Goal: Communication & Community: Answer question/provide support

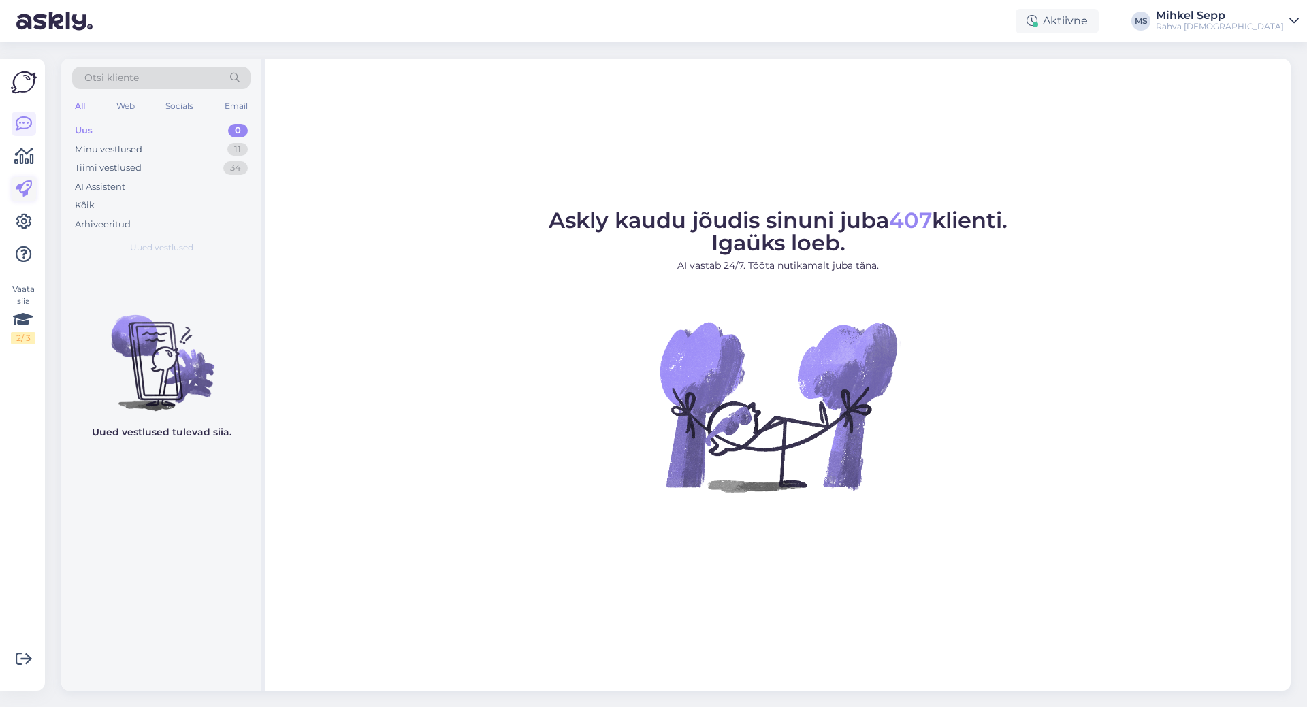
click at [24, 194] on icon at bounding box center [24, 189] width 16 height 16
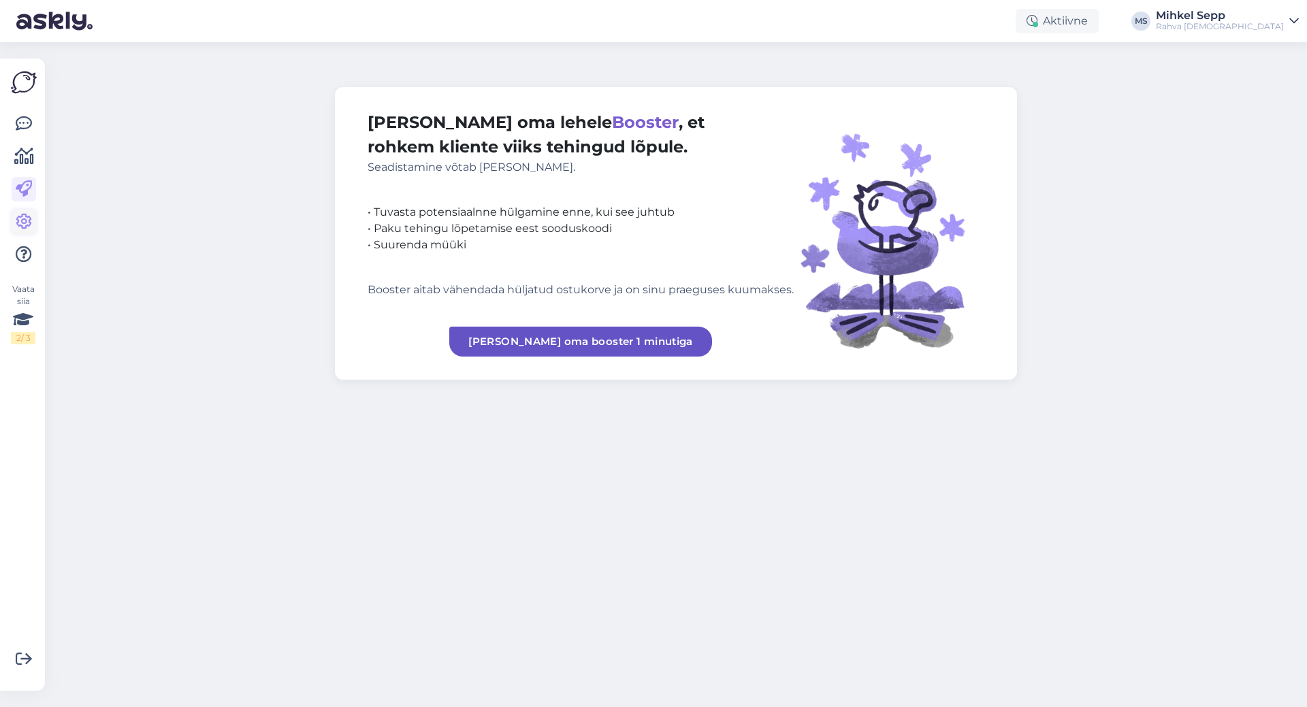
click at [24, 214] on icon at bounding box center [24, 222] width 16 height 16
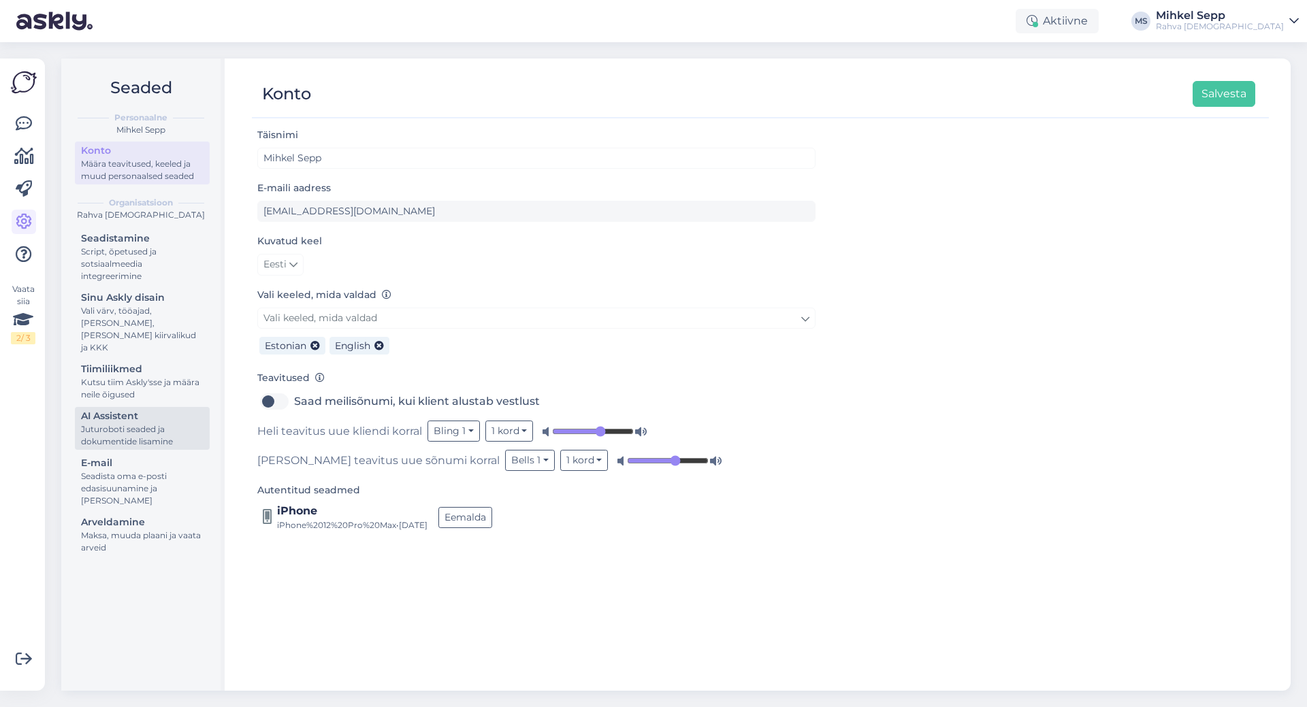
click at [137, 426] on div "Juturoboti seaded ja dokumentide lisamine" at bounding box center [142, 435] width 122 height 24
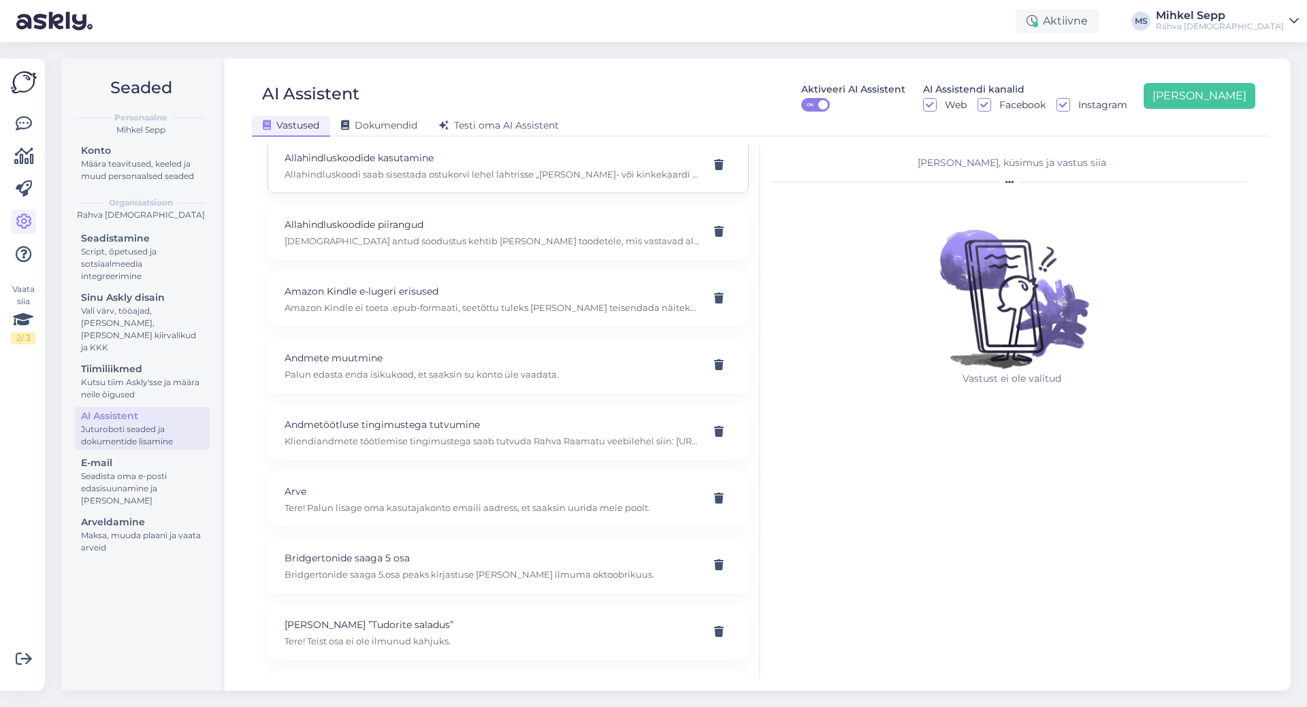
scroll to position [272, 0]
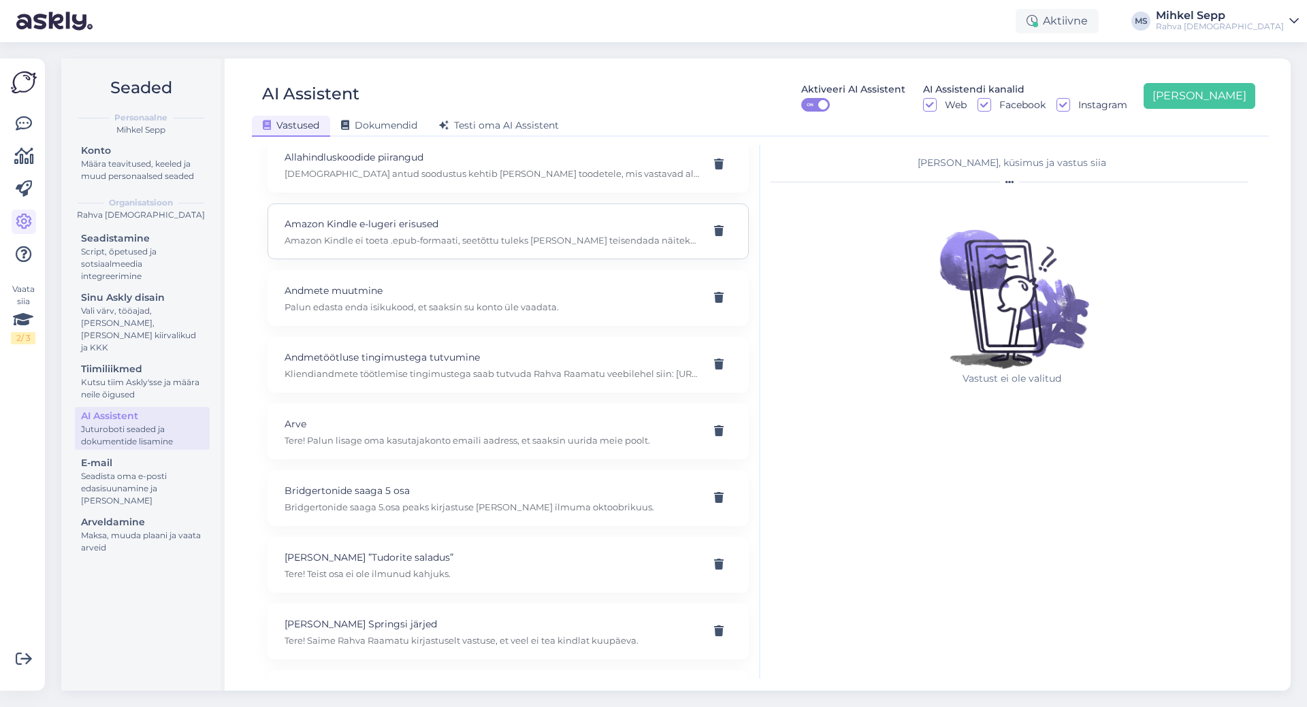
click at [520, 232] on div "Amazon Kindle e-lugeri erisused Amazon Kindle ei toeta .epub-formaati, seetõttu…" at bounding box center [491, 231] width 414 height 30
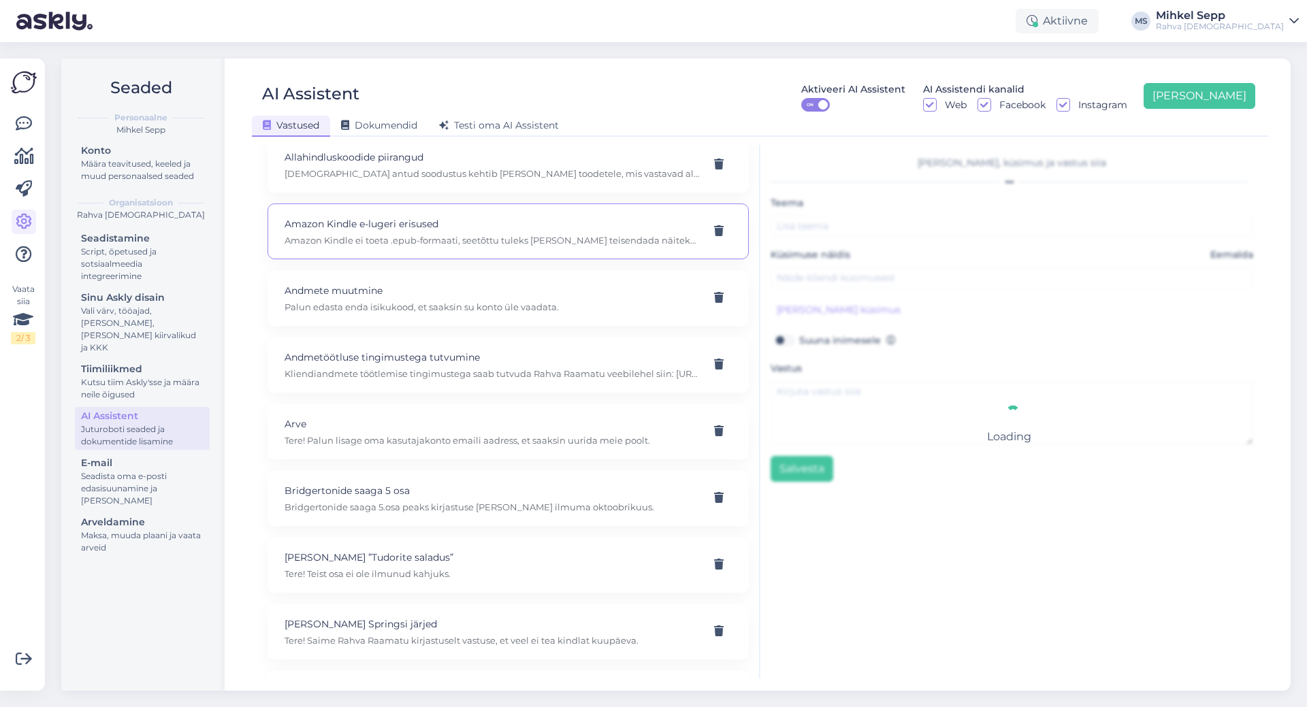
type input "Amazon Kindle e-lugeri erisused"
type input "Mida peaks teadma Amazon Kindle e-lugeri puhul?"
type textarea "Amazon Kindle ei toeta .epub-formaati, seetõttu tuleks [PERSON_NAME] teisendada…"
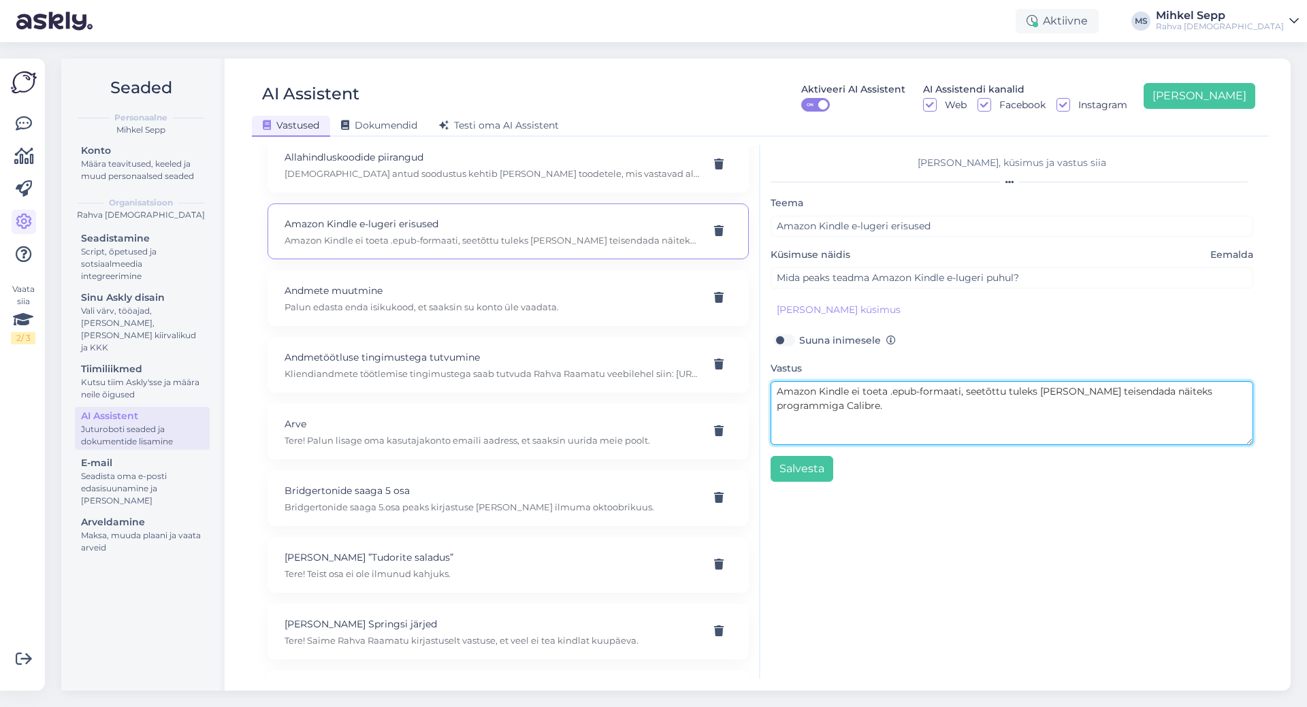
drag, startPoint x: 795, startPoint y: 392, endPoint x: 876, endPoint y: 424, distance: 87.1
click at [876, 424] on textarea "Amazon Kindle ei toeta .epub-formaati, seetõttu tuleks [PERSON_NAME] teisendada…" at bounding box center [1011, 413] width 482 height 64
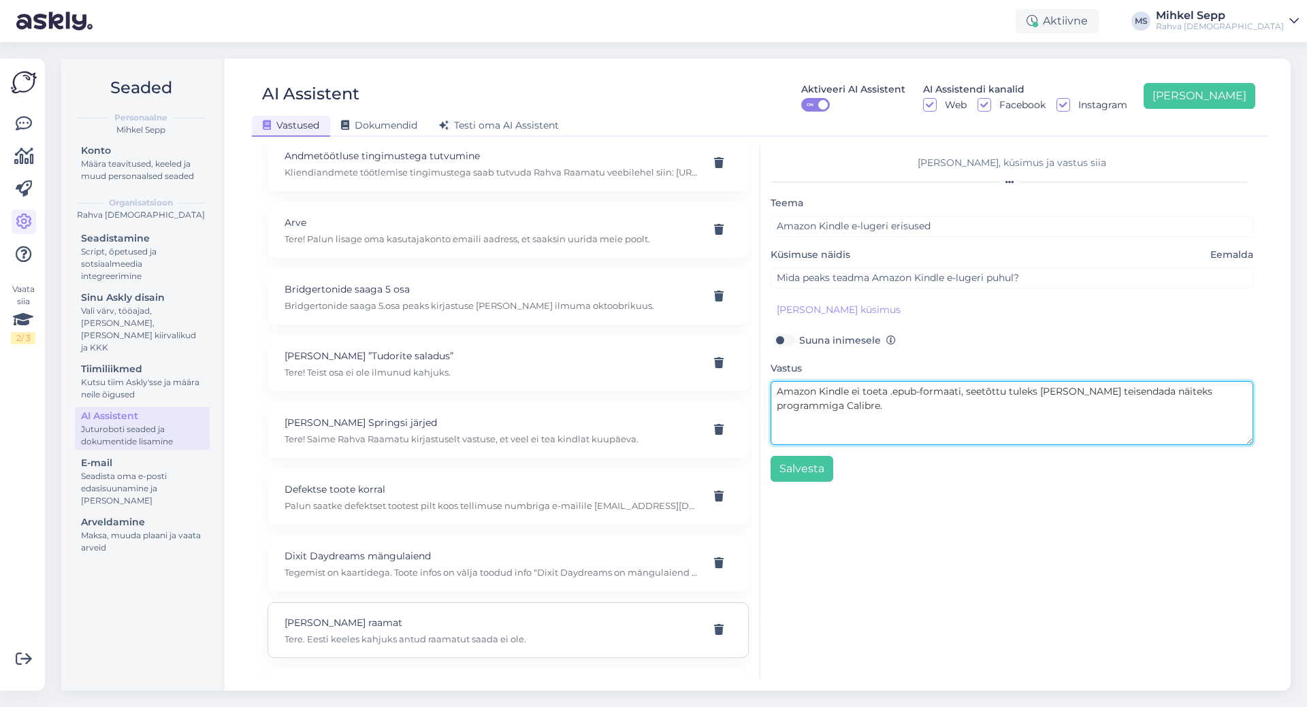
scroll to position [681, 0]
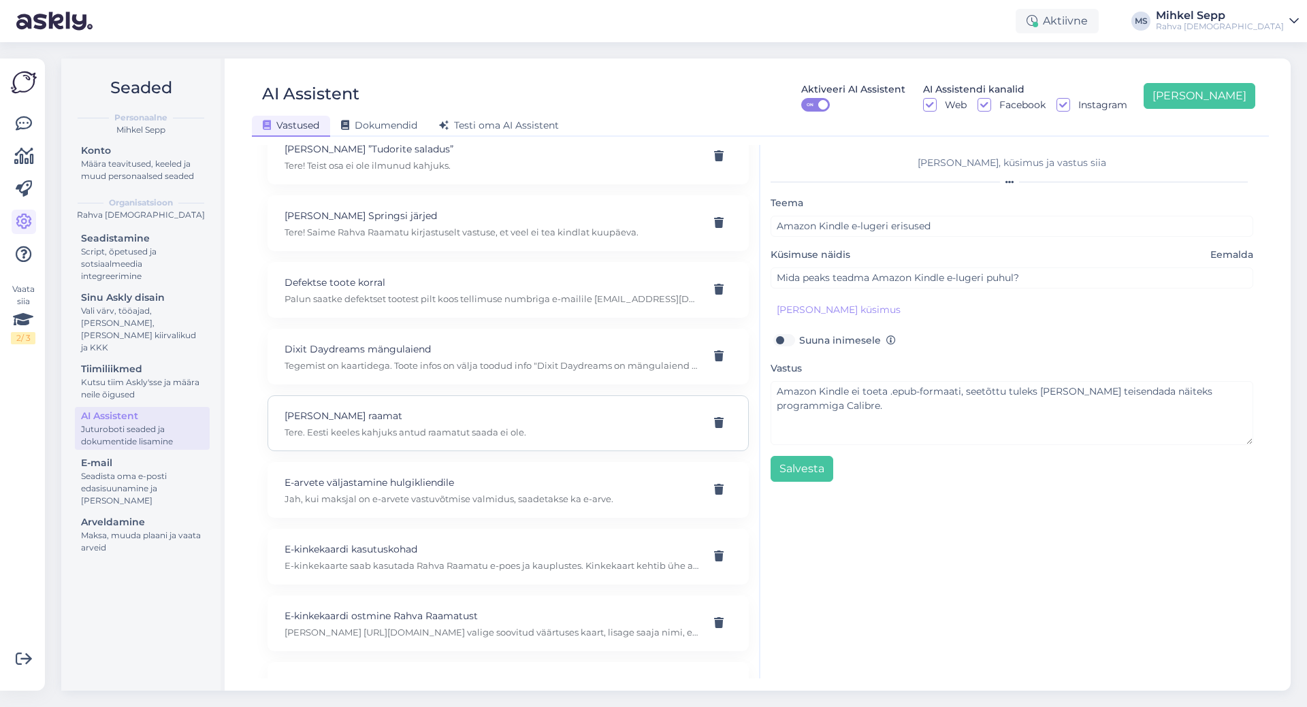
click at [403, 434] on p "Tere. Eesti keeles kahjuks antud raamatut saada ei ole." at bounding box center [491, 432] width 414 height 12
type input "[PERSON_NAME] raamat"
type input "Kas [PERSON_NAME] raamat “next level” on ka Eesti keeles saadaval?"
type textarea "Tere. Eesti keeles kahjuks antud raamatut saada ei ole."
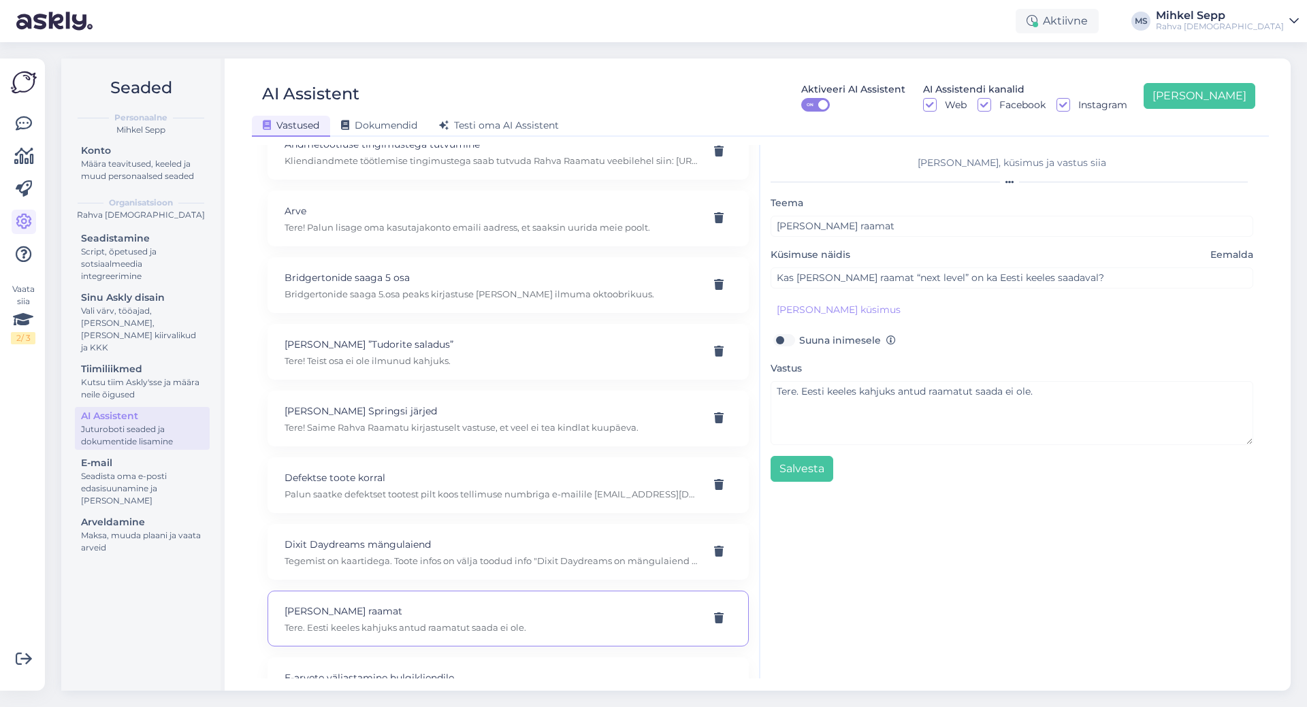
scroll to position [272, 0]
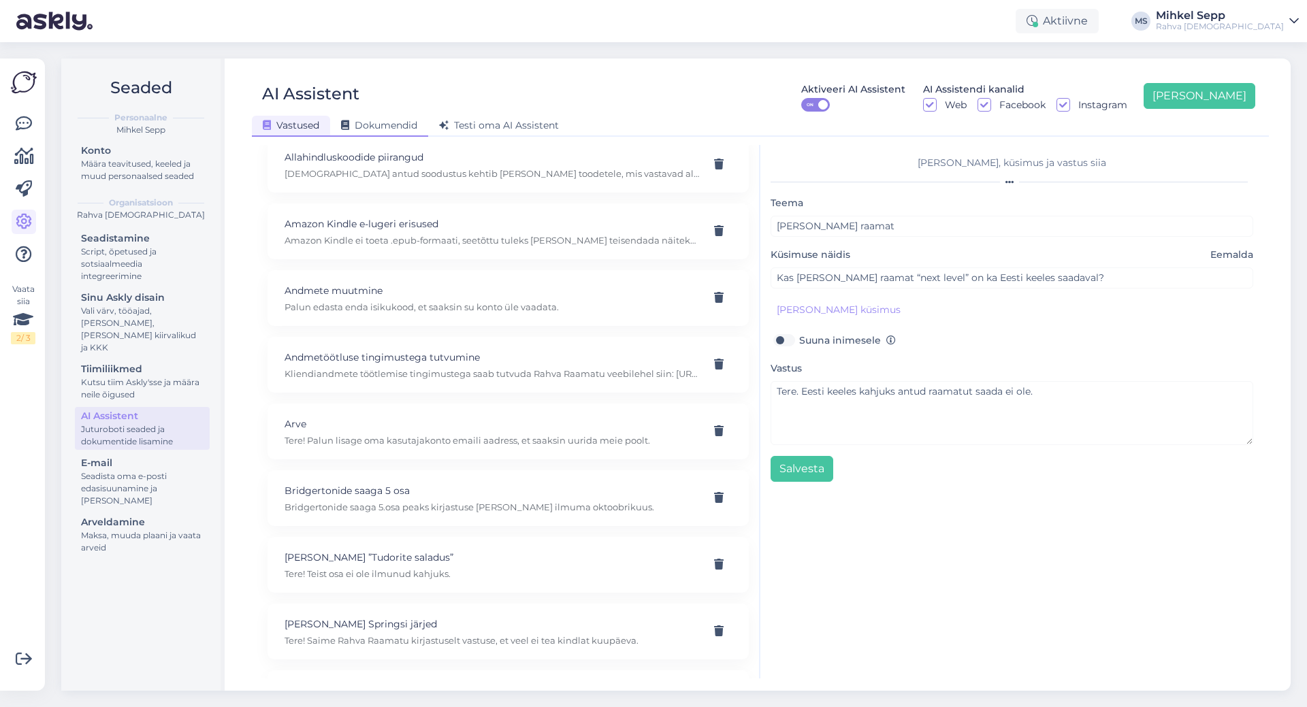
click at [373, 126] on span "Dokumendid" at bounding box center [379, 125] width 76 height 12
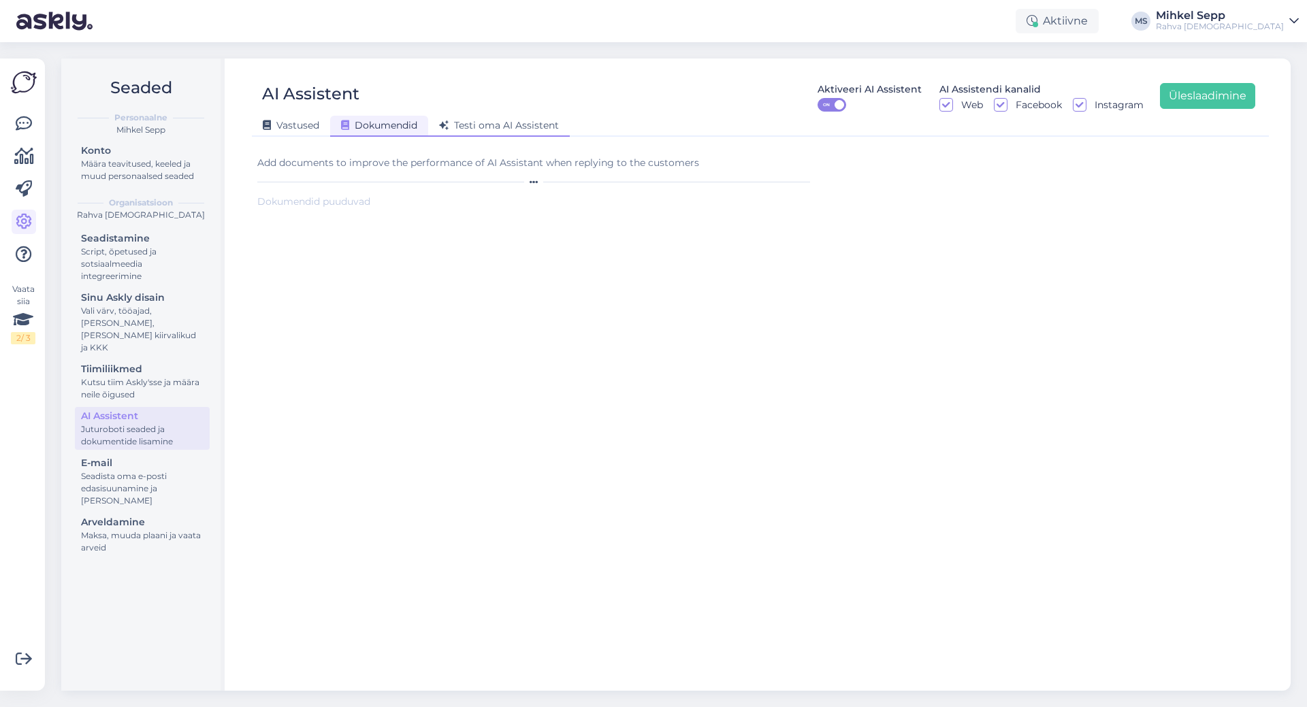
click at [520, 129] on span "Testi oma AI Assistent" at bounding box center [499, 125] width 120 height 12
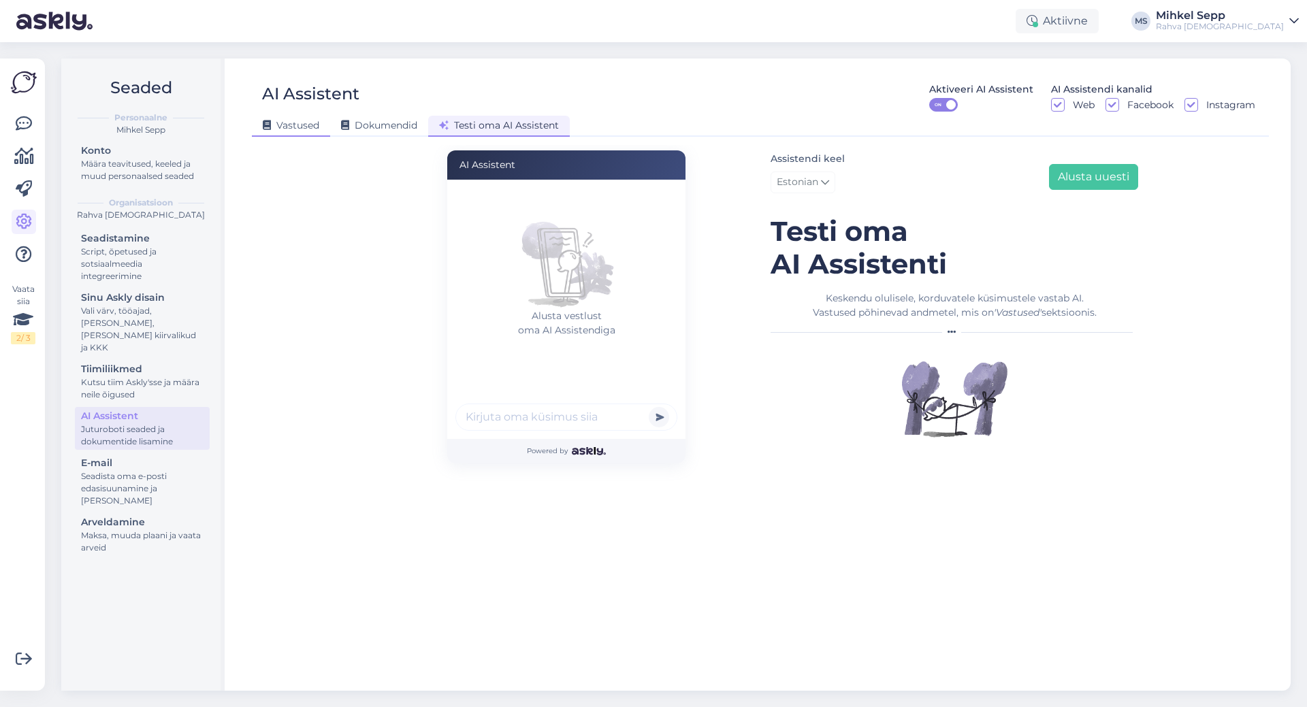
click at [288, 116] on div "Vastused" at bounding box center [291, 126] width 78 height 21
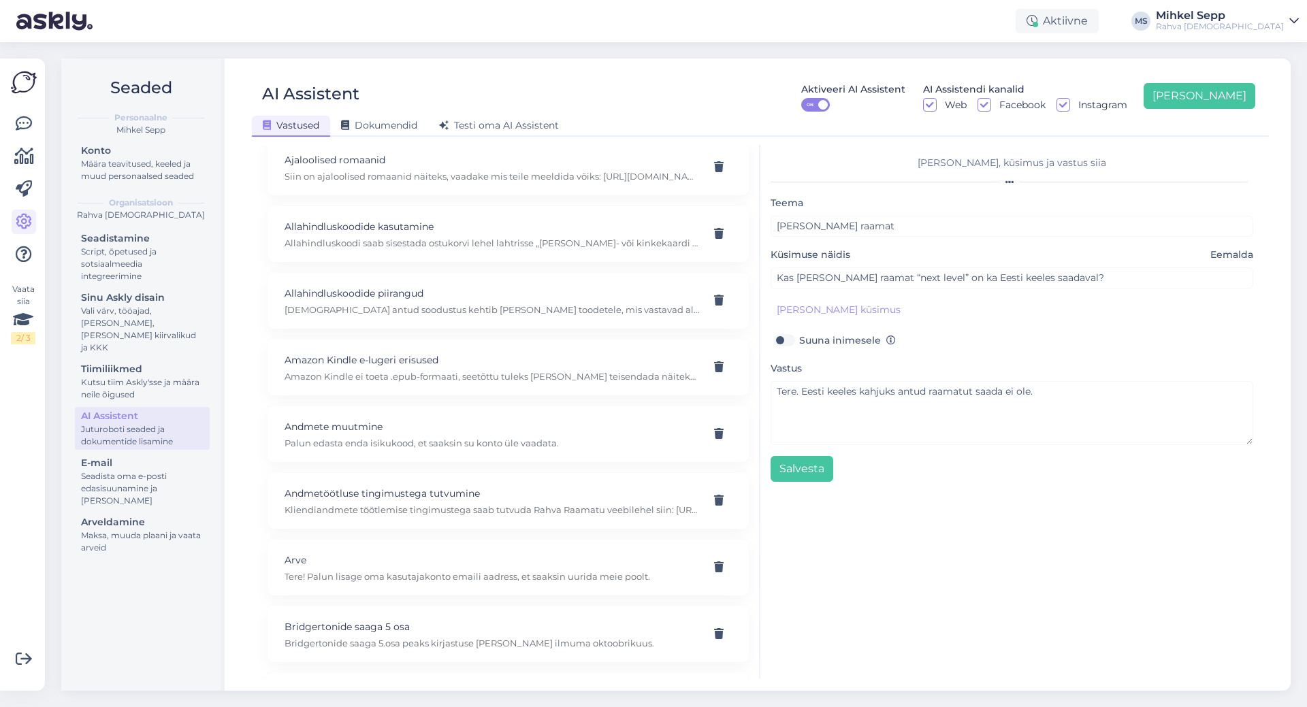
scroll to position [0, 0]
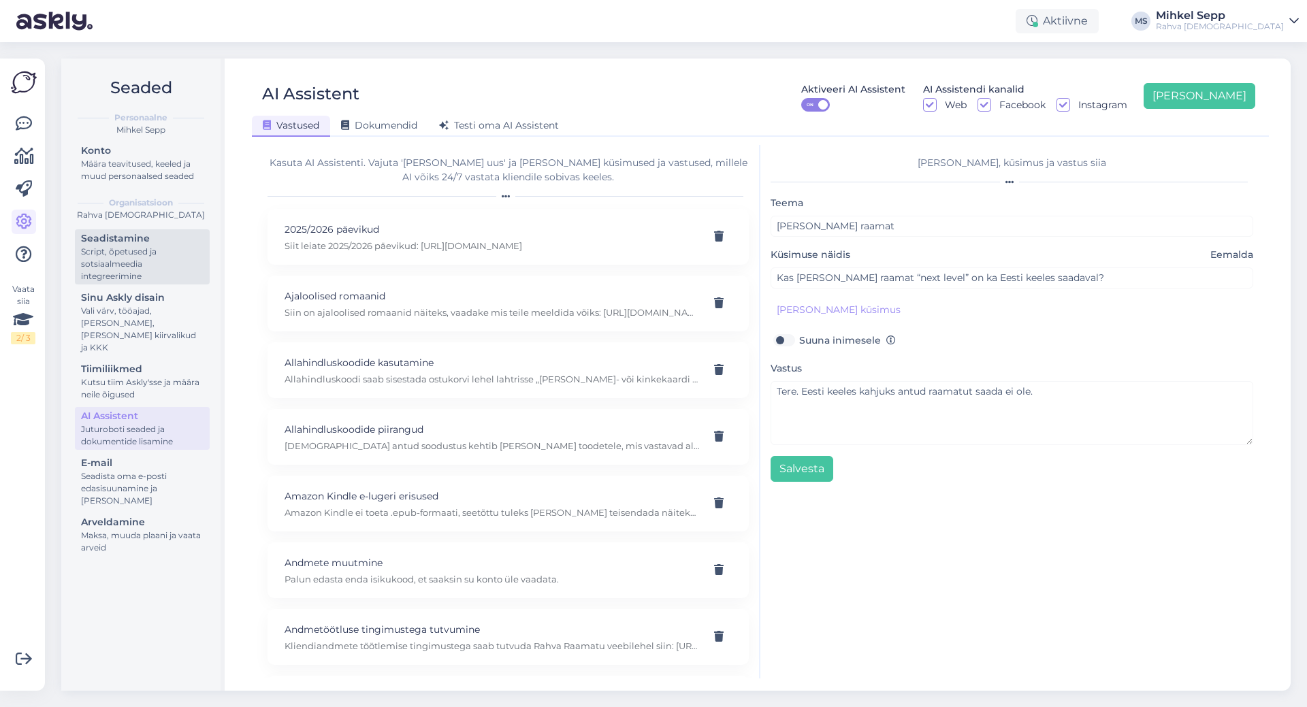
click at [156, 260] on div "Script, õpetused ja sotsiaalmeedia integreerimine" at bounding box center [142, 264] width 122 height 37
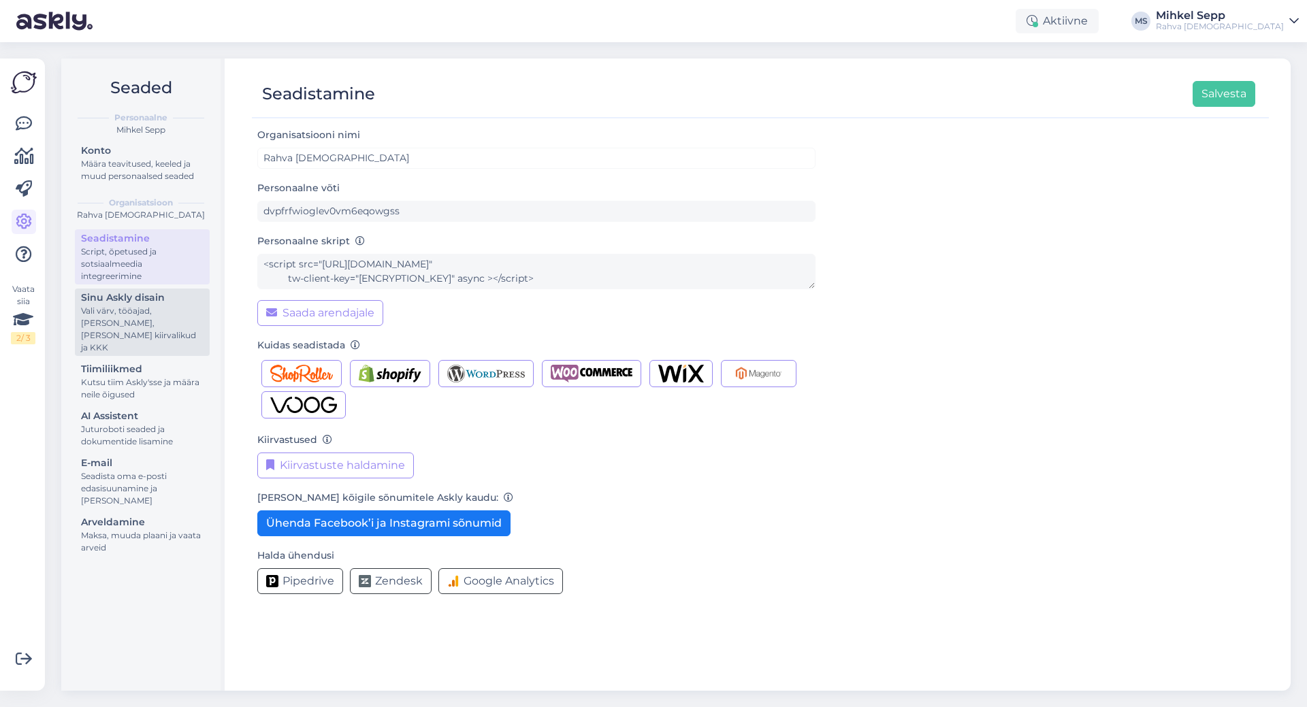
click at [134, 314] on div "Vali värv, tööajad, [PERSON_NAME], [PERSON_NAME] kiirvalikud ja KKK" at bounding box center [142, 329] width 122 height 49
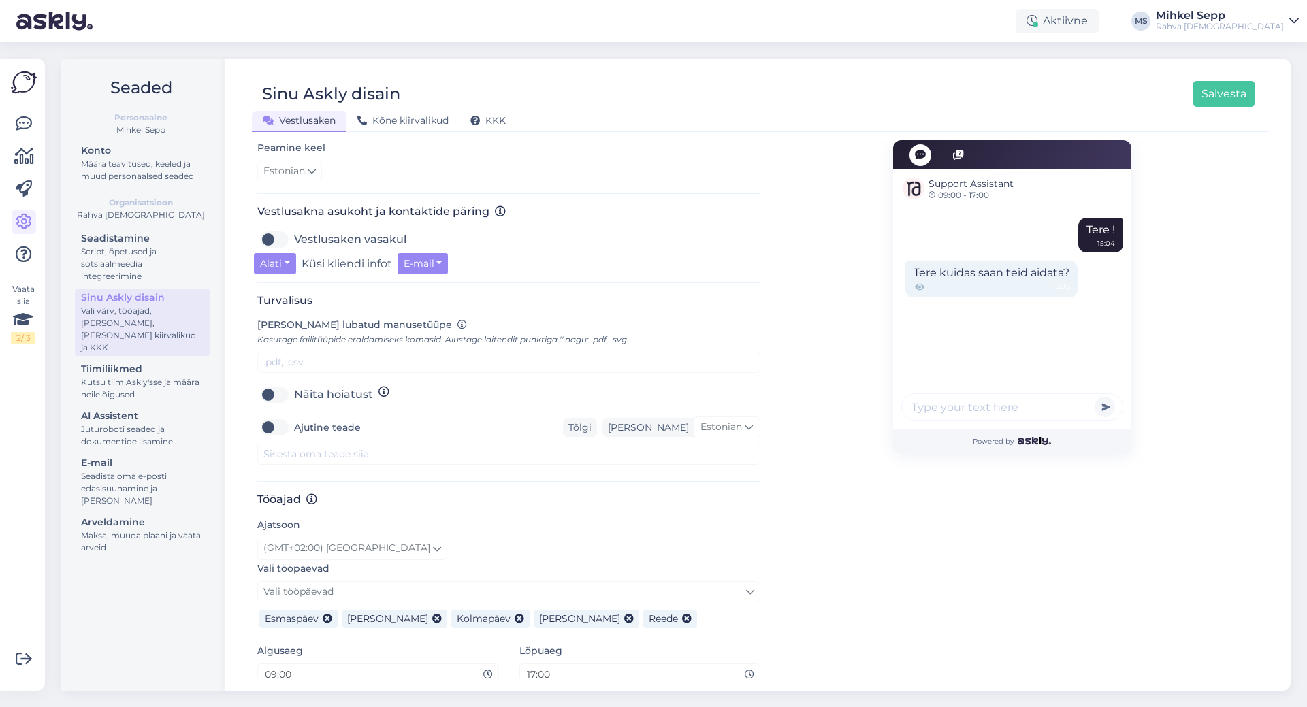
scroll to position [457, 0]
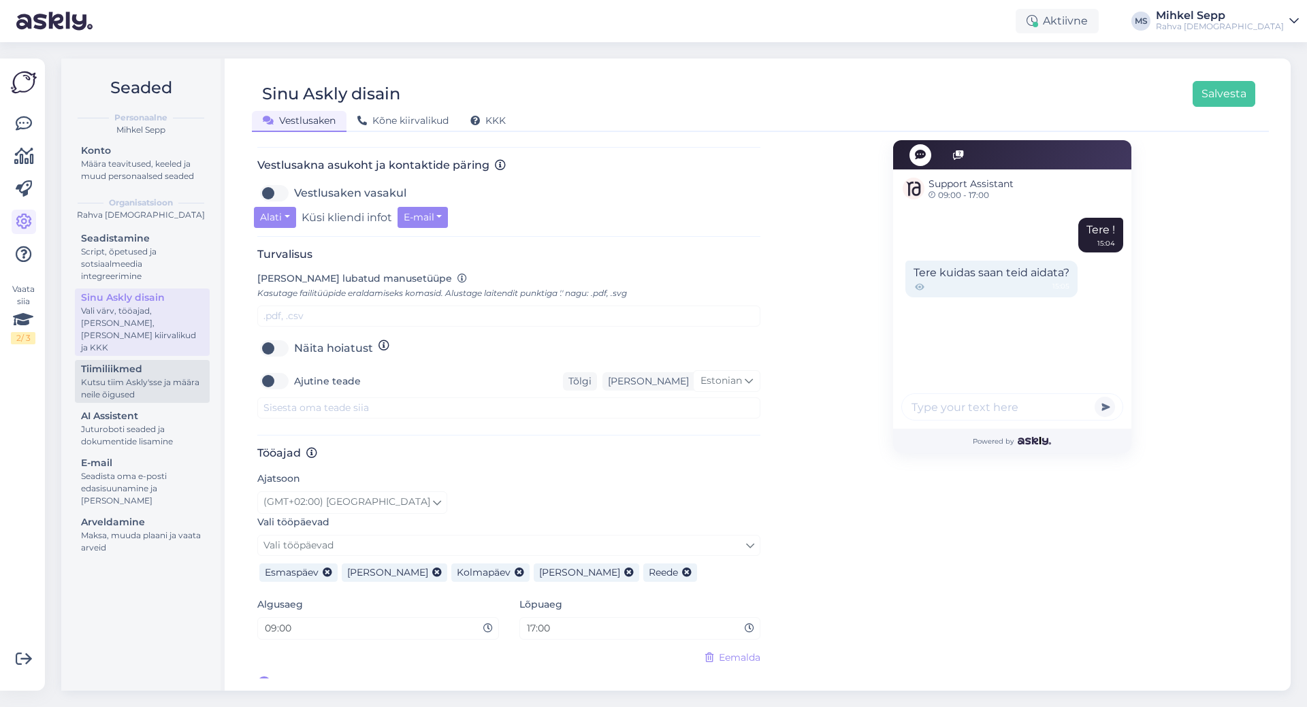
click at [138, 376] on div "Kutsu tiim Askly'sse ja määra neile õigused" at bounding box center [142, 388] width 122 height 24
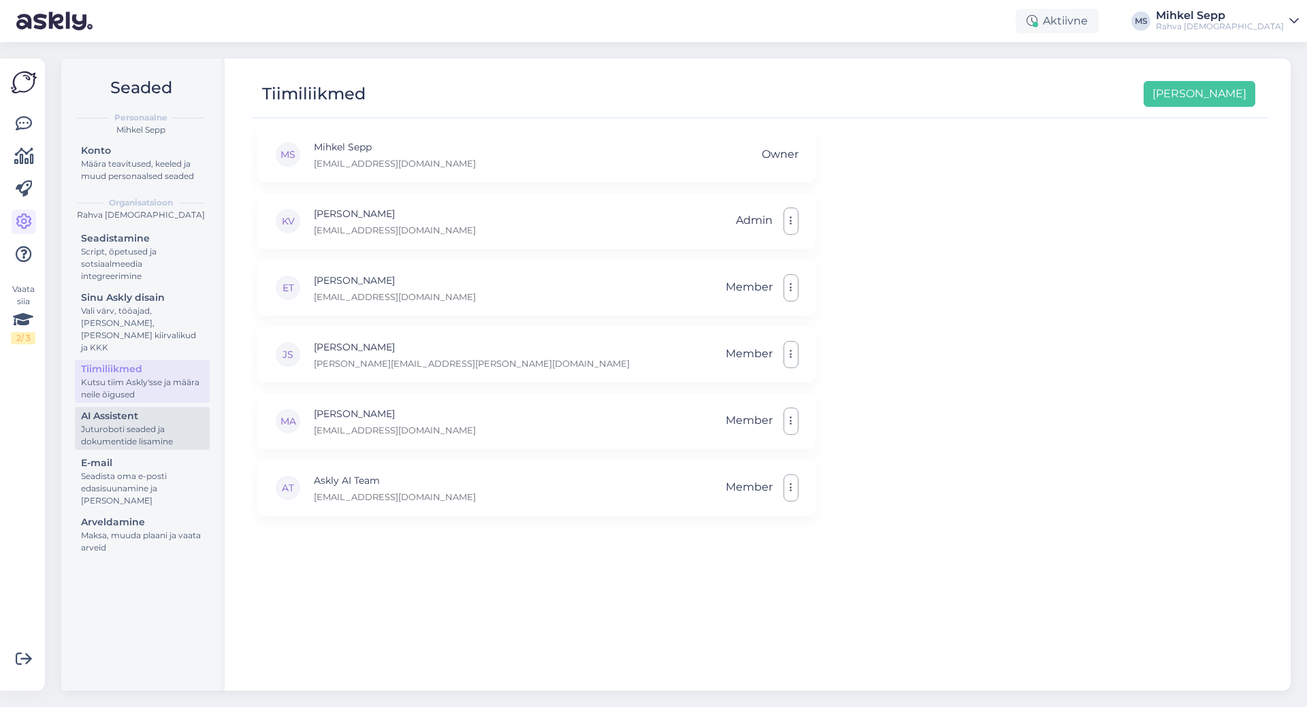
click at [115, 425] on div "Juturoboti seaded ja dokumentide lisamine" at bounding box center [142, 435] width 122 height 24
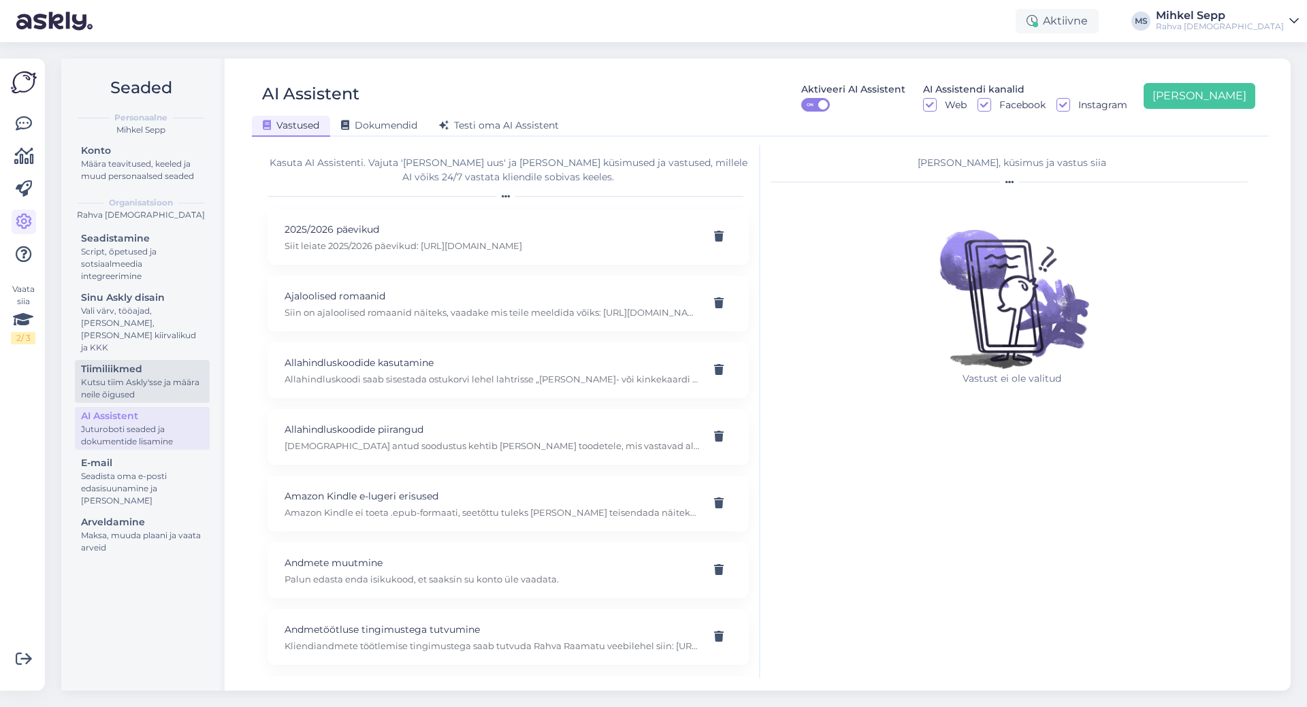
click at [129, 383] on div "Kutsu tiim Askly'sse ja määra neile õigused" at bounding box center [142, 388] width 122 height 24
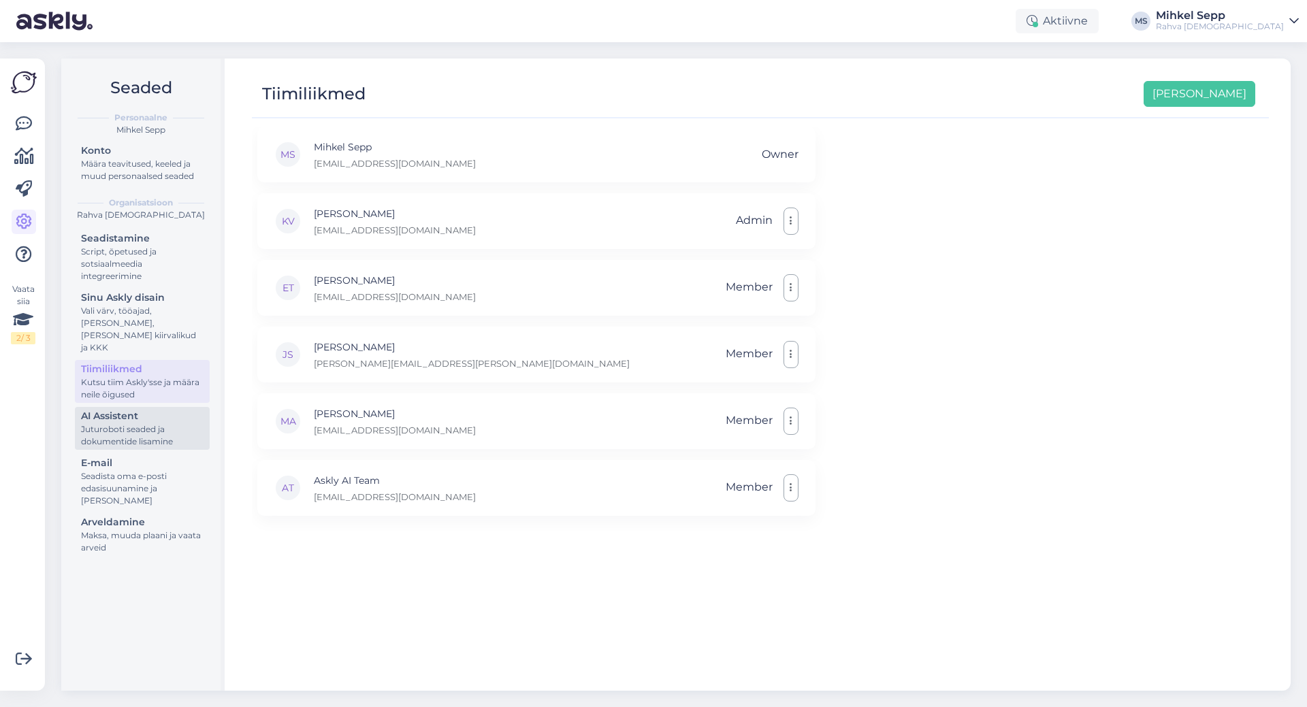
click at [157, 423] on div "Juturoboti seaded ja dokumentide lisamine" at bounding box center [142, 435] width 122 height 24
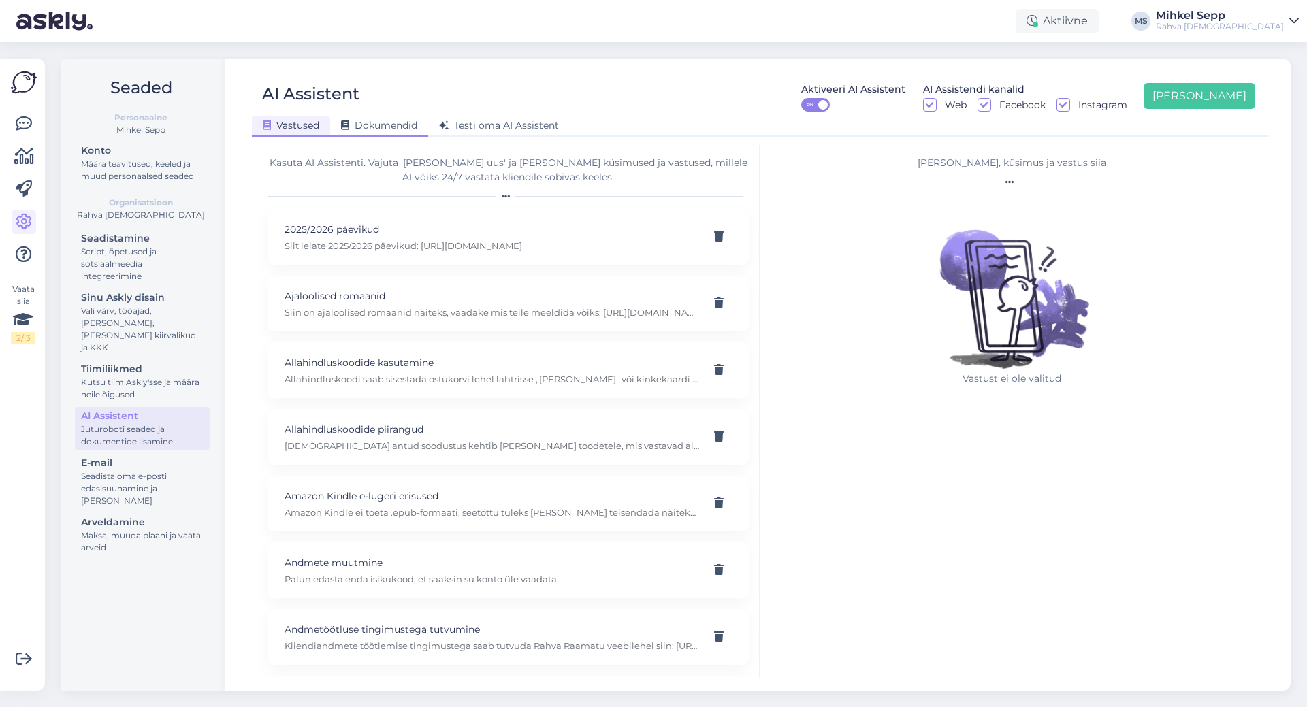
click at [382, 133] on div "Dokumendid" at bounding box center [379, 126] width 98 height 21
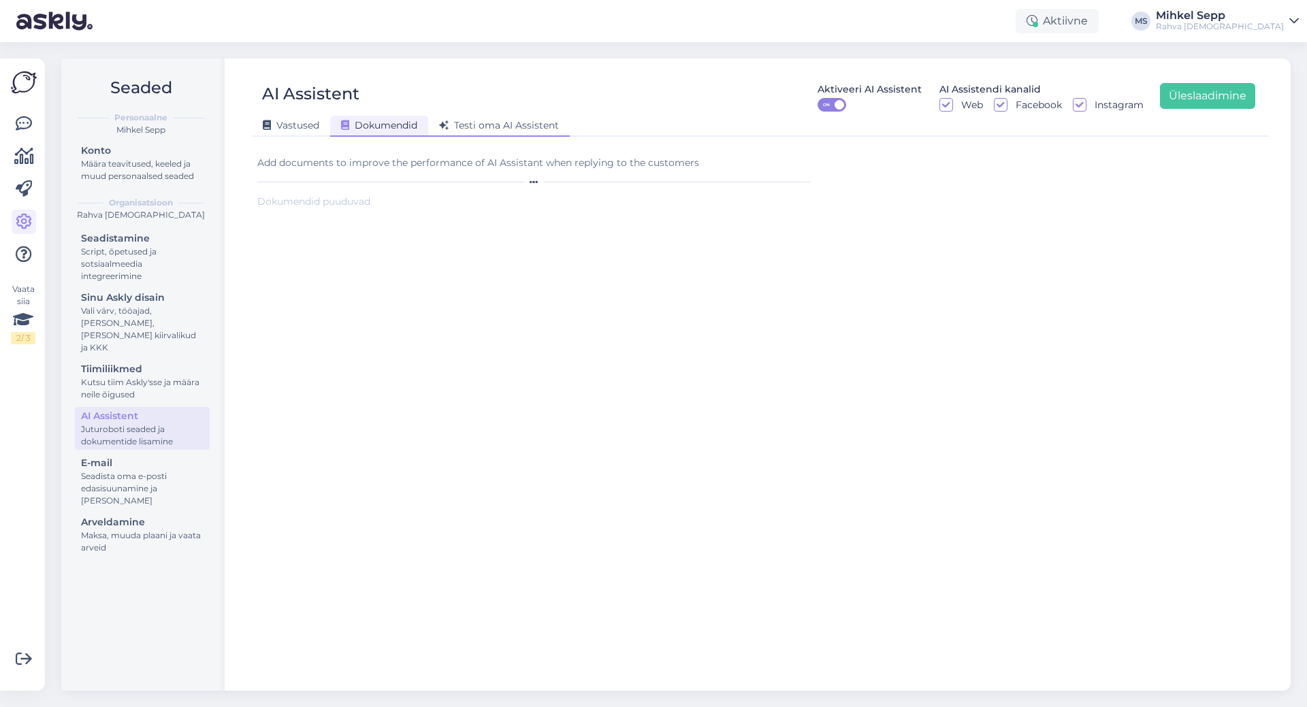
click at [515, 136] on div "Testi oma AI Assistent" at bounding box center [499, 126] width 142 height 21
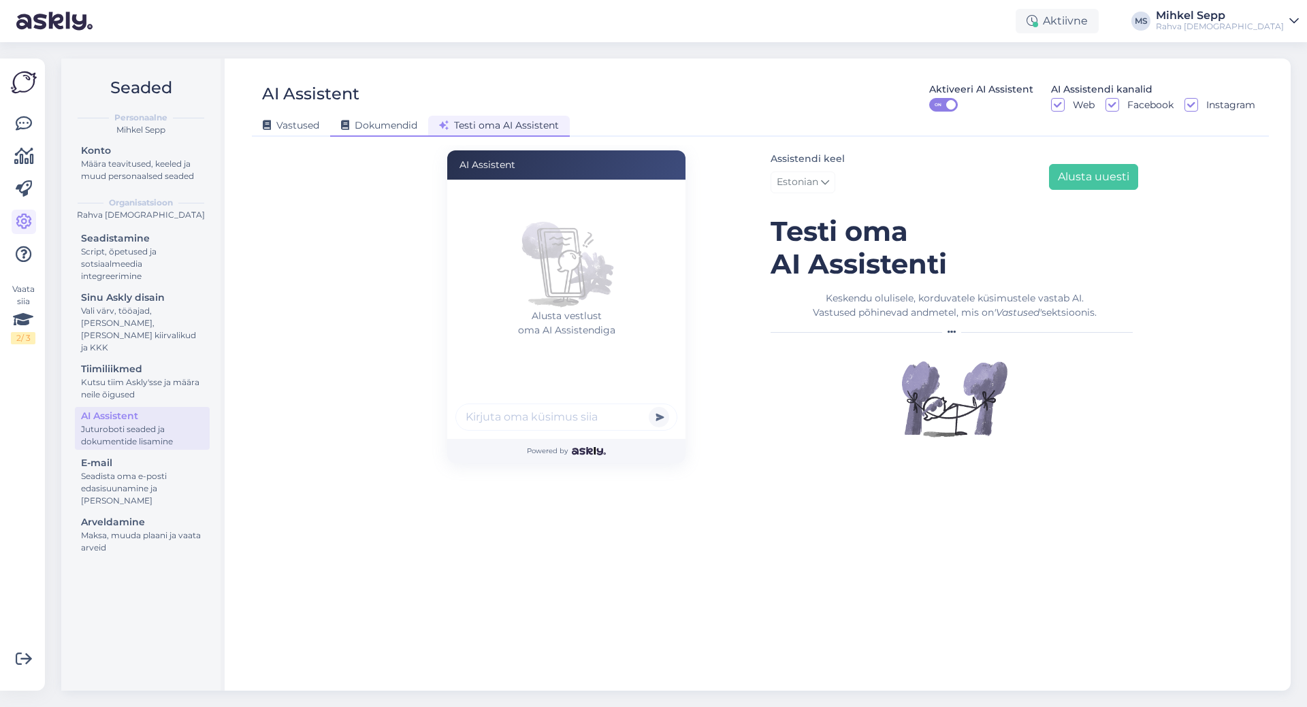
click at [393, 131] on div "Dokumendid" at bounding box center [379, 126] width 98 height 21
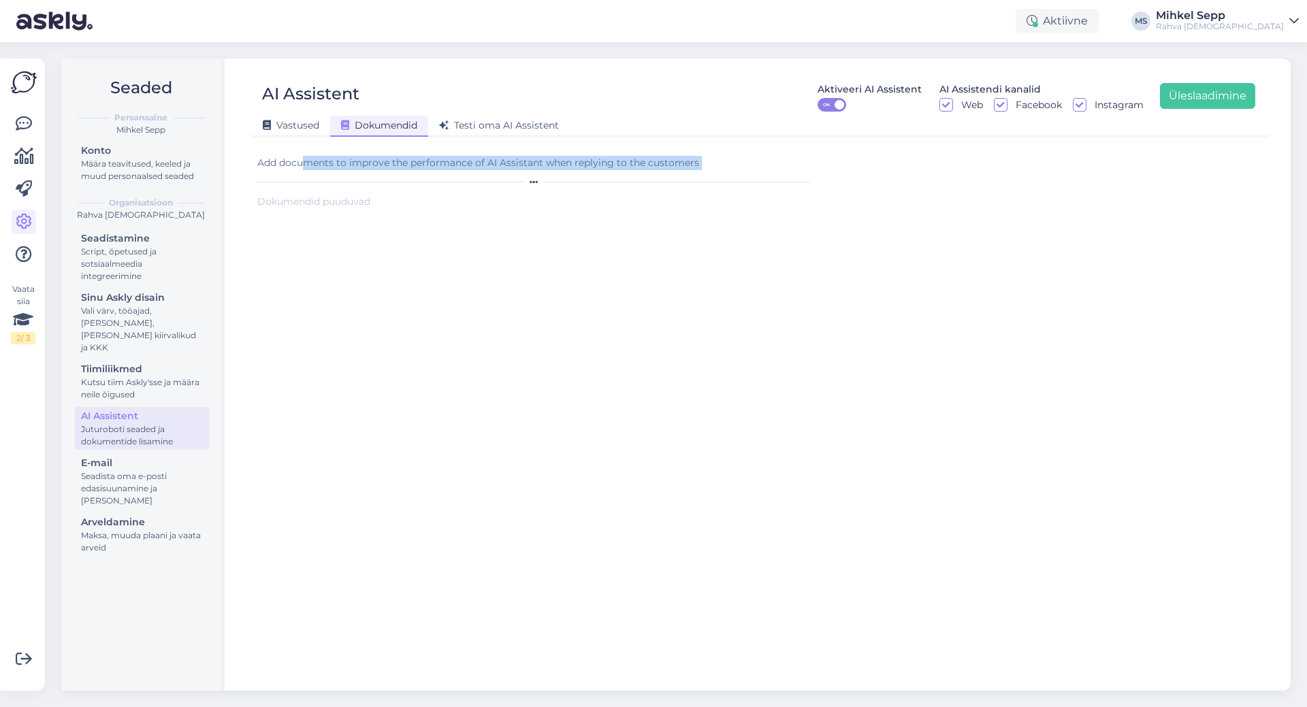
drag, startPoint x: 308, startPoint y: 168, endPoint x: 508, endPoint y: 175, distance: 200.9
click at [508, 175] on div "Add documents to improve the performance of AI Assistant when replying to the c…" at bounding box center [536, 171] width 558 height 31
click at [329, 219] on form "Add documents to improve the performance of AI Assistant when replying to the c…" at bounding box center [536, 412] width 558 height 534
drag, startPoint x: 331, startPoint y: 210, endPoint x: 342, endPoint y: 203, distance: 13.4
click at [341, 203] on form "Add documents to improve the performance of AI Assistant when replying to the c…" at bounding box center [536, 412] width 558 height 534
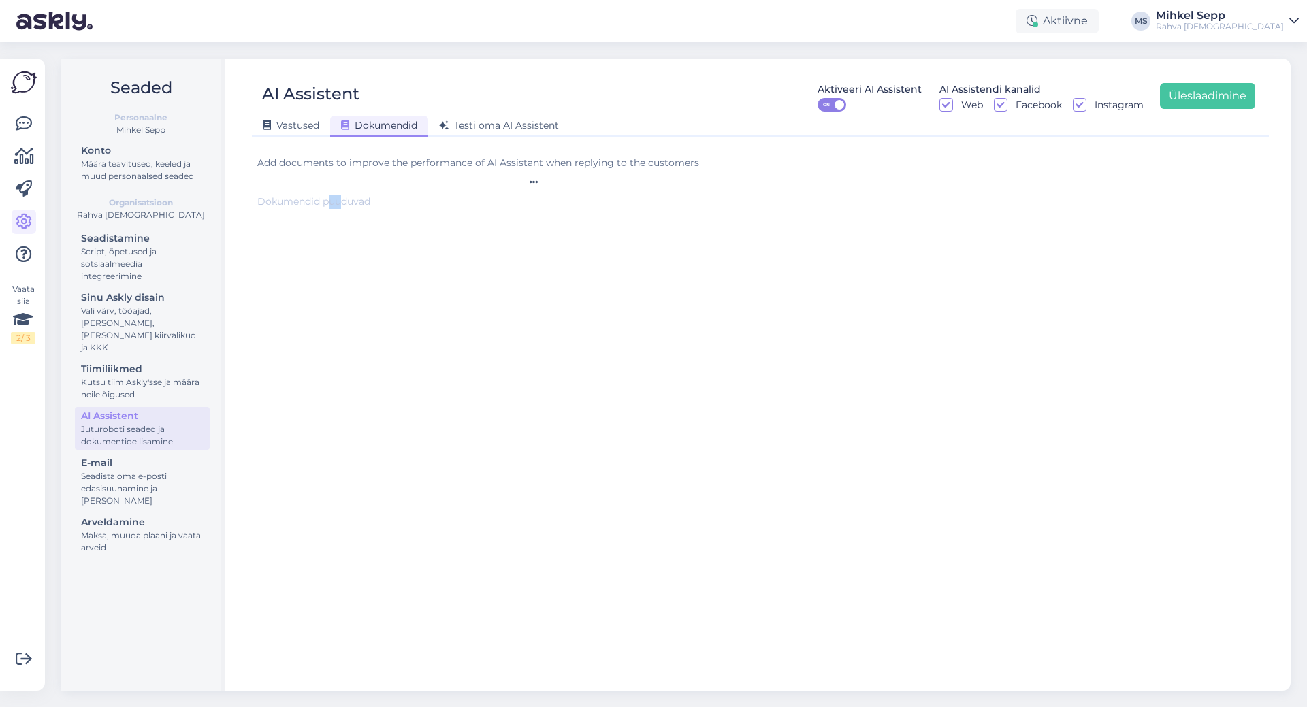
click at [342, 203] on div "Dokumendid puuduvad" at bounding box center [536, 202] width 558 height 14
drag, startPoint x: 519, startPoint y: 181, endPoint x: 529, endPoint y: 183, distance: 10.4
click at [519, 181] on div at bounding box center [536, 182] width 558 height 8
click at [534, 182] on icon at bounding box center [533, 182] width 8 height 8
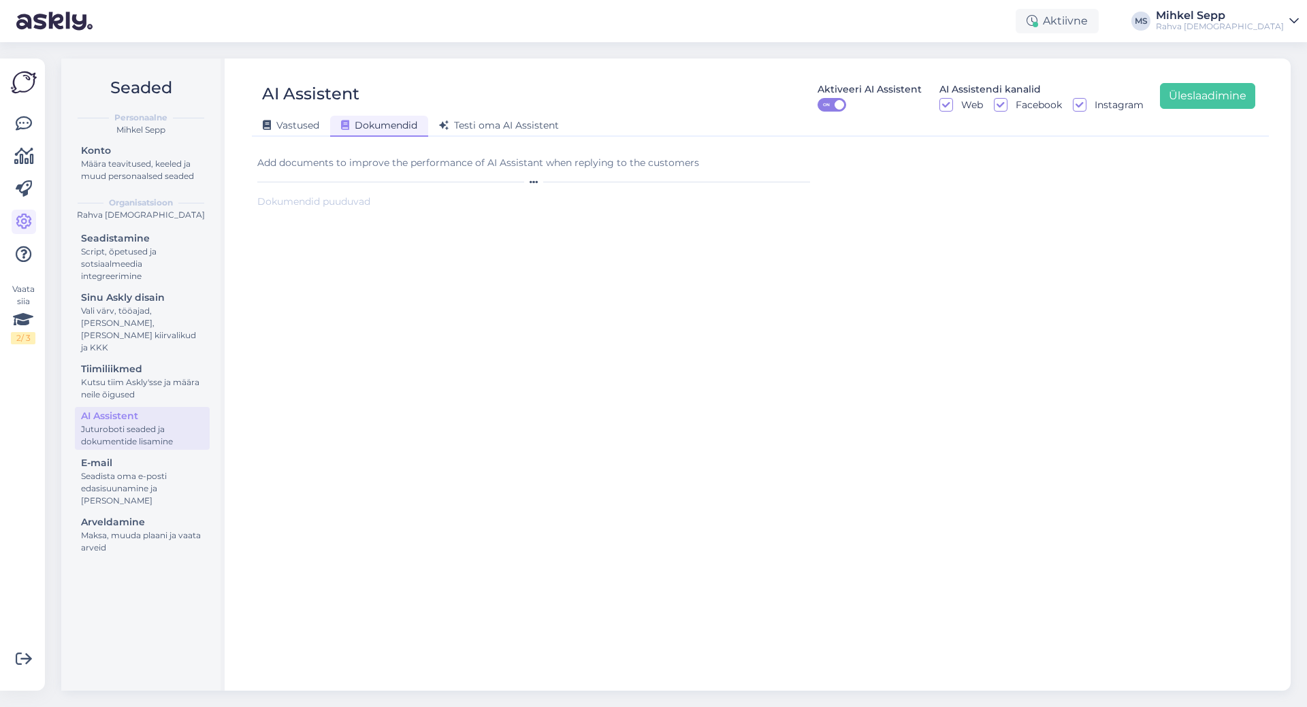
click at [534, 182] on icon at bounding box center [533, 182] width 8 height 8
drag, startPoint x: 534, startPoint y: 182, endPoint x: 534, endPoint y: 225, distance: 42.9
click at [534, 225] on form "Add documents to improve the performance of AI Assistant when replying to the c…" at bounding box center [536, 412] width 558 height 534
click at [531, 167] on div "Add documents to improve the performance of AI Assistant when replying to the c…" at bounding box center [536, 163] width 558 height 14
click at [530, 179] on icon at bounding box center [533, 182] width 8 height 8
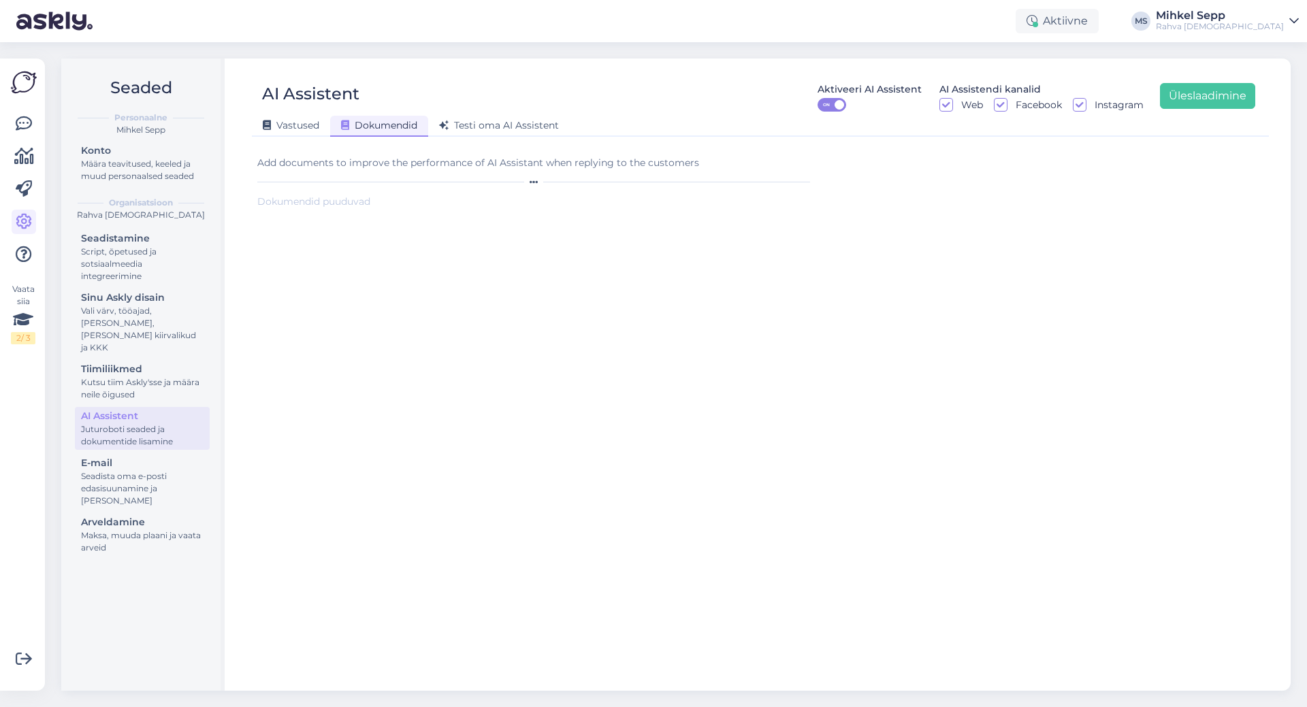
click at [530, 179] on icon at bounding box center [533, 182] width 8 height 8
click at [122, 485] on div "Seadista oma e-posti edasisuunamine ja [PERSON_NAME]" at bounding box center [142, 488] width 122 height 37
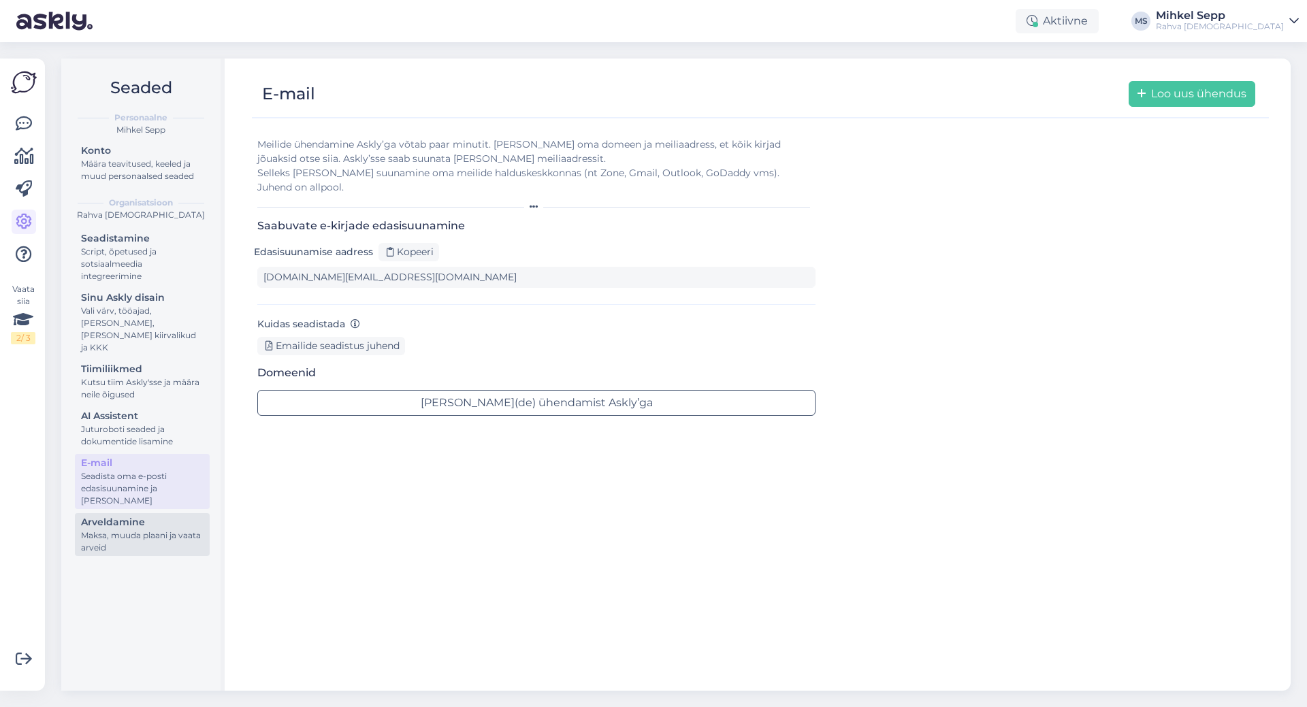
click at [146, 532] on div "Maksa, muuda plaani ja vaata arveid" at bounding box center [142, 541] width 122 height 24
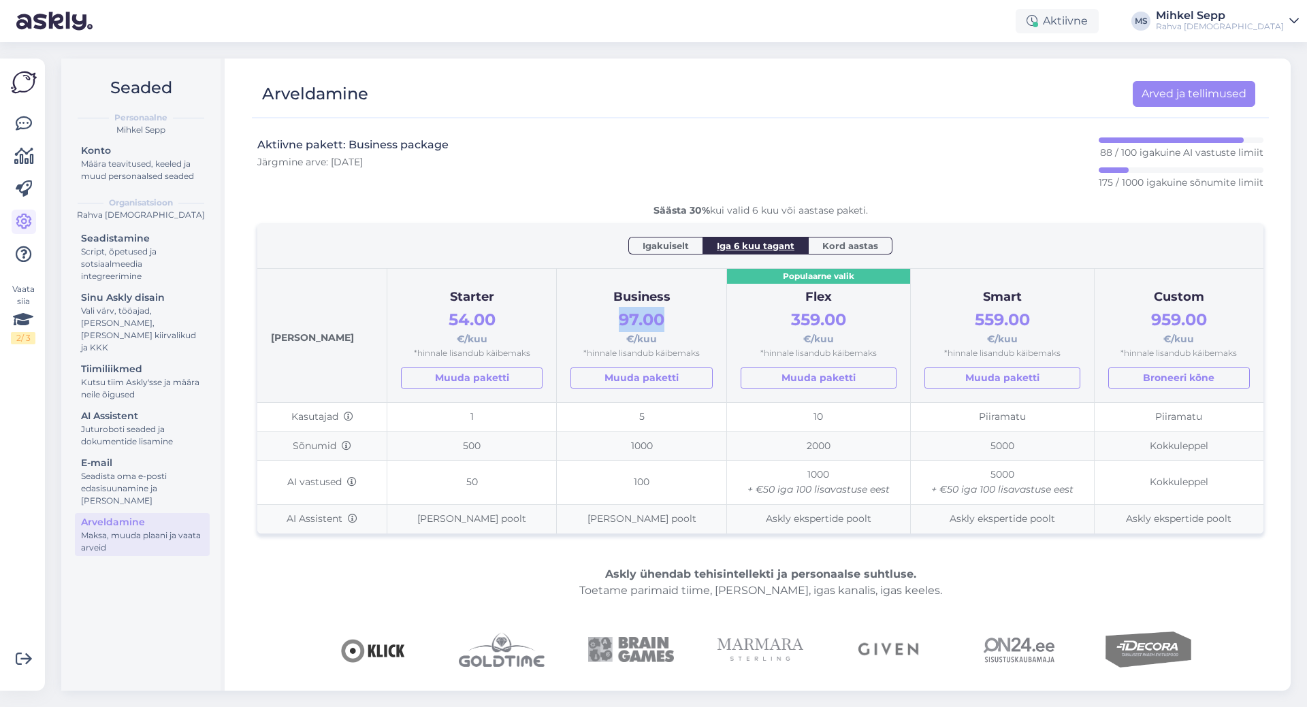
drag, startPoint x: 574, startPoint y: 316, endPoint x: 655, endPoint y: 327, distance: 81.7
click at [653, 329] on div "97.00 €/kuu" at bounding box center [641, 327] width 142 height 40
click at [672, 244] on span "Igakuiselt" at bounding box center [665, 246] width 46 height 14
click at [632, 314] on span "139.00" at bounding box center [642, 320] width 52 height 20
click at [736, 248] on span "Iga 6 kuu tagant" at bounding box center [756, 246] width 78 height 14
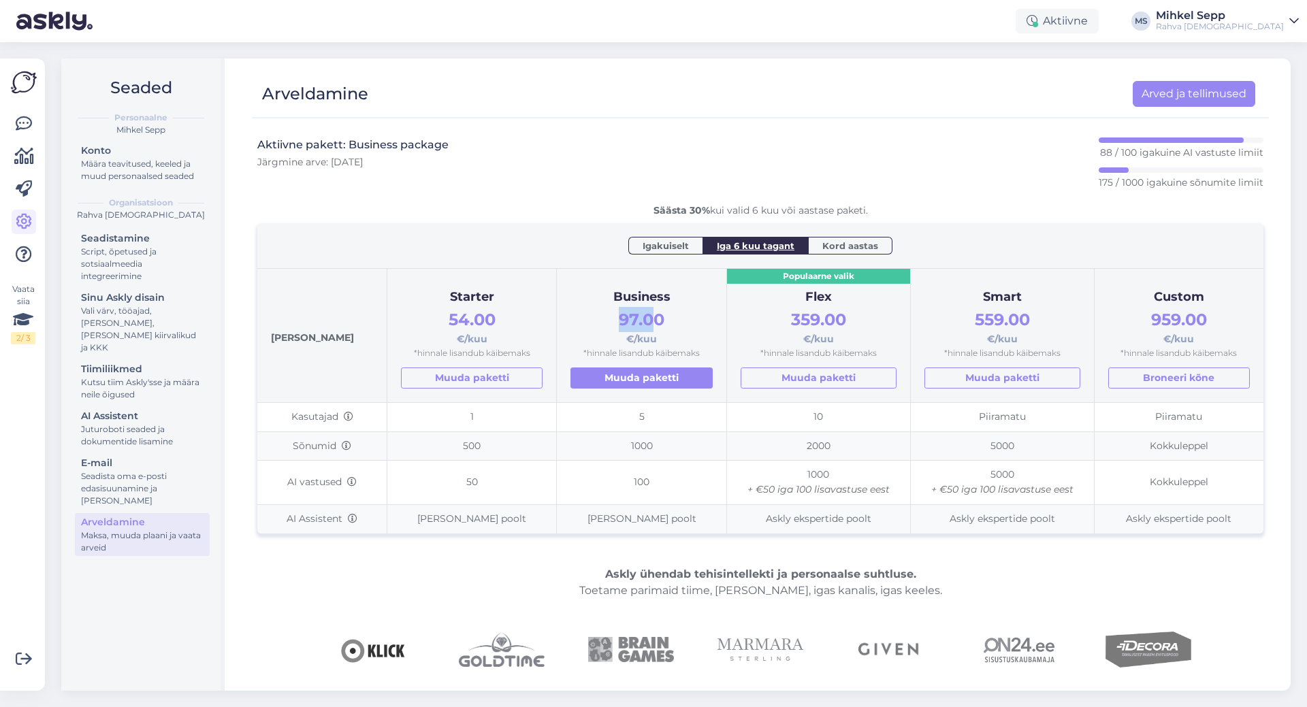
drag, startPoint x: 594, startPoint y: 312, endPoint x: 644, endPoint y: 380, distance: 84.7
click at [632, 318] on div "97.00 €/kuu" at bounding box center [641, 327] width 142 height 40
click at [827, 240] on span "Kord aastas" at bounding box center [850, 246] width 56 height 14
click at [764, 238] on div "Iga 6 kuu tagant" at bounding box center [755, 246] width 106 height 18
click at [647, 403] on td "5" at bounding box center [641, 417] width 169 height 29
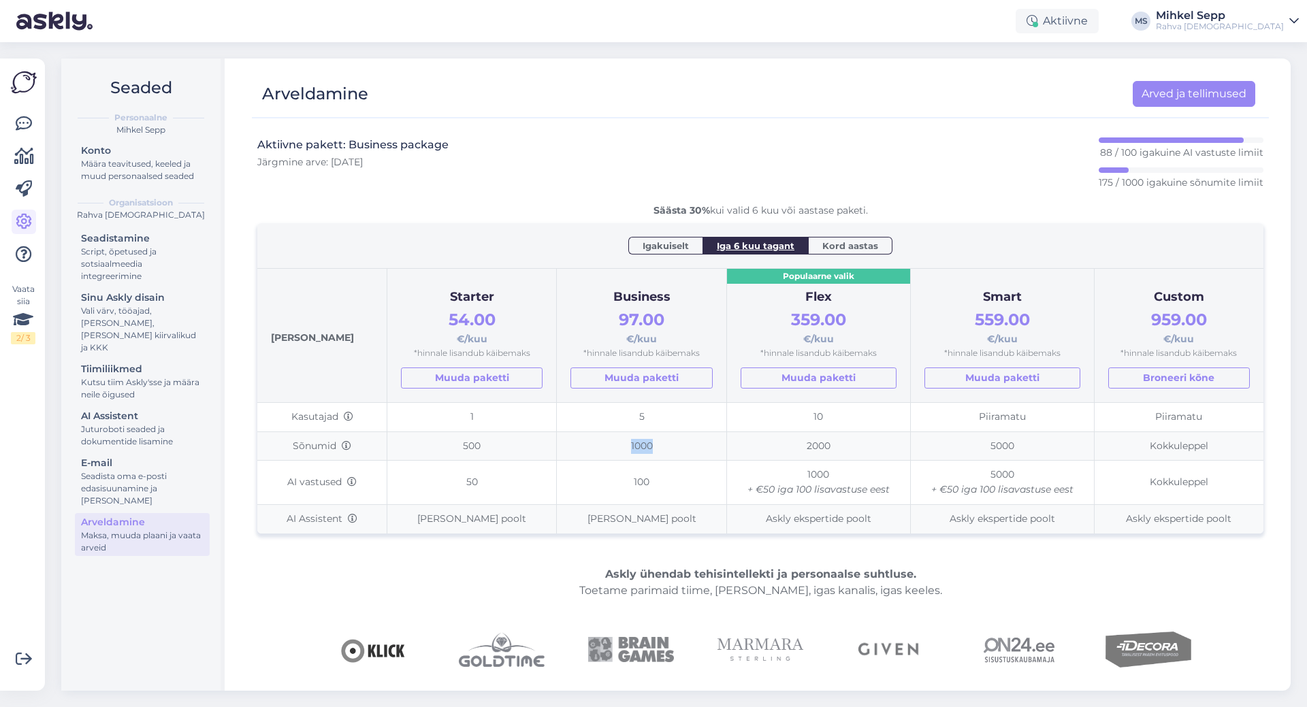
drag, startPoint x: 660, startPoint y: 444, endPoint x: 595, endPoint y: 435, distance: 65.3
click at [599, 435] on td "1000" at bounding box center [641, 445] width 169 height 29
drag, startPoint x: 644, startPoint y: 489, endPoint x: 568, endPoint y: 553, distance: 99.0
click at [571, 459] on tbody "Kasutajad 1 5 10 Piiramatu Piiramatu Sõnumid 500 1000 2000 5000 Kokkuleppel AI …" at bounding box center [760, 468] width 1006 height 131
click at [602, 485] on td "100" at bounding box center [641, 483] width 169 height 44
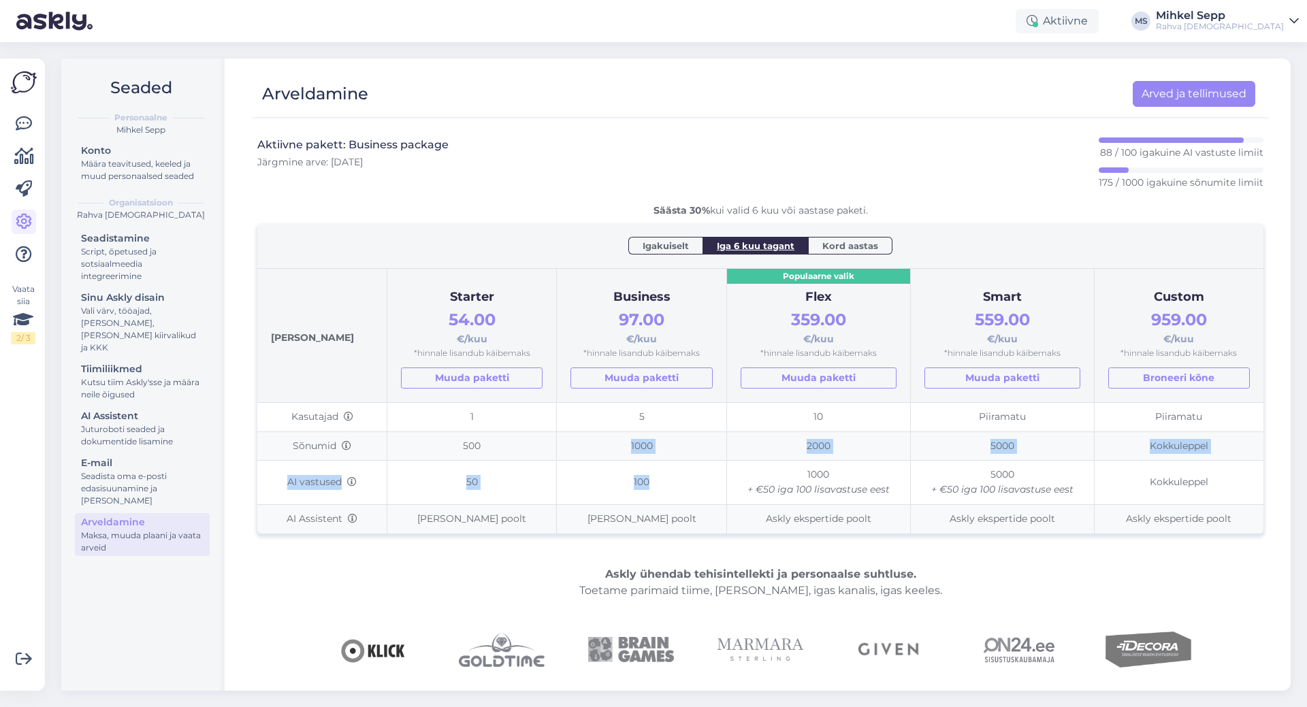
click at [602, 482] on td "100" at bounding box center [641, 483] width 169 height 44
drag, startPoint x: 602, startPoint y: 482, endPoint x: 633, endPoint y: 485, distance: 30.7
click at [633, 485] on td "100" at bounding box center [641, 483] width 169 height 44
click at [22, 129] on icon at bounding box center [24, 124] width 16 height 16
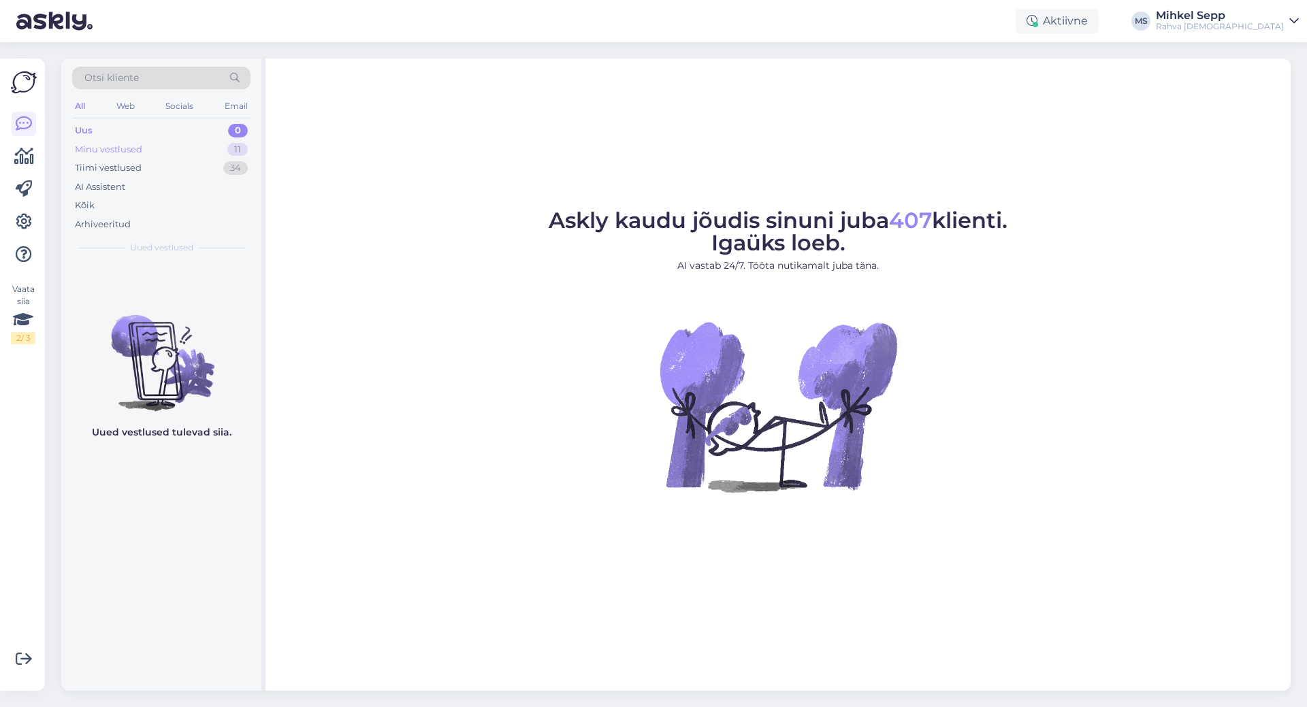
click at [148, 146] on div "Minu vestlused 11" at bounding box center [161, 149] width 178 height 19
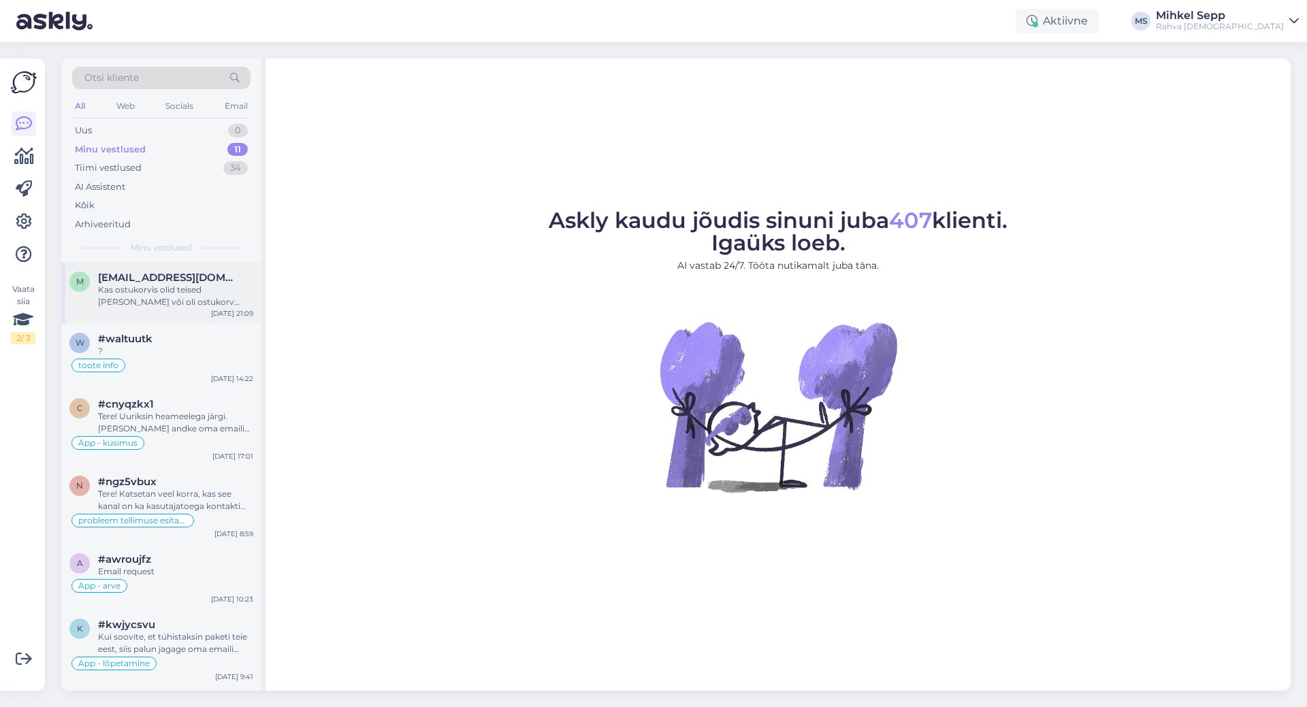
click at [140, 290] on div "Kas ostukorvis olid teised [PERSON_NAME] või oli ostukorv täitsa tühi?" at bounding box center [175, 296] width 155 height 24
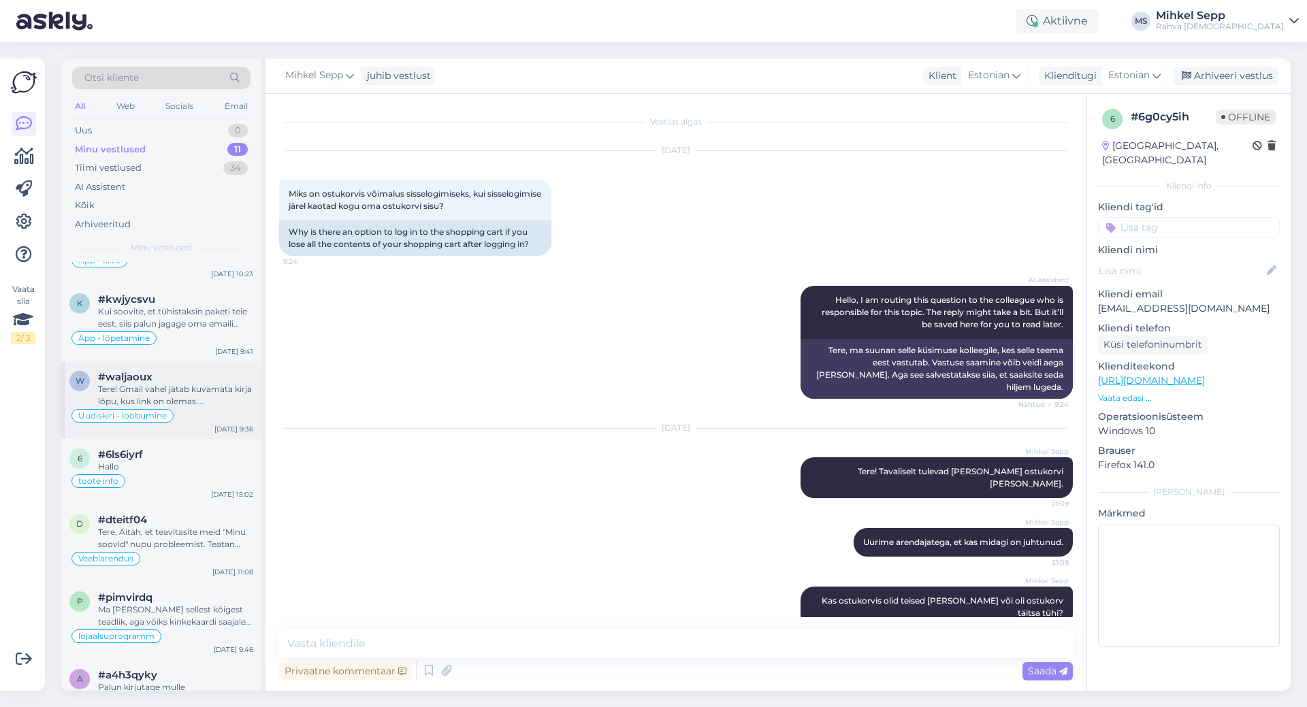
scroll to position [340, 0]
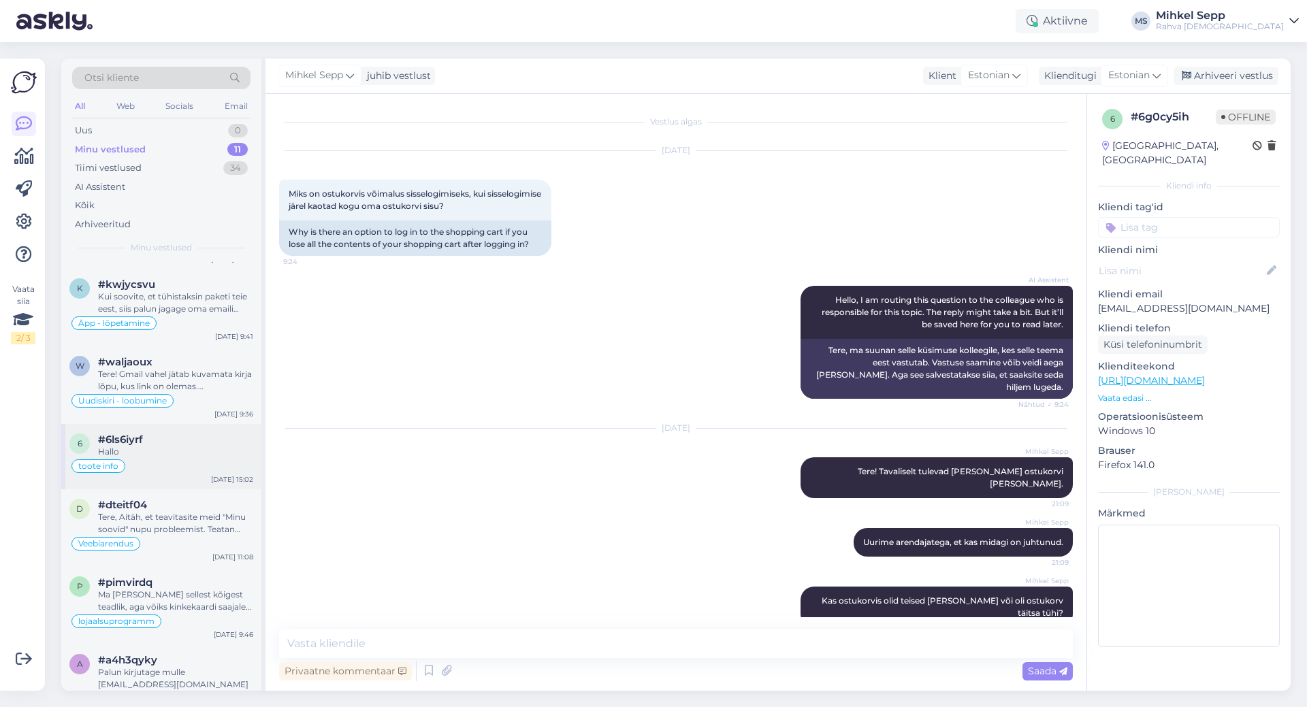
click at [168, 466] on div "toote info" at bounding box center [161, 466] width 184 height 16
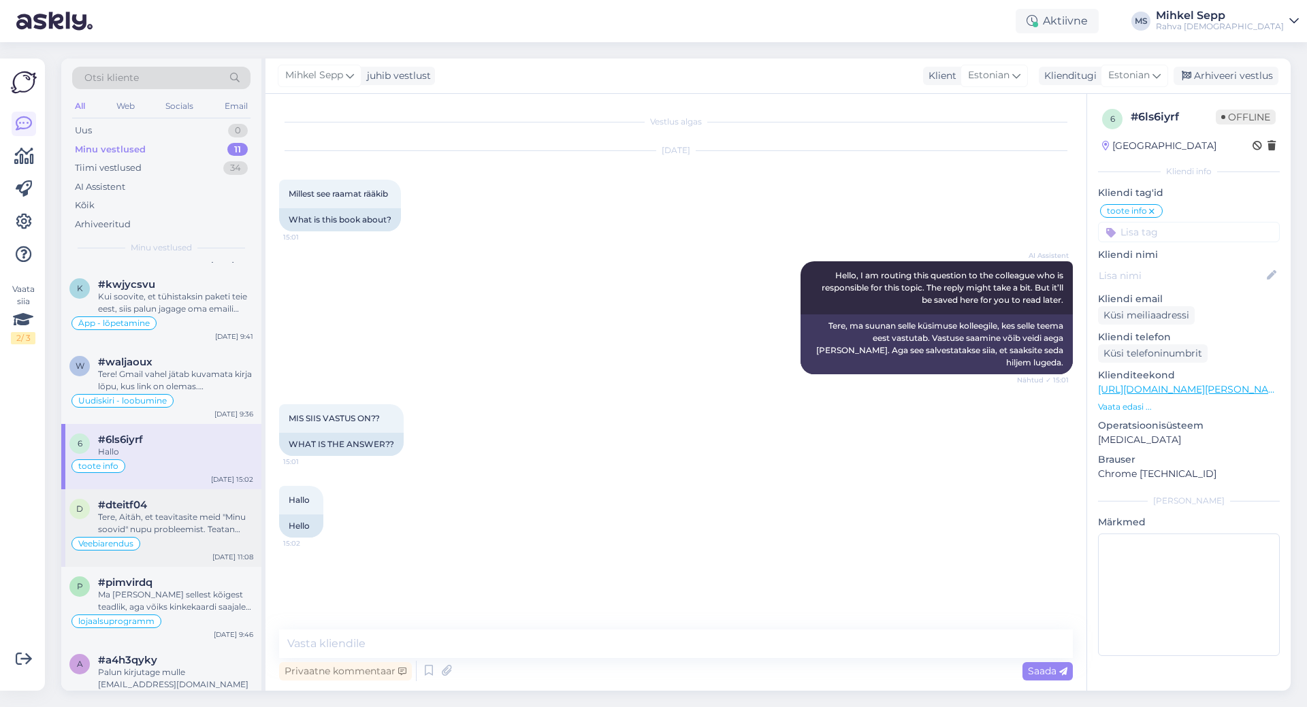
click at [169, 530] on div "Tere, Aitäh, et teavitasite meid "Minu soovid" nupu probleemist. Teatan sellest…" at bounding box center [175, 523] width 155 height 24
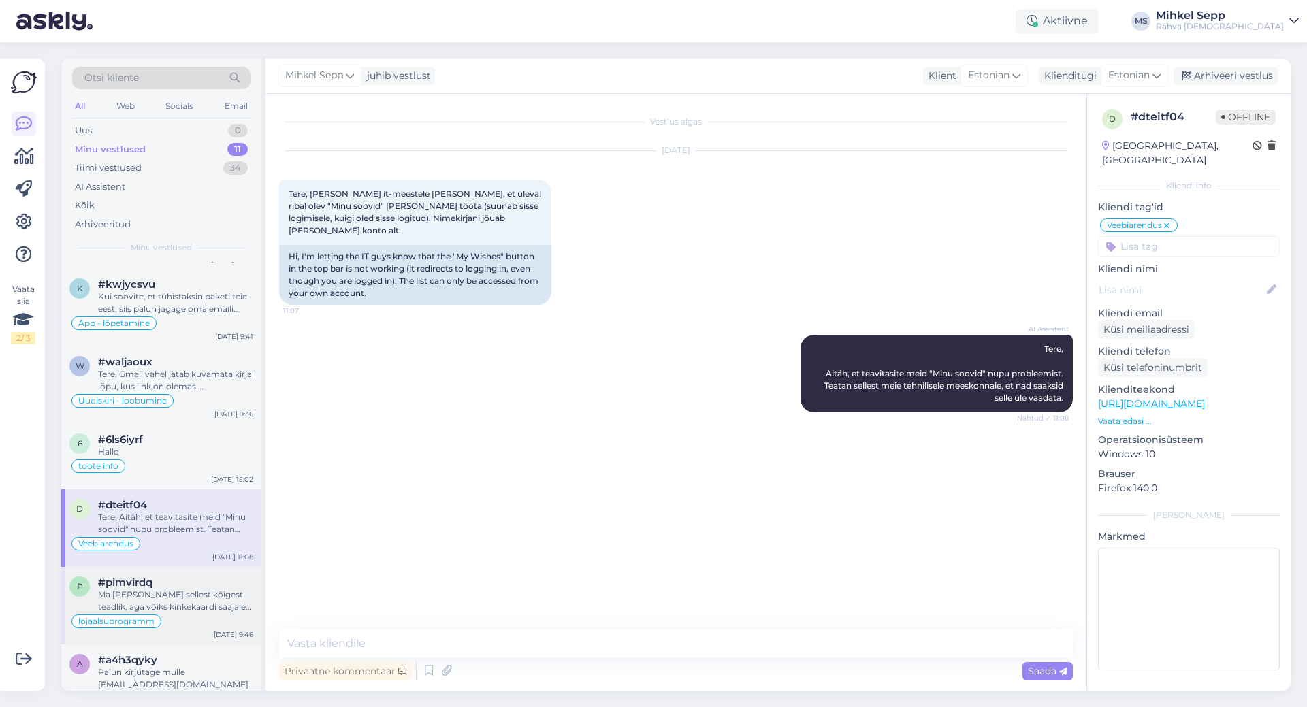
click at [171, 578] on div "#pimvirdq" at bounding box center [175, 582] width 155 height 12
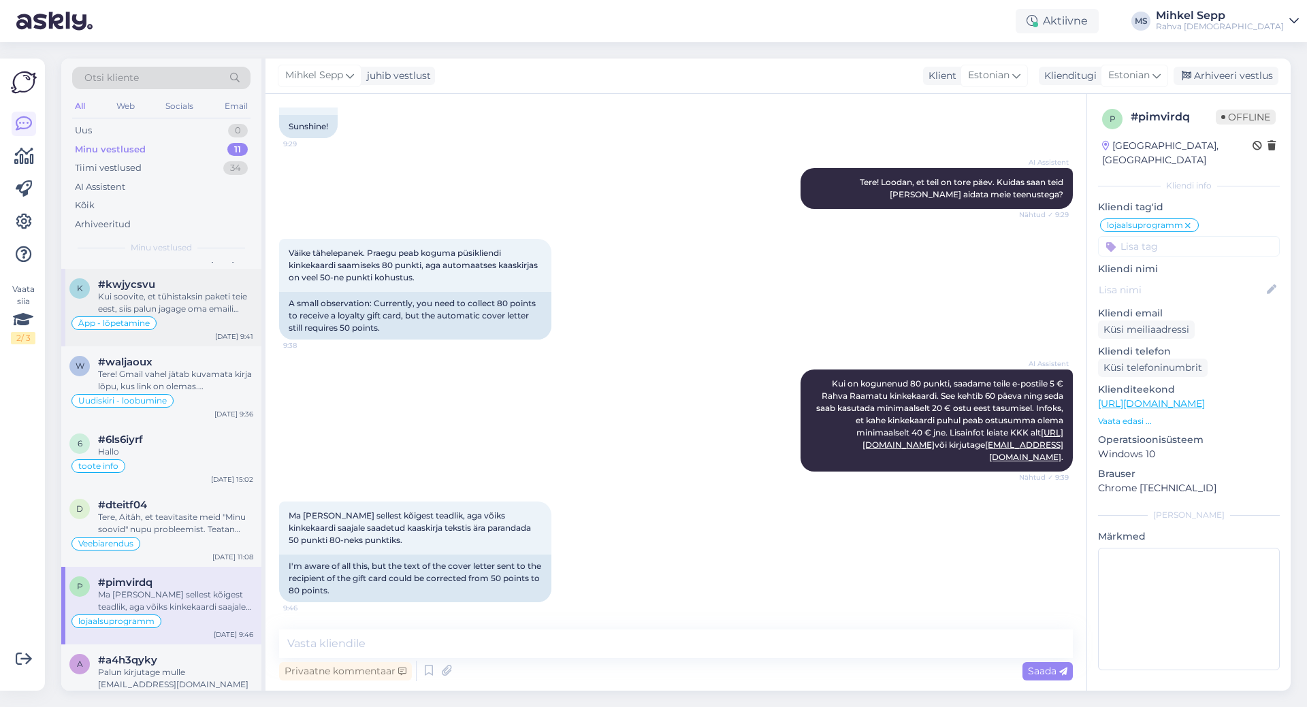
click at [174, 274] on div "k #kwjycsvu Kui soovite, et tühistaksin paketi teie eest, siis palun jagage oma…" at bounding box center [161, 308] width 200 height 78
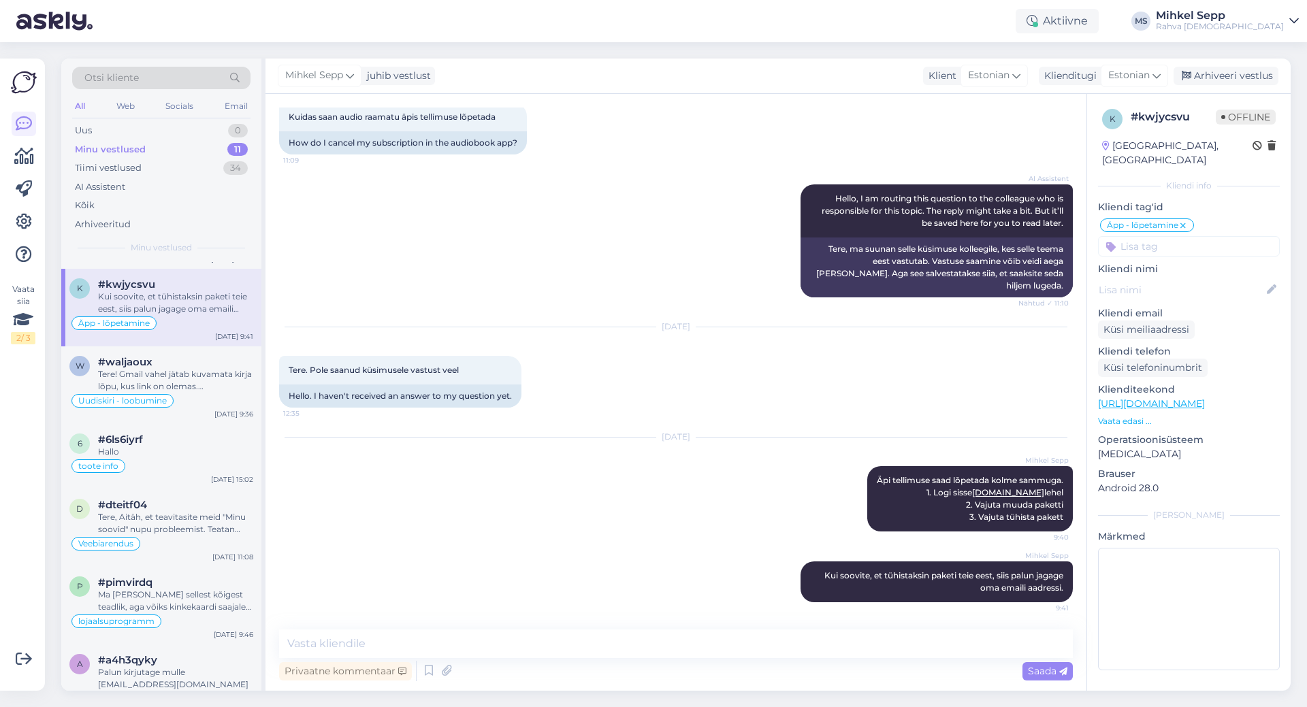
scroll to position [65, 0]
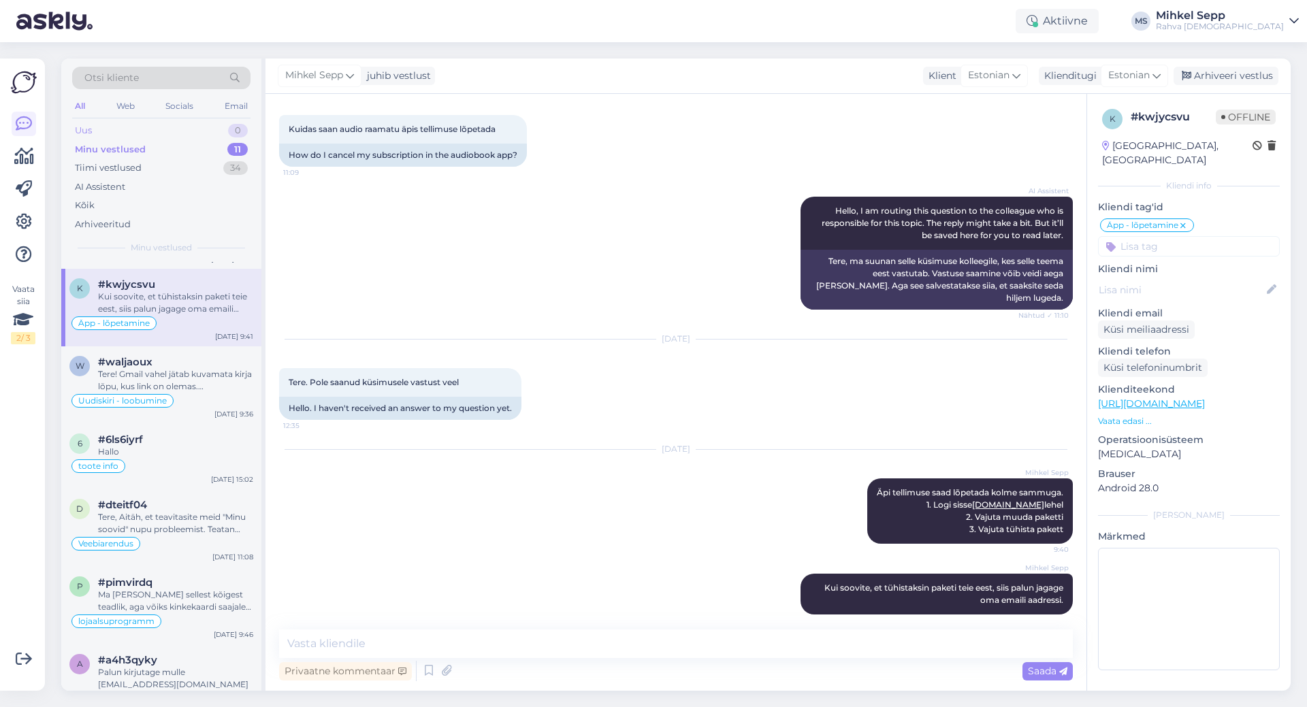
click at [186, 130] on div "Uus 0" at bounding box center [161, 130] width 178 height 19
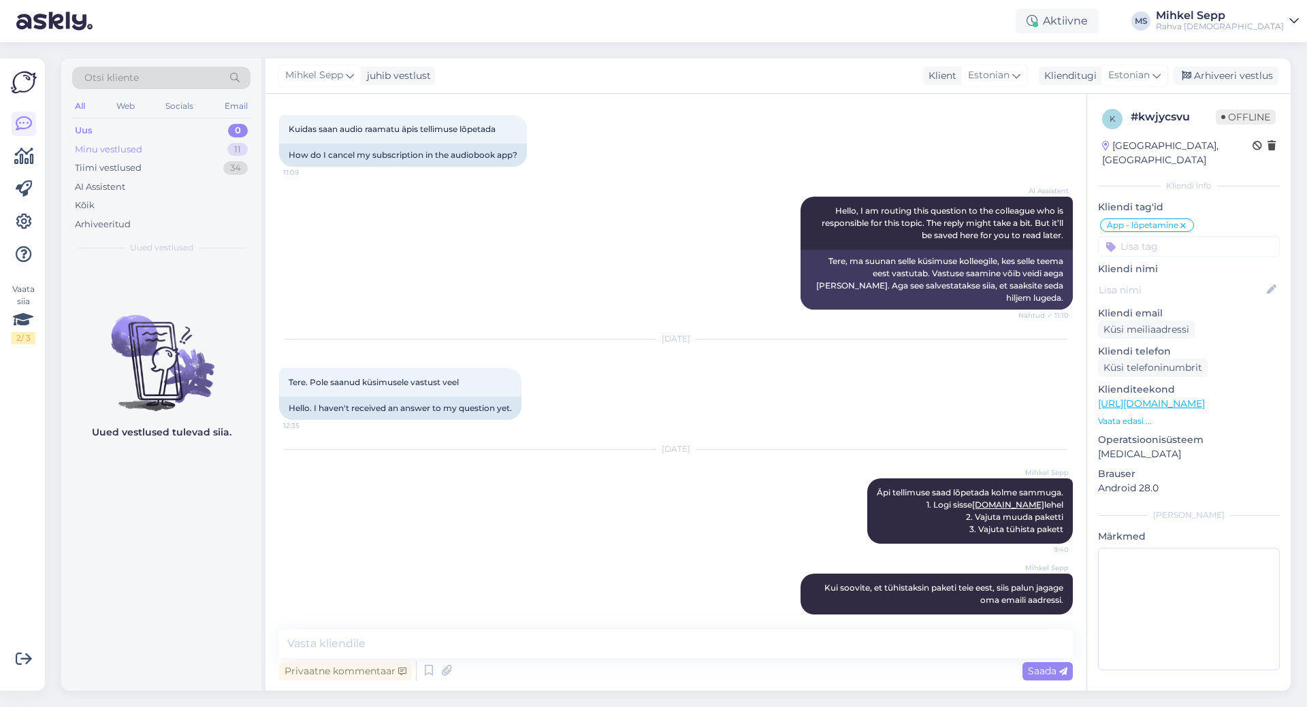
click at [186, 140] on div "Minu vestlused 11" at bounding box center [161, 149] width 178 height 19
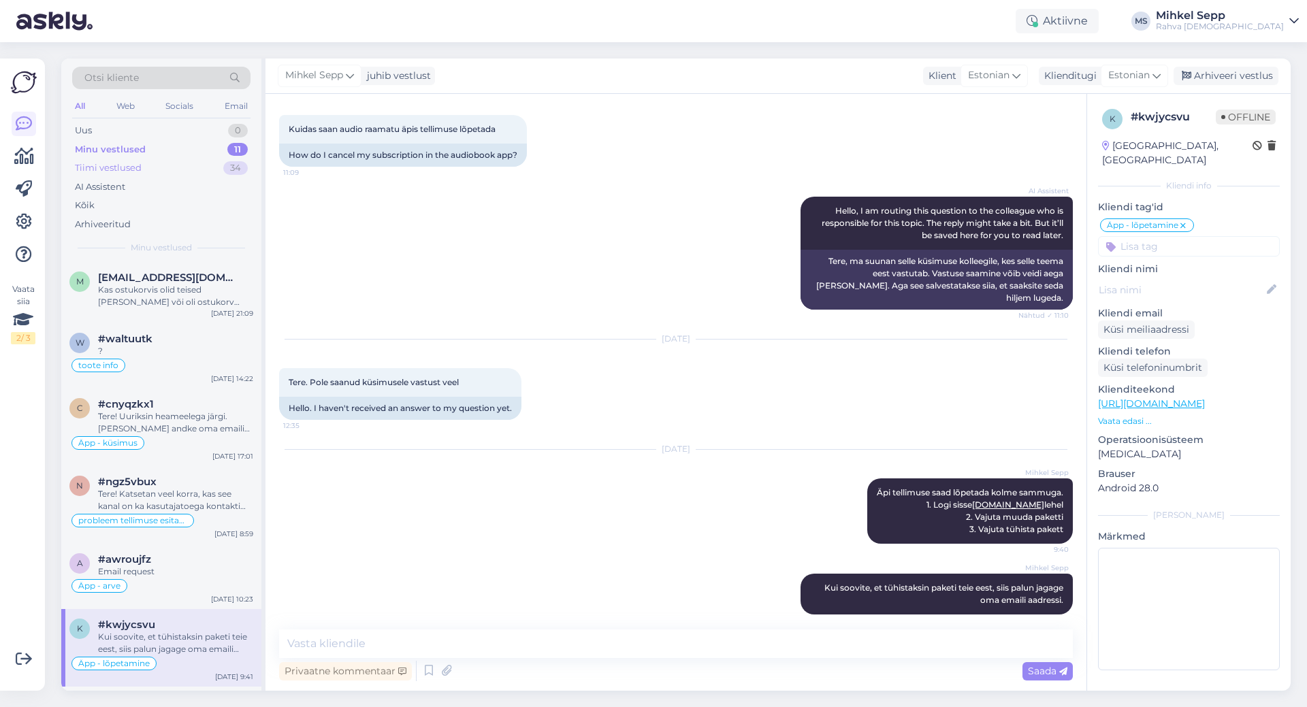
click at [152, 163] on div "Tiimi vestlused 34" at bounding box center [161, 168] width 178 height 19
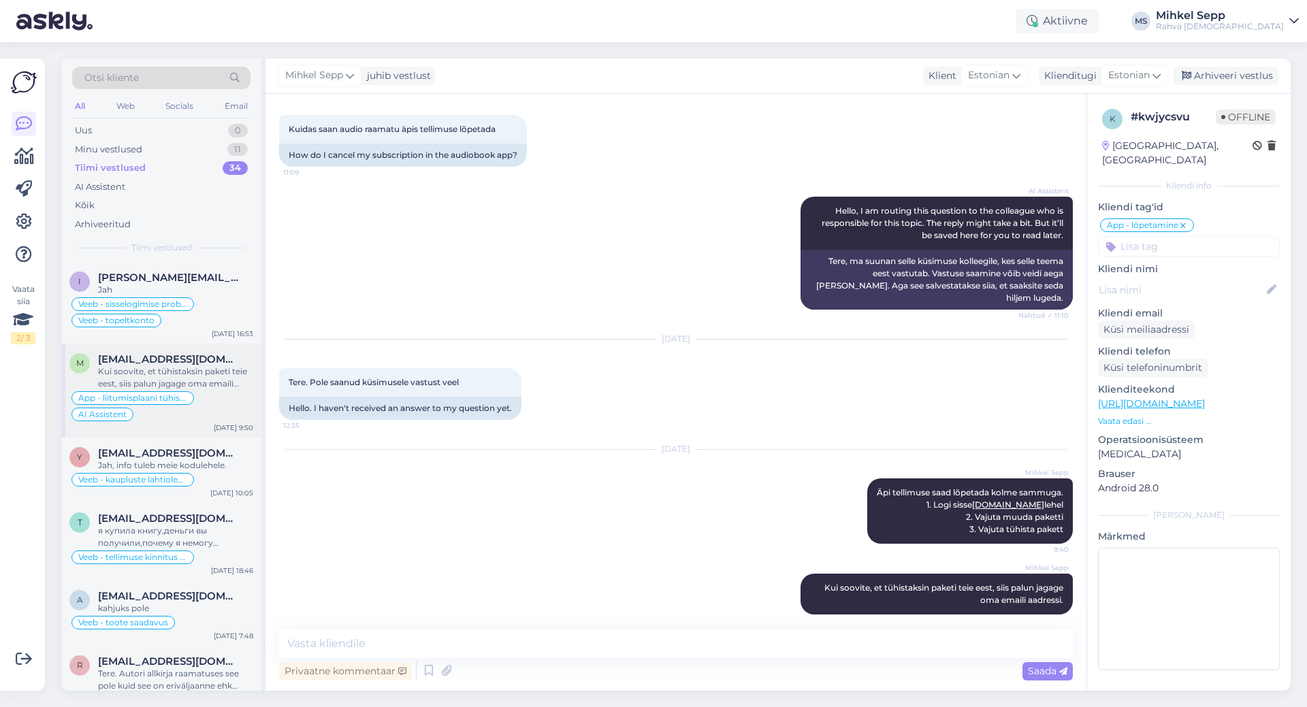
scroll to position [136, 0]
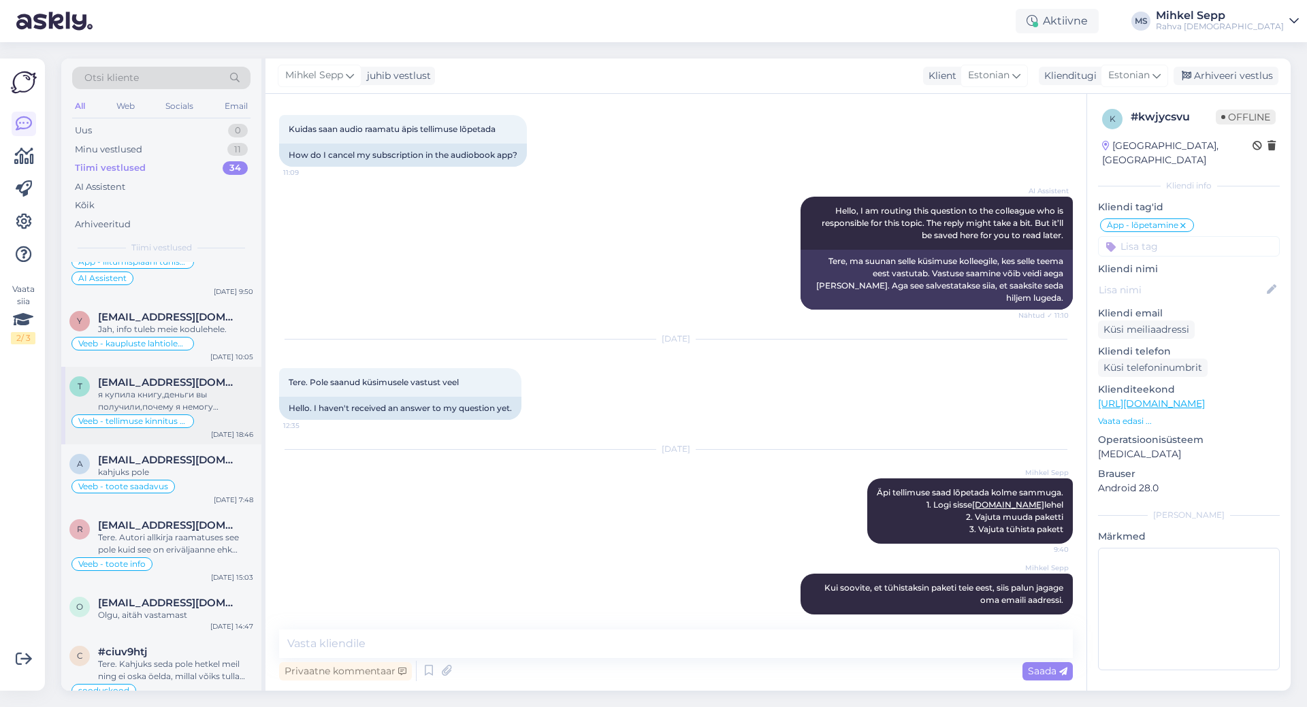
click at [180, 400] on div "я купила книгу,деньги вы получили,почему я немогу получить ссылку на скачивание…" at bounding box center [175, 401] width 155 height 24
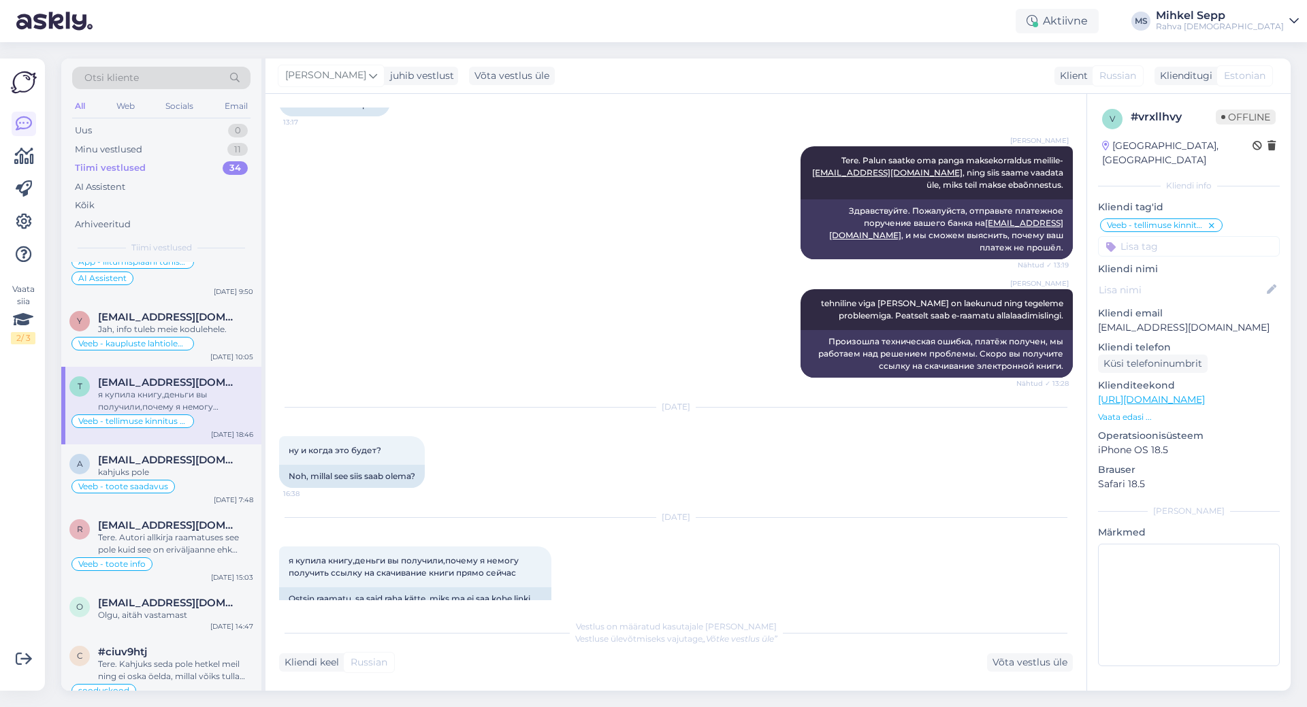
scroll to position [817, 0]
drag, startPoint x: 896, startPoint y: 286, endPoint x: 986, endPoint y: 301, distance: 91.2
click at [986, 301] on span "tehniline viga [PERSON_NAME] on laekunud ning tegeleme probleemiga. Peatselt sa…" at bounding box center [943, 308] width 244 height 22
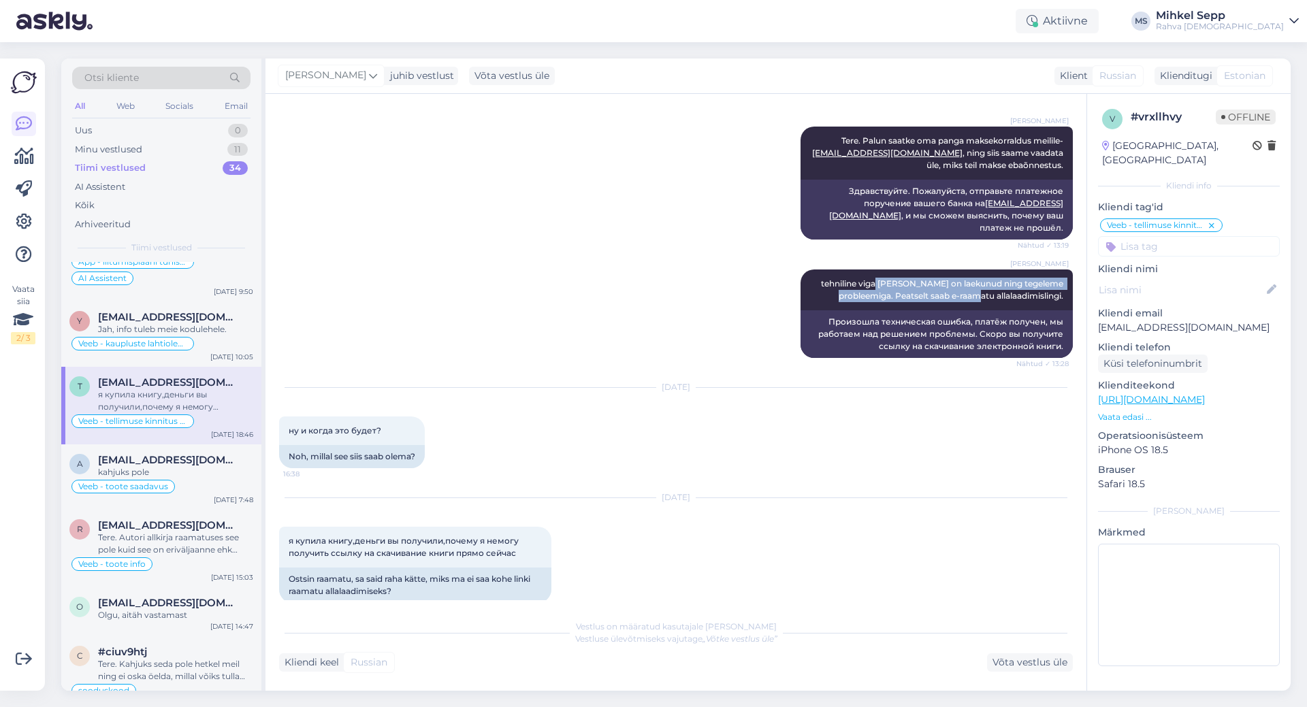
scroll to position [841, 0]
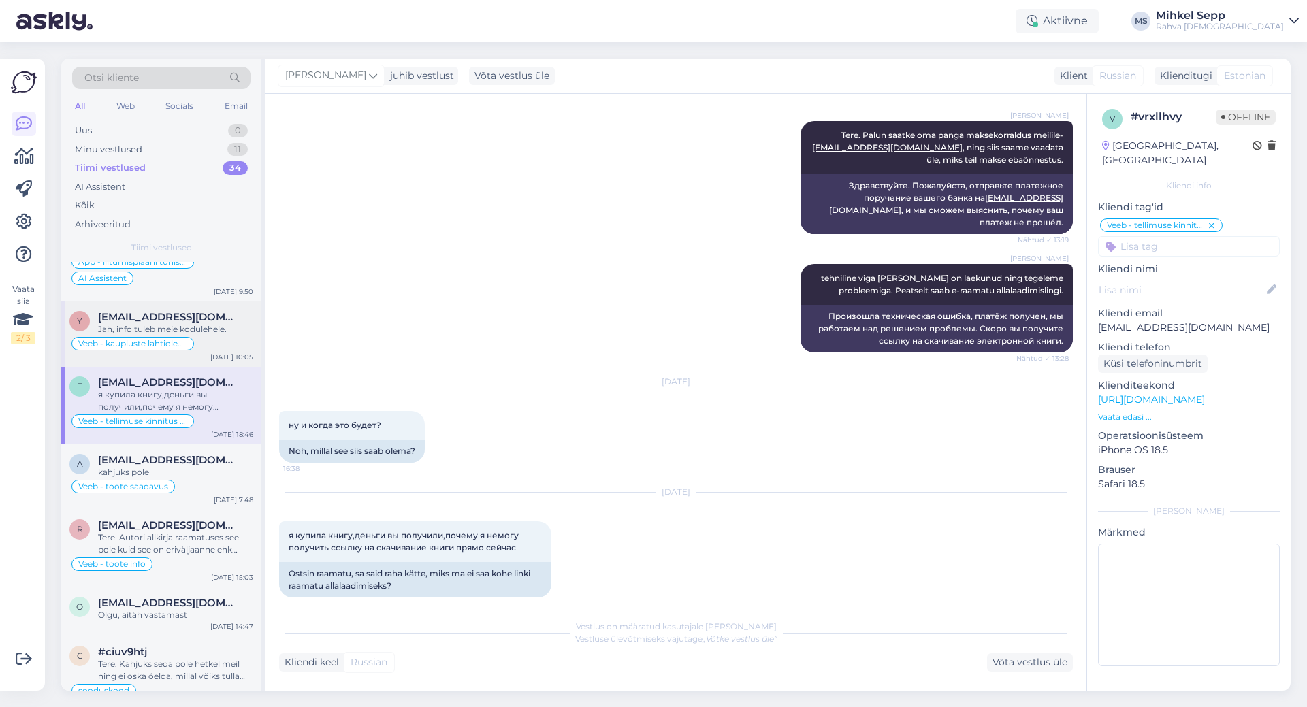
click at [159, 318] on span "[EMAIL_ADDRESS][DOMAIN_NAME]" at bounding box center [169, 317] width 142 height 12
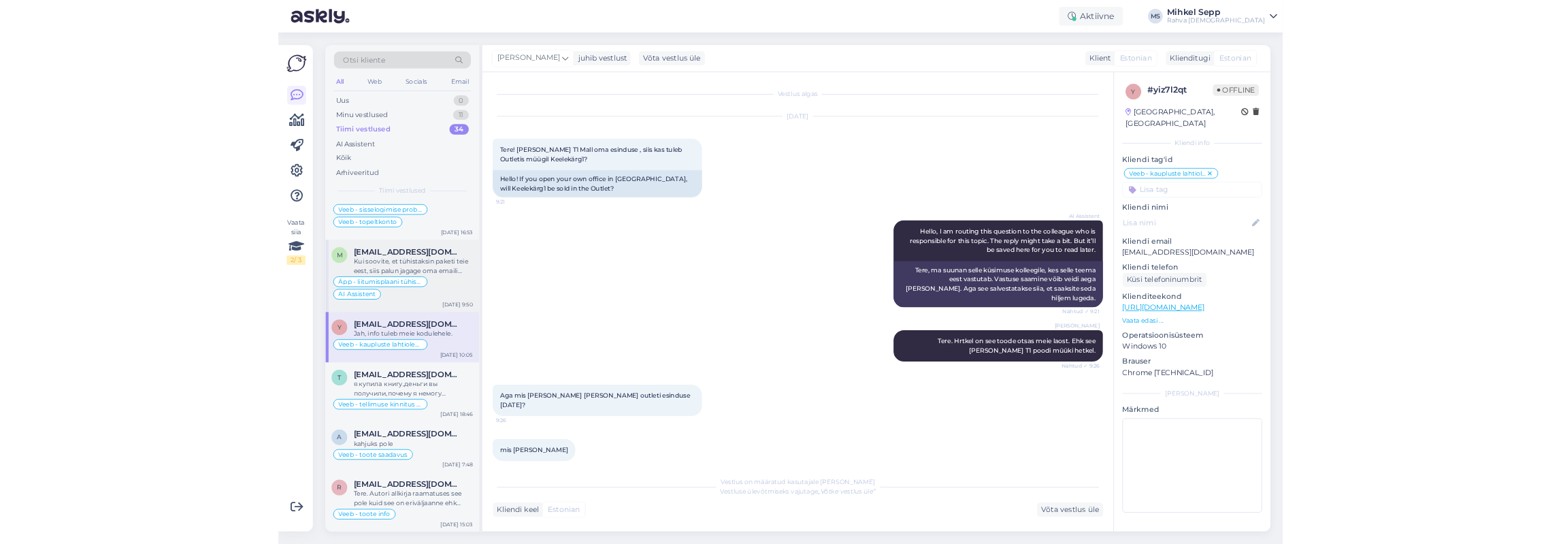
scroll to position [0, 0]
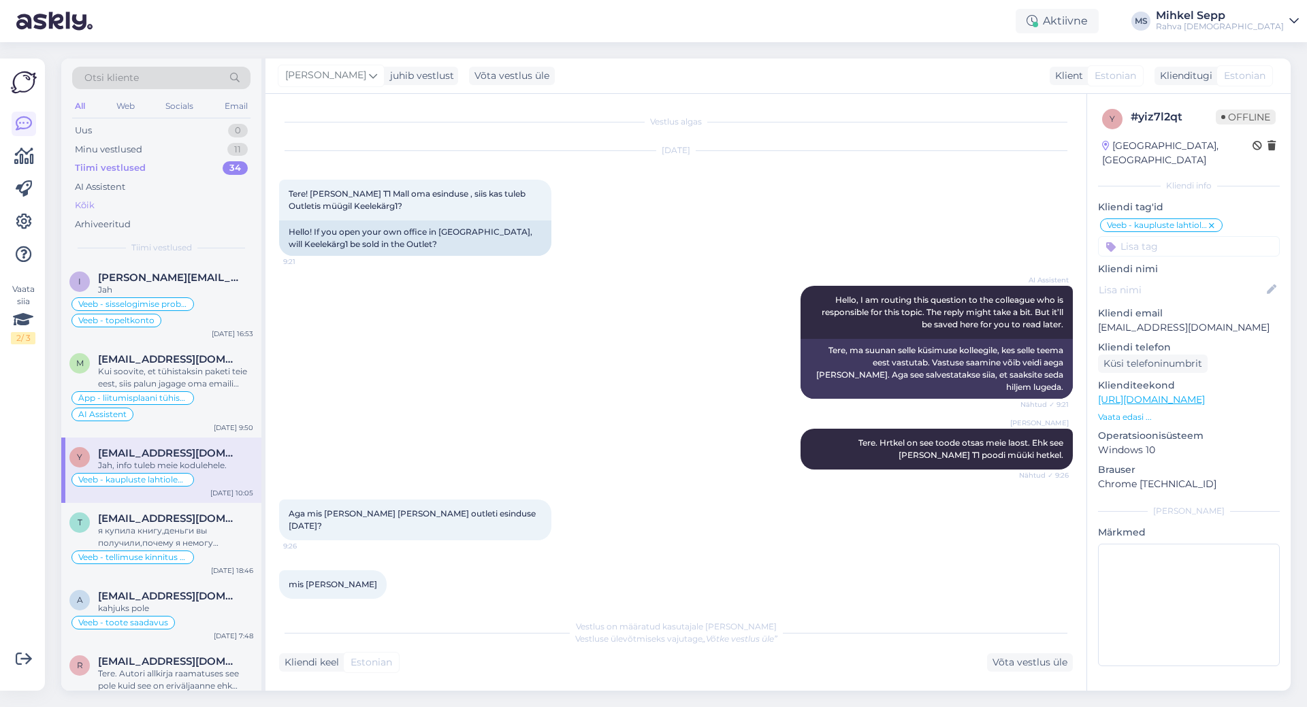
click at [93, 202] on div "Kõik" at bounding box center [85, 206] width 20 height 14
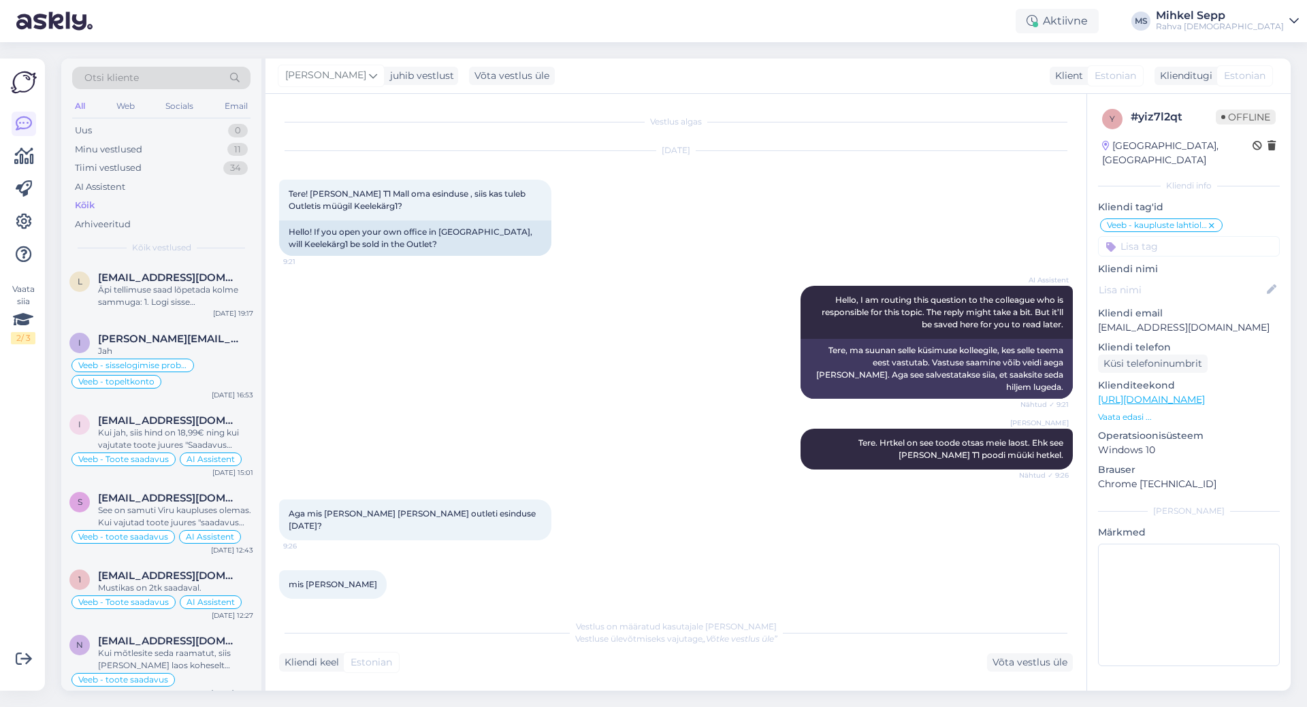
click at [29, 28] on img at bounding box center [54, 21] width 76 height 42
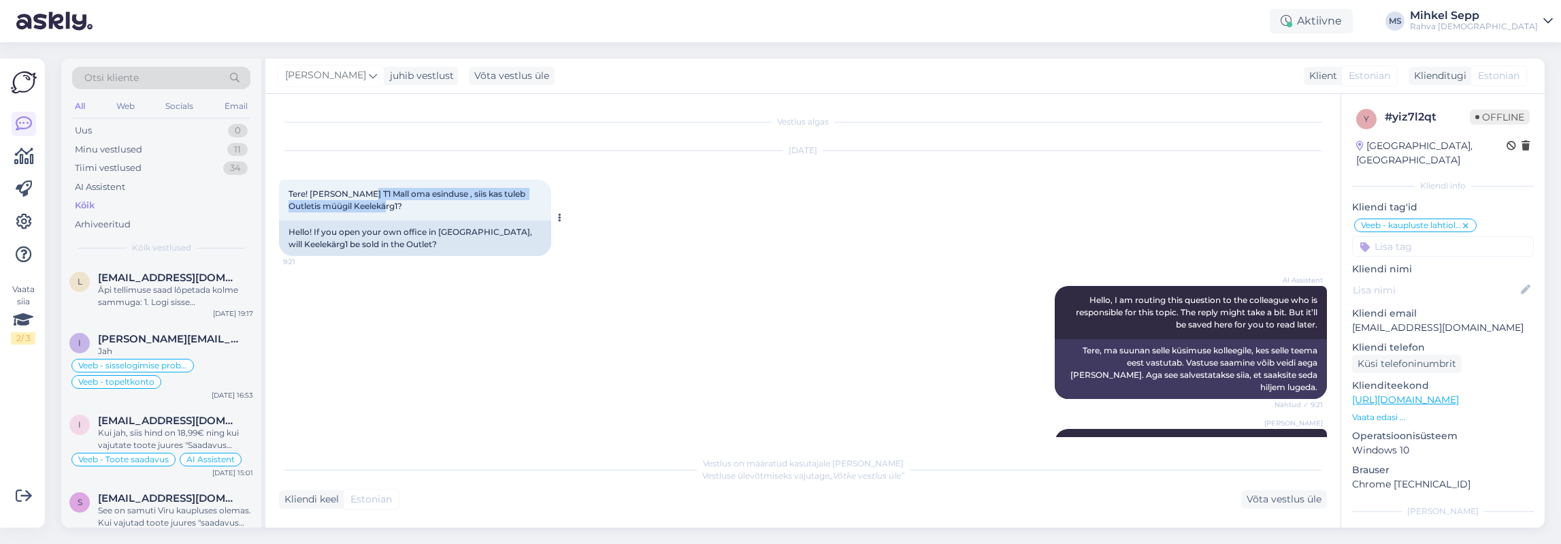
drag, startPoint x: 358, startPoint y: 189, endPoint x: 471, endPoint y: 209, distance: 114.7
click at [471, 209] on div "Tere! [PERSON_NAME] T1 Mall oma esinduse , siis kas tuleb Outletis müügil Keele…" at bounding box center [415, 200] width 272 height 41
click at [400, 206] on div "Tere! [PERSON_NAME] T1 Mall oma esinduse , siis kas tuleb Outletis müügil Keele…" at bounding box center [415, 200] width 272 height 41
click at [343, 206] on span "Tere! [PERSON_NAME] T1 Mall oma esinduse , siis kas tuleb Outletis müügil Keele…" at bounding box center [408, 200] width 239 height 22
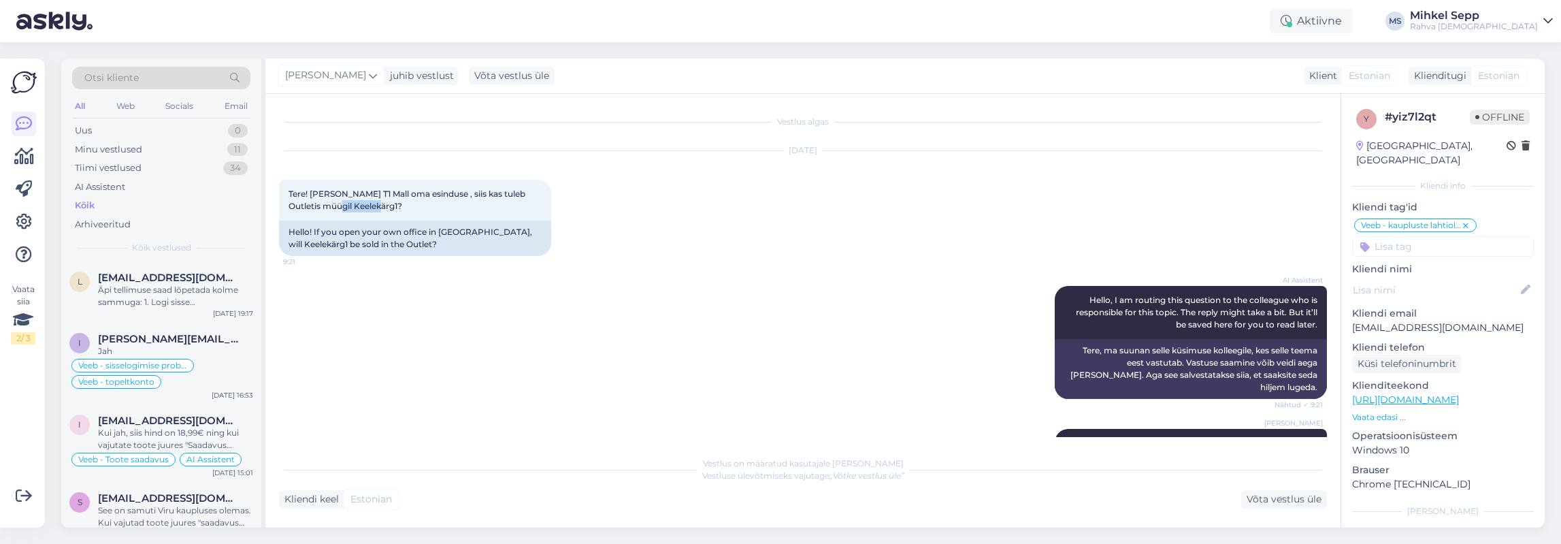
copy span "Keelekärg1"
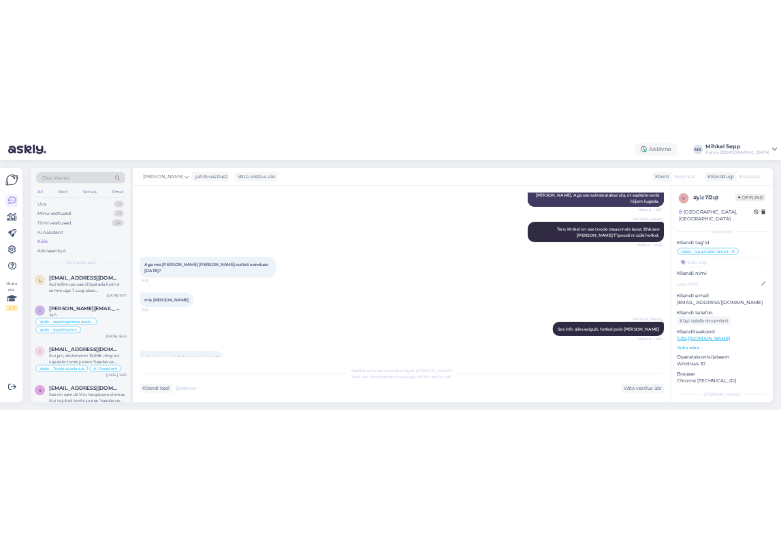
scroll to position [327, 0]
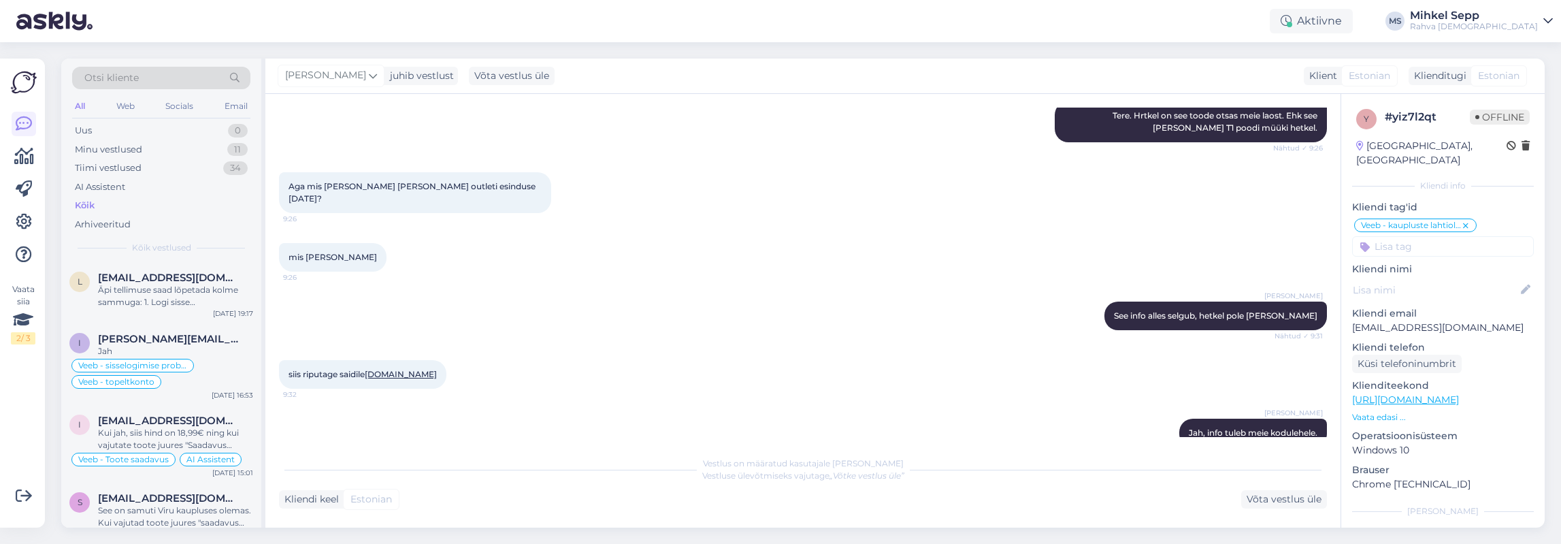
click at [836, 486] on div "Vestlus on määratud kasutajale Merili Aksin Vestluse ülevõtmiseks vajutage „Võt…" at bounding box center [803, 478] width 1048 height 59
click at [122, 121] on div "Uus 0" at bounding box center [161, 130] width 178 height 19
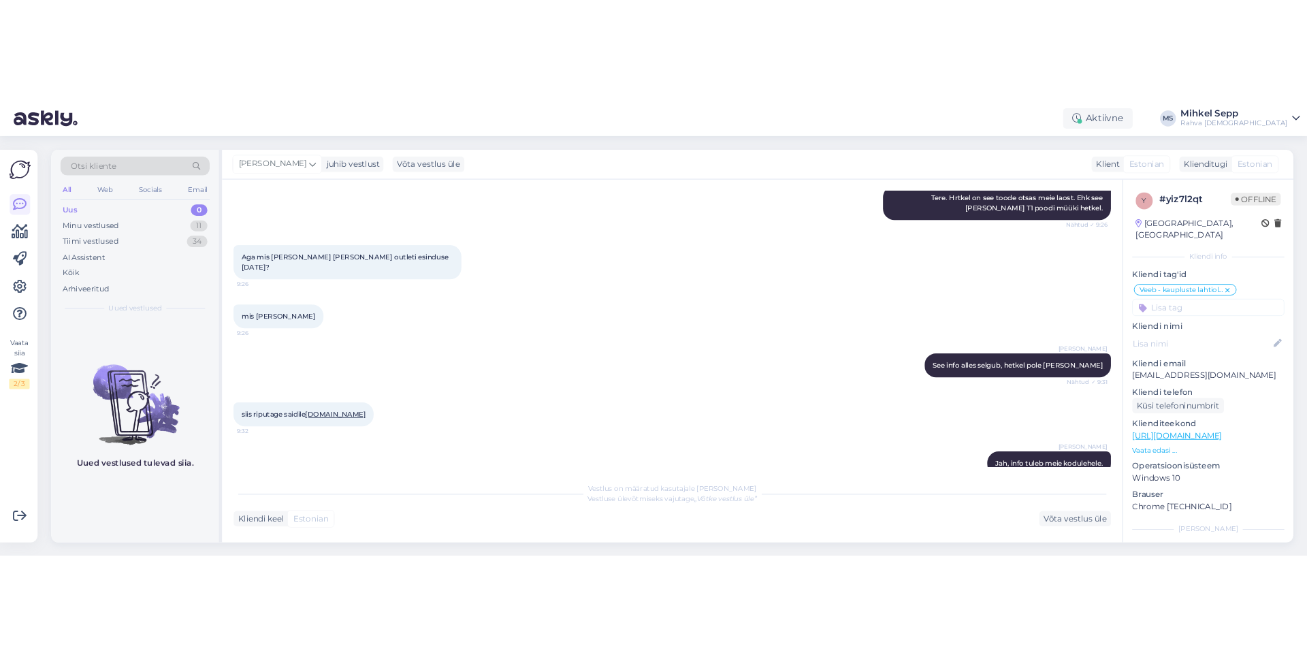
scroll to position [334, 0]
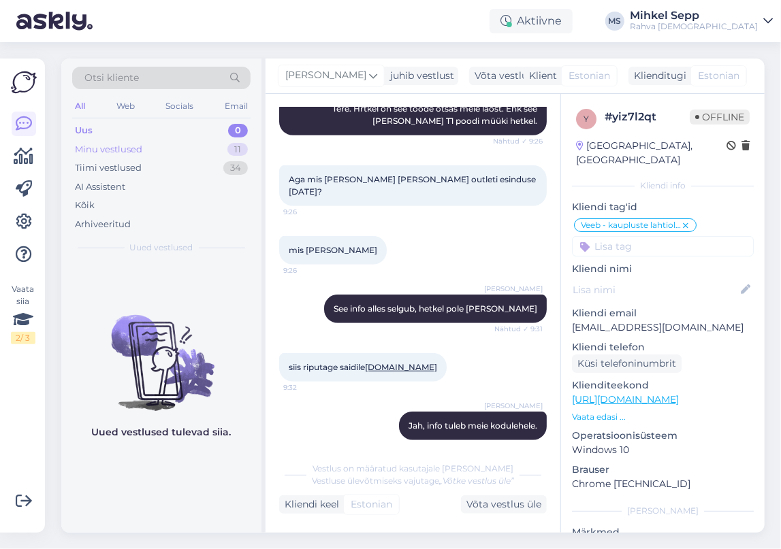
click at [107, 140] on div "Minu vestlused 11" at bounding box center [161, 149] width 178 height 19
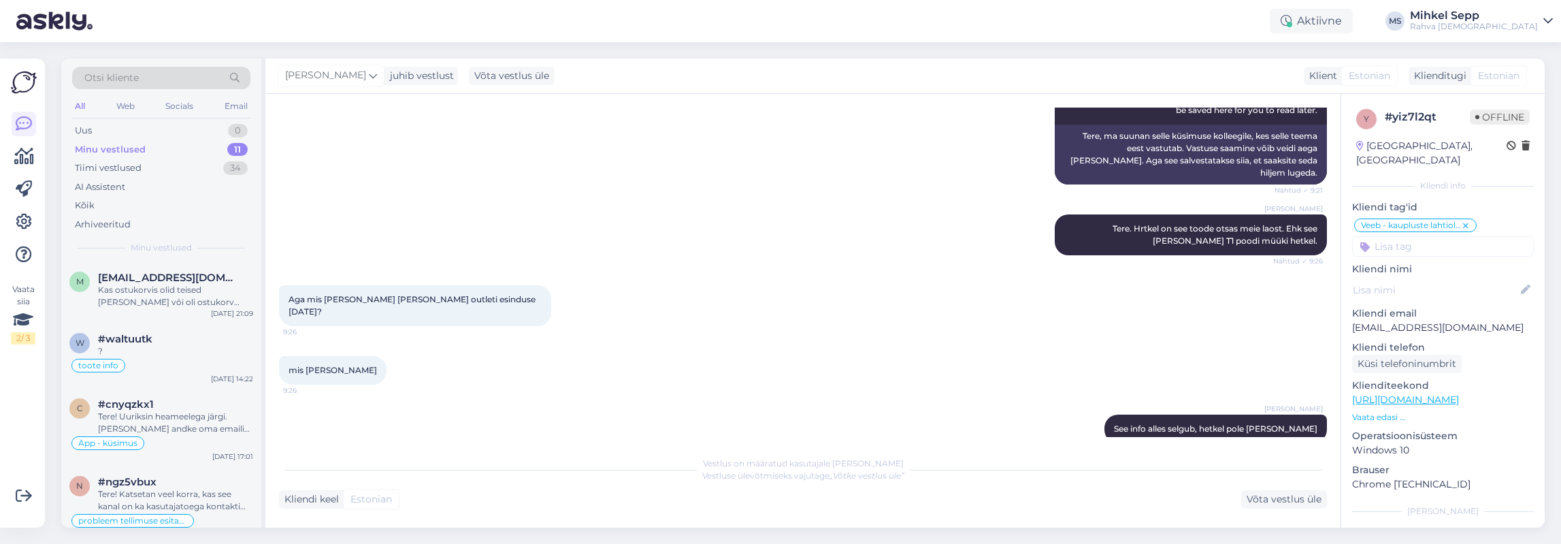
scroll to position [327, 0]
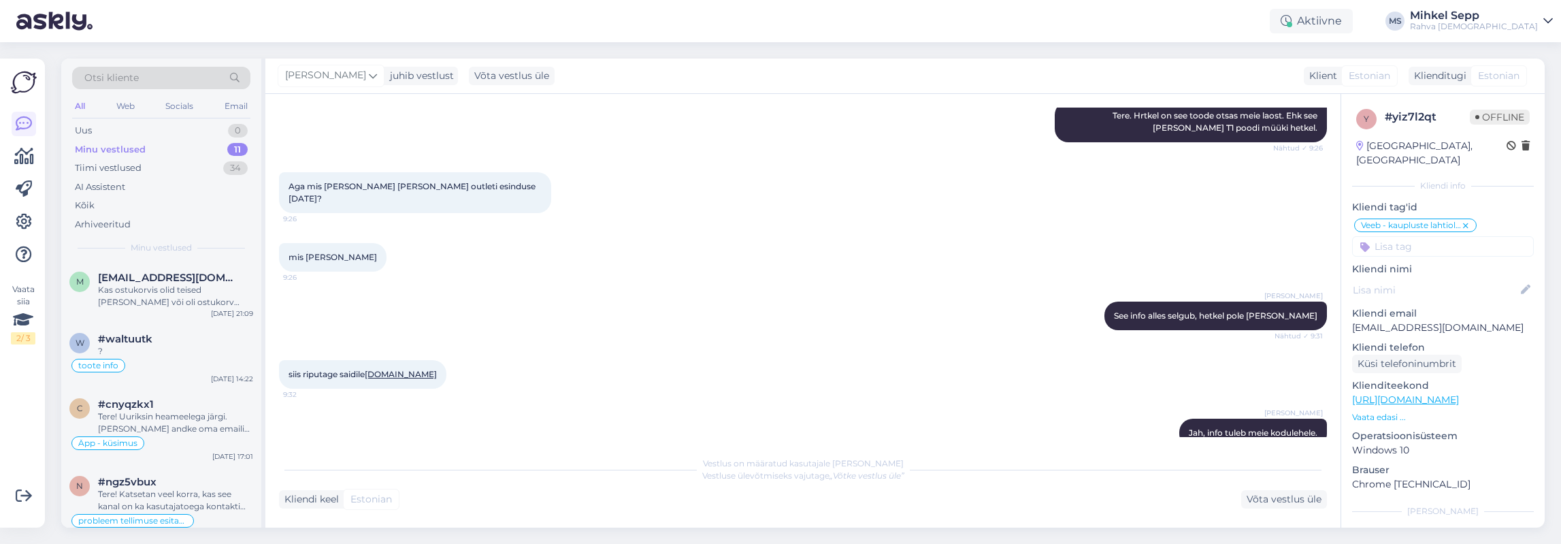
click at [86, 149] on div "Minu vestlused" at bounding box center [110, 150] width 71 height 14
click at [103, 152] on div "Minu vestlused" at bounding box center [110, 150] width 71 height 14
click at [125, 272] on span "[EMAIL_ADDRESS][DOMAIN_NAME]" at bounding box center [169, 278] width 142 height 12
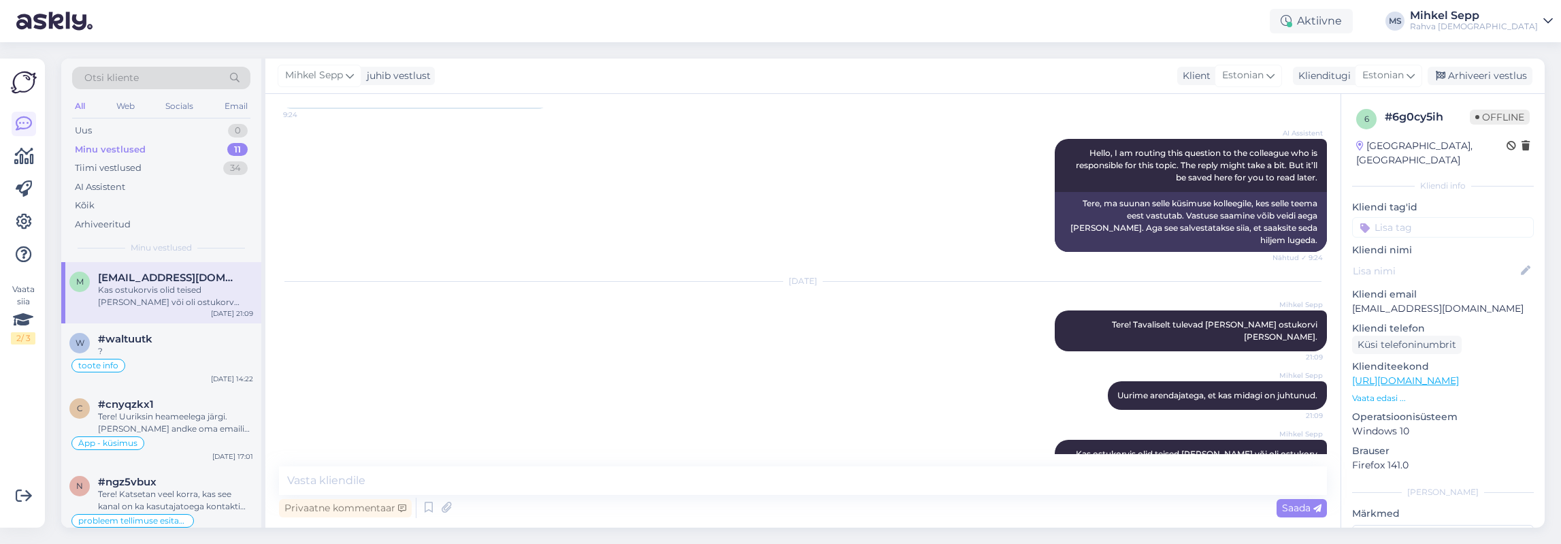
scroll to position [151, 0]
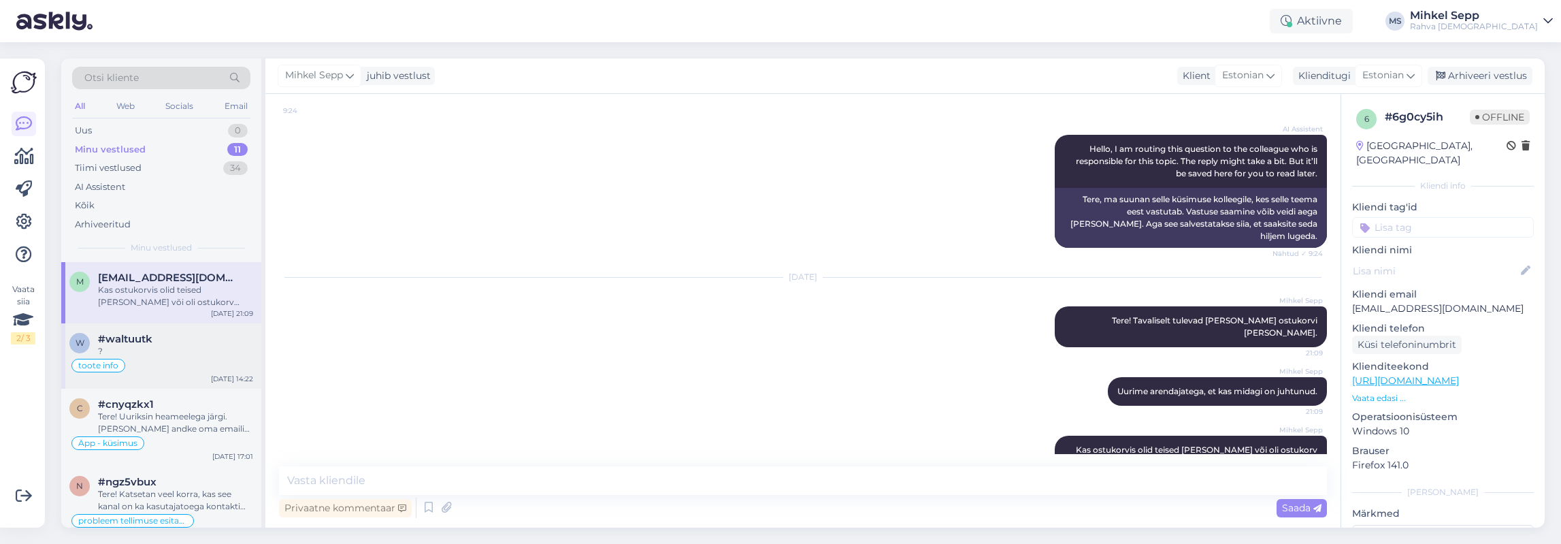
click at [185, 334] on div "#waltuutk" at bounding box center [175, 339] width 155 height 12
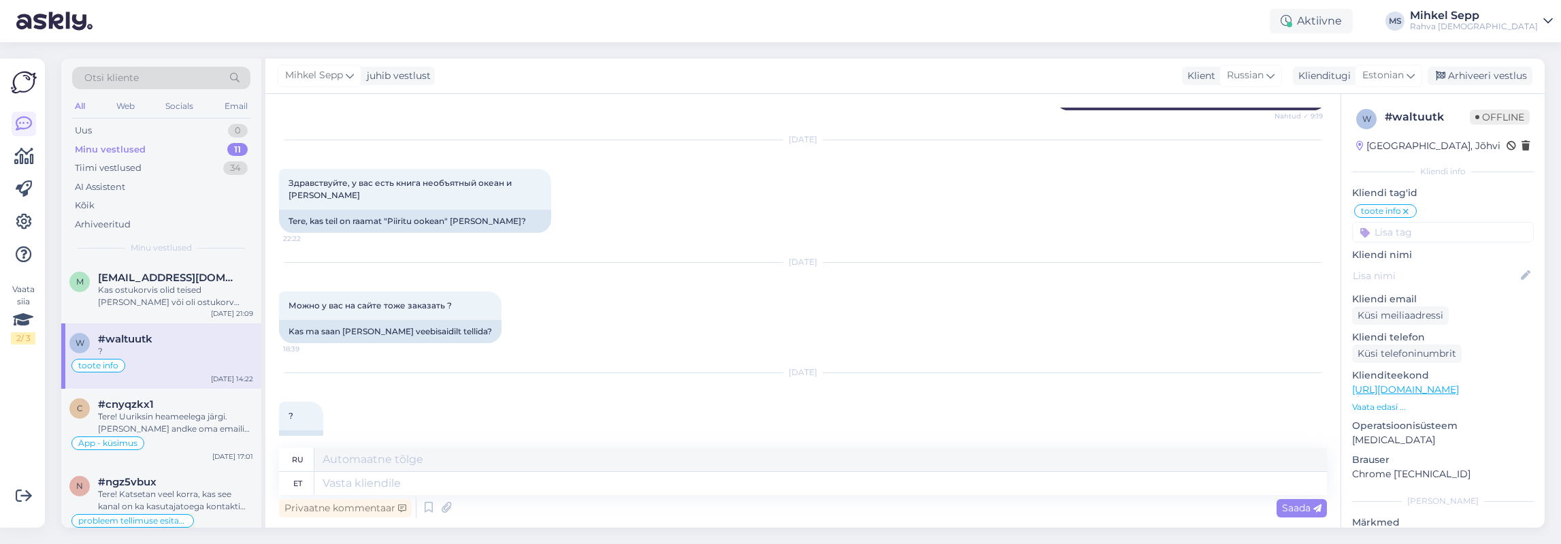
scroll to position [1816, 0]
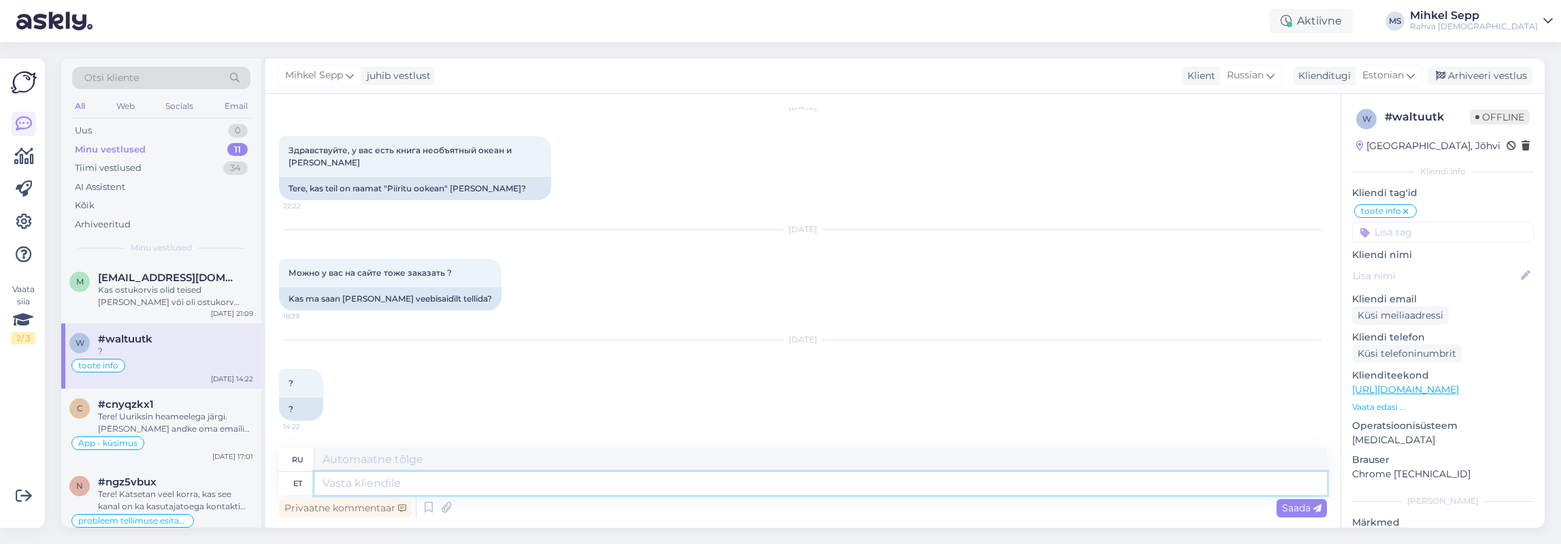
click at [585, 485] on textarea at bounding box center [820, 483] width 1013 height 23
type textarea "Tere!"
type textarea "Привет!"
type textarea "Tere! Muidugi s"
type textarea "Привет! Конечно."
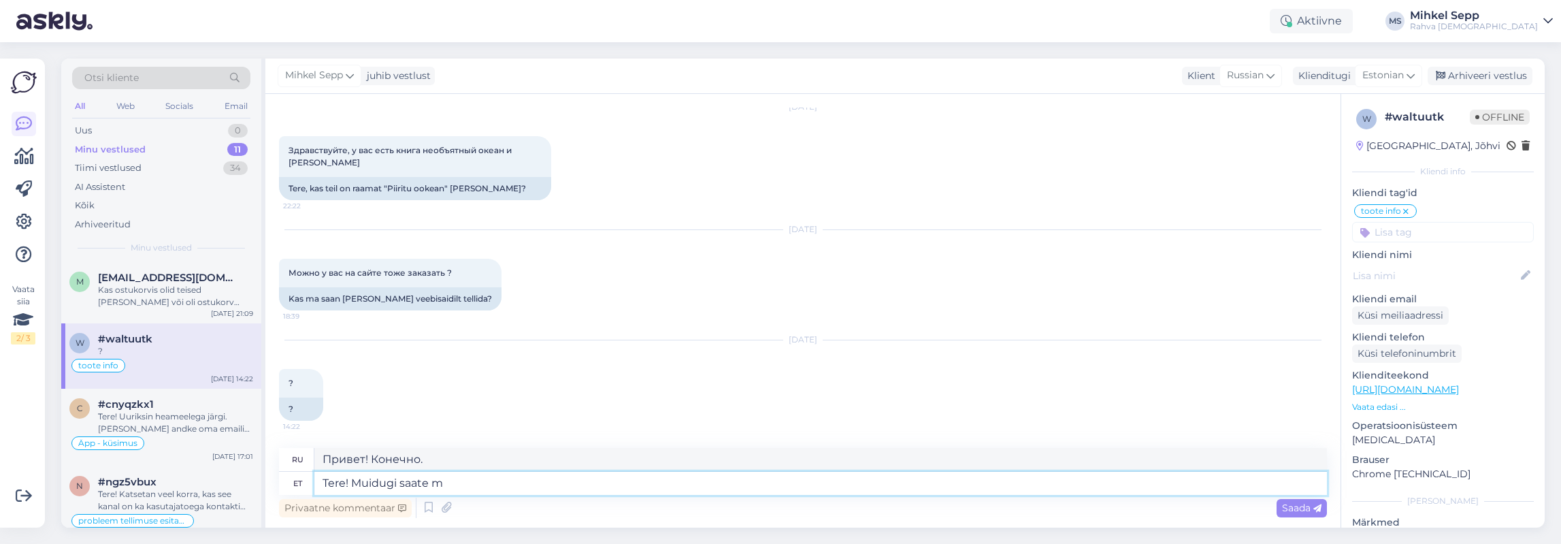
type textarea "Tere! Muidugi saate mi"
type textarea "Привет! Конечно, можешь."
type textarea "Tere! Muidugi saate meie veebist te"
type textarea "Здравствуйте! Конечно, можно на нашем сайте."
type textarea "Tere! Muidugi saate meie veebist tellida."
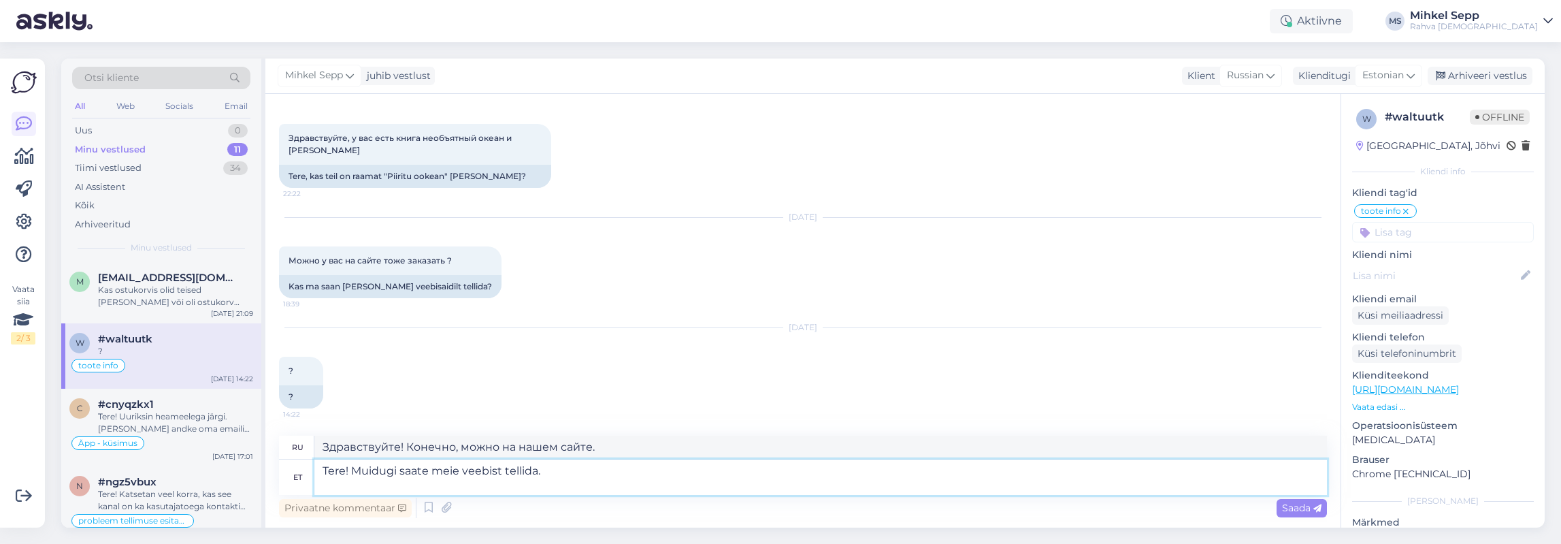
type textarea "Здравствуйте! Конечно, вы можете сделать заказ на нашем сайте."
type textarea "Tere! Muidugi saate meie veebist tellida. [PERSON_NAME]"
type textarea "Здравствуйте! Конечно, вы можете заказать на нашем сайте. Пожалуйста."
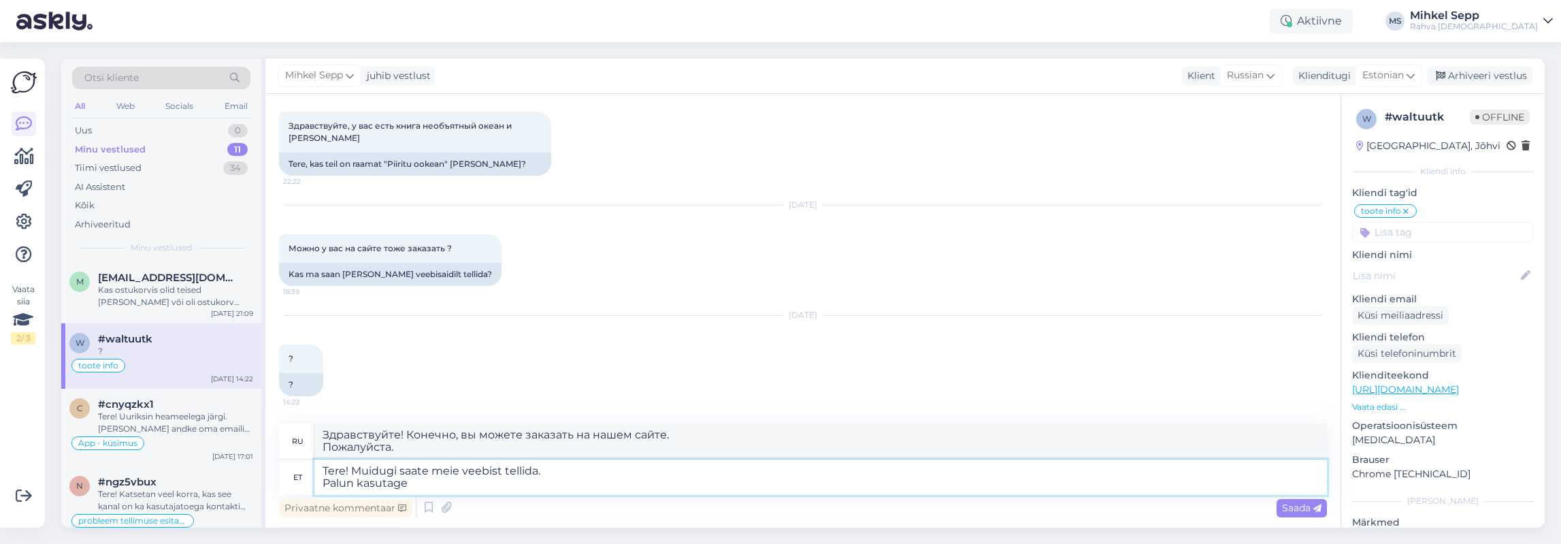
type textarea "Tere! Muidugi saate meie veebist tellida. Palun kasutage v"
type textarea "Здравствуйте! Конечно, вы можете заказать на нашем сайте. Пожалуйста, используй…"
type textarea "Tere! Muidugi saate meie veebist tellida. Palun kasutage veebis ot"
type textarea "Здравствуйте! Конечно, вы можете заказать на нашем сайте. Пожалуйста, воспользу…"
type textarea "Tere! Muidugi saate meie veebist tellida. Palun kasutage veebis otsingu"
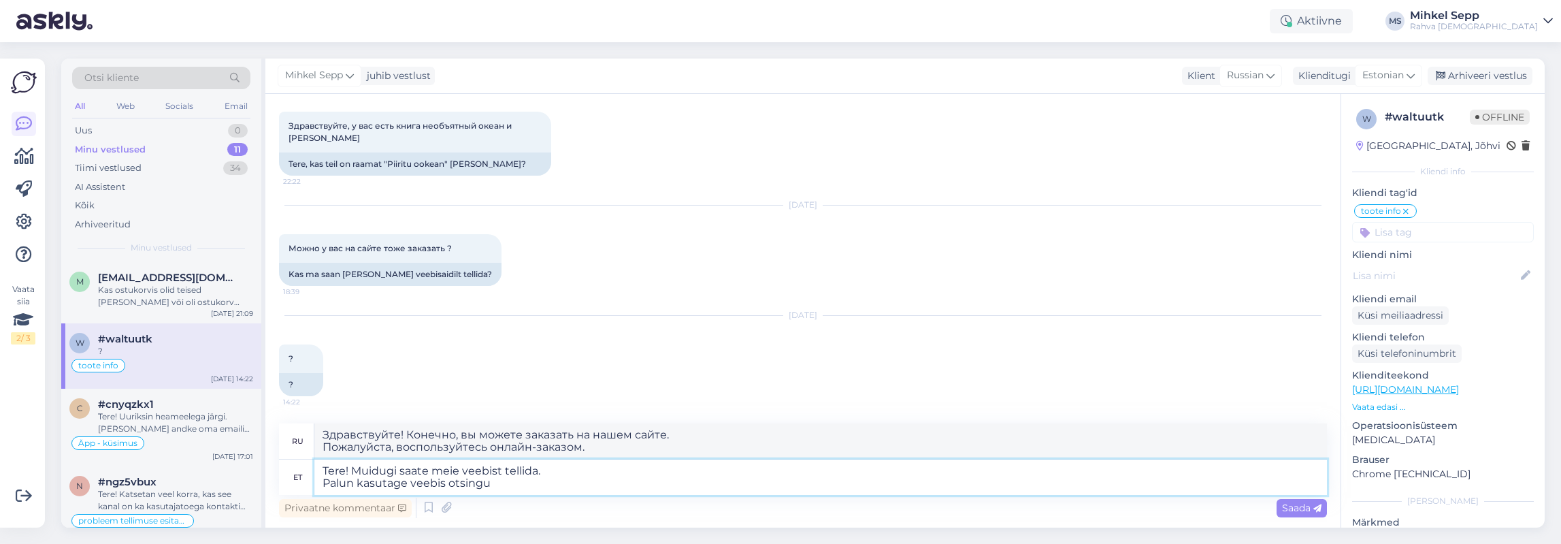
type textarea "Здравствуйте! Конечно, вы можете заказать на нашем сайте. Воспользуйтесь онлайн…"
type textarea "Tere! Muidugi saate meie veebist tellida. Palun kasutage veebis otsingu riba, et"
type textarea "Здравствуйте! Конечно, вы можете заказать на нашем сайте. Пожалуйста, воспользу…"
type textarea "Tere! Muidugi saate meie veebist tellida. Palun kasutage veebis otsingu riba, e…"
type textarea "Здравствуйте! Конечно, вы можете заказать на нашем сайте. Воспользуйтесь строко…"
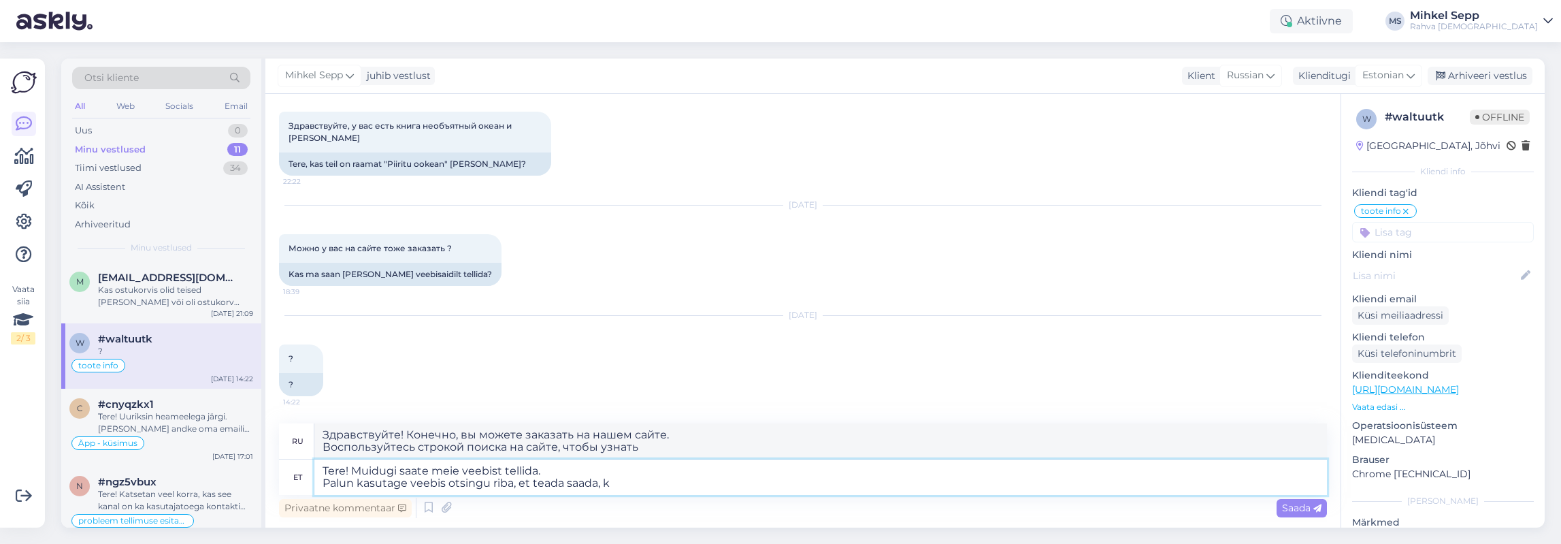
type textarea "Tere! Muidugi saate meie veebist tellida. Palun kasutage veebis otsingu riba, e…"
type textarea "Здравствуйте! Конечно, вы можете заказать на нашем сайте. Воспользуйтесь строко…"
type textarea "Tere! Muidugi saate meie veebist tellida. Palun kasutage veebis otsingu riba, e…"
type textarea "Здравствуйте! Конечно, вы можете заказать на нашем сайте. Пожалуйста, воспользу…"
type textarea "Tere! Muidugi saate meie veebist tellida. Palun kasutage veebis otsingu riba, e…"
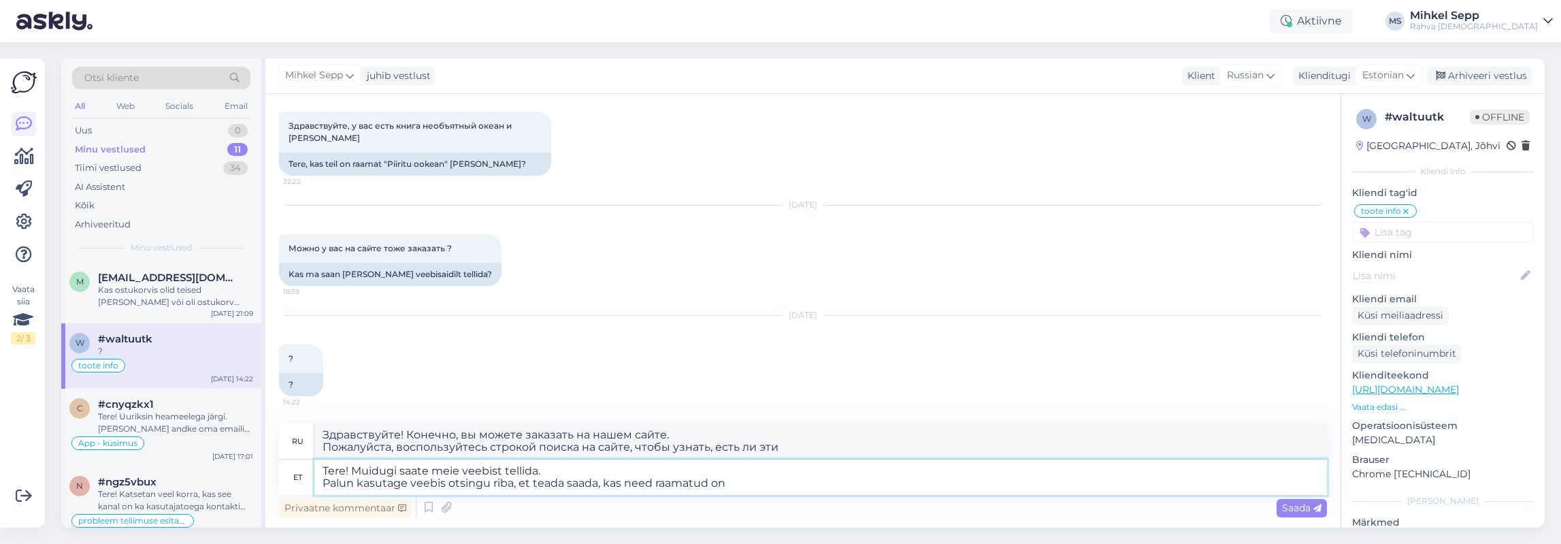
type textarea "Здравствуйте! Конечно, вы можете заказать их на нашем сайте. Воспользуйтесь стр…"
type textarea "Tere! Muidugi saate meie veebist tellida. Palun kasutage veebis otsingu riba, e…"
type textarea "Здравствуйте! Конечно, вы можете заказать на нашем сайте. Пожалуйста, воспользу…"
type textarea "Tere! Muidugi saate meie veebist tellida. Palun kasutage veebis otsingu riba, e…"
type textarea "Здравствуйте! Конечно, вы можете сделать заказ на нашем сайте. Воспользуйтесь с…"
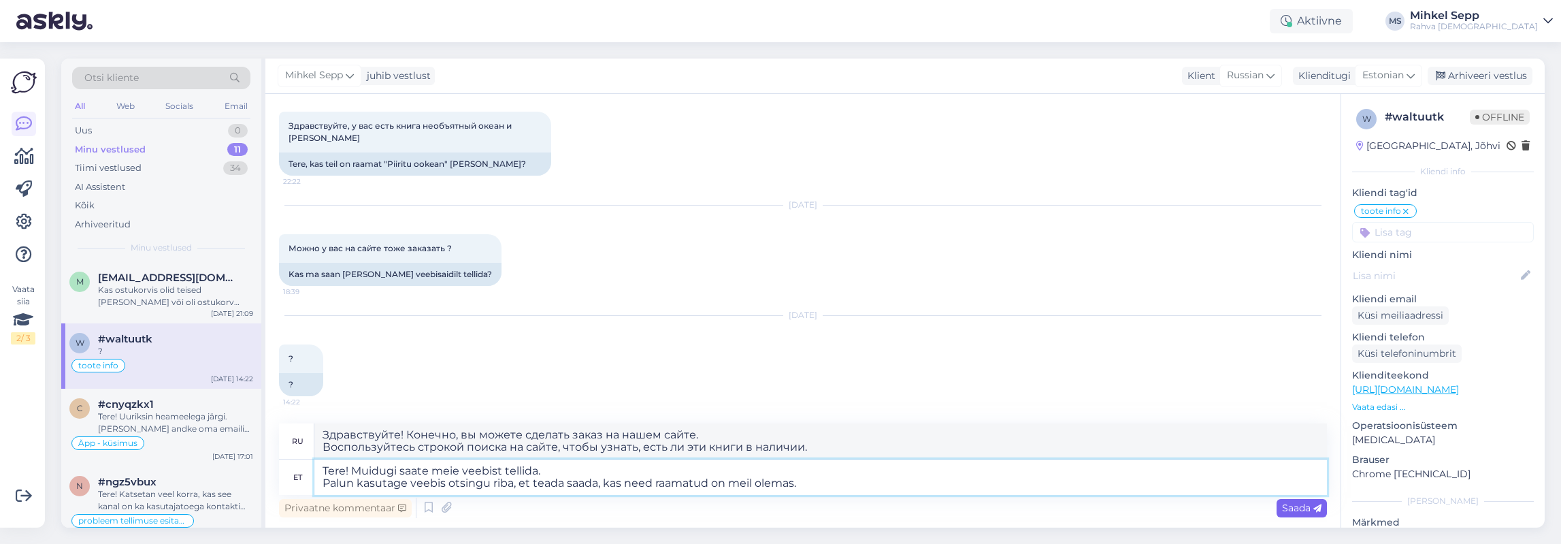
type textarea "Tere! Muidugi saate meie veebist tellida. Palun kasutage veebis otsingu riba, e…"
click at [1303, 508] on span "Saada" at bounding box center [1301, 508] width 39 height 12
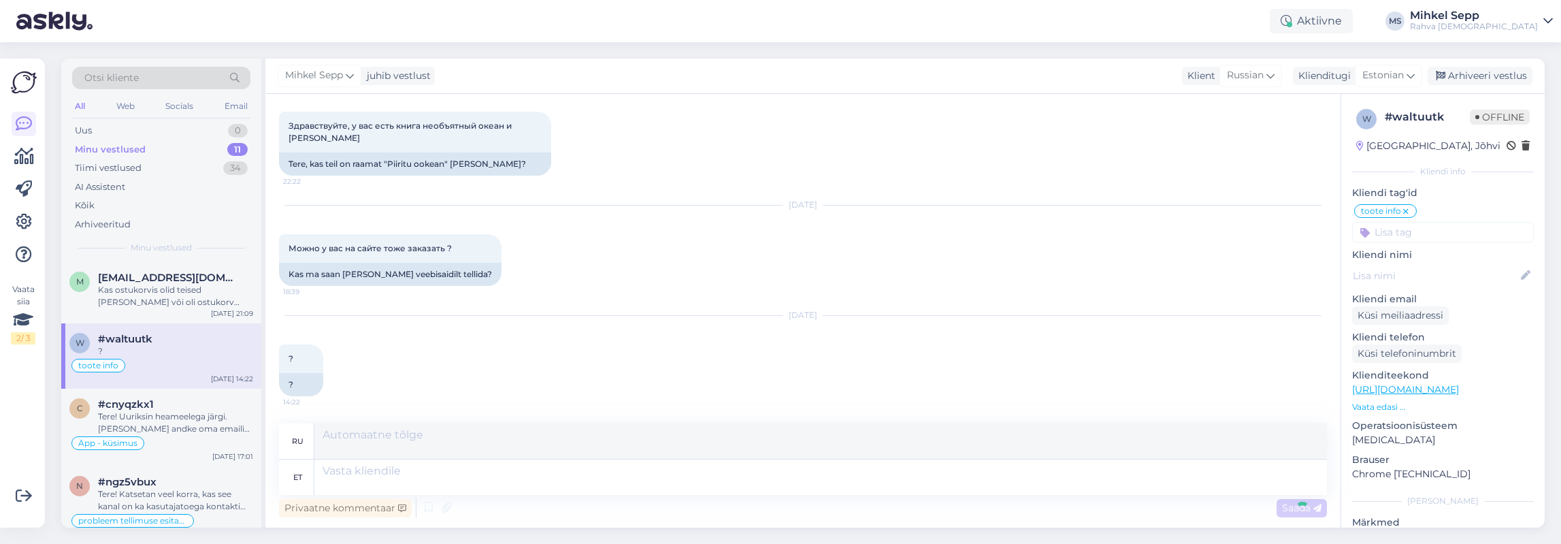
scroll to position [1987, 0]
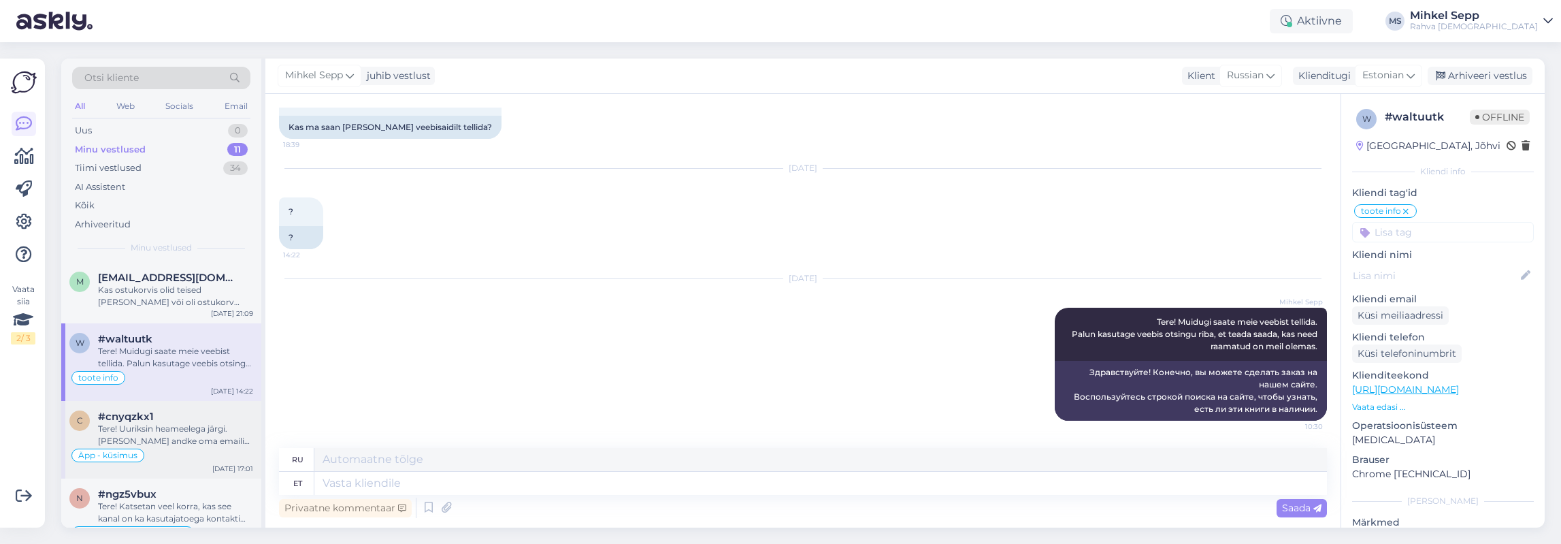
click at [171, 407] on div "c #cnyqzkx1 Tere! Uuriksin heameelega järgi. [PERSON_NAME] andke oma emaili aad…" at bounding box center [161, 440] width 200 height 78
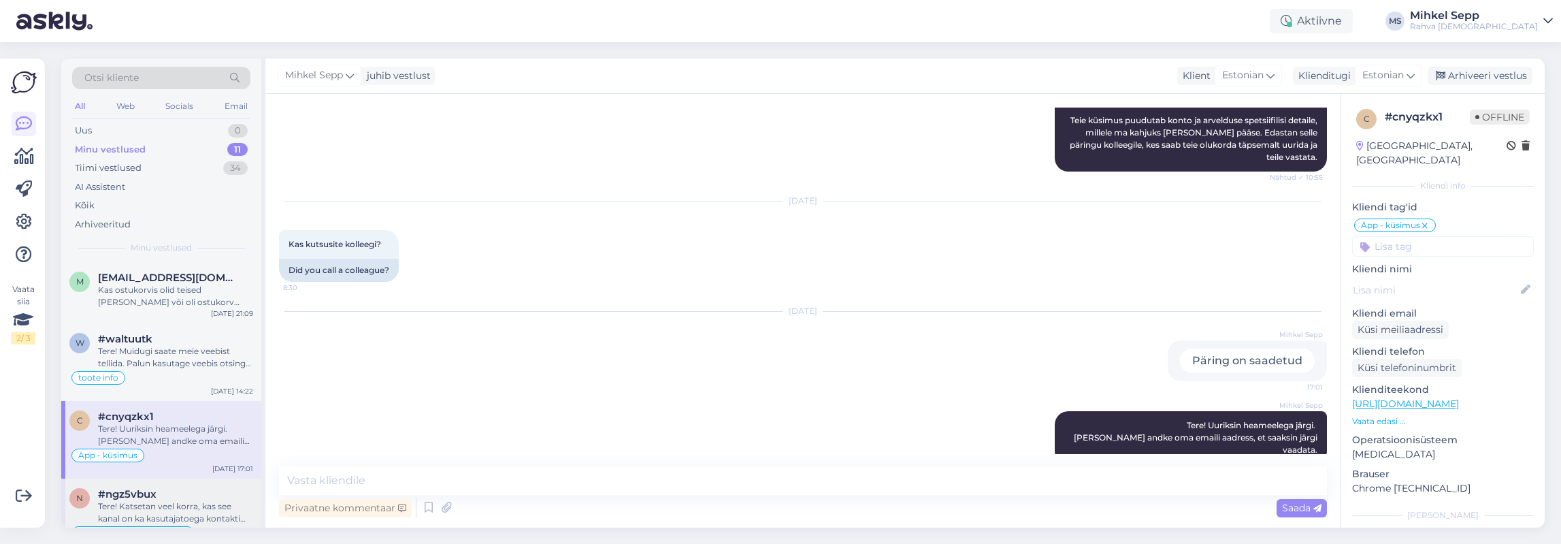
scroll to position [136, 0]
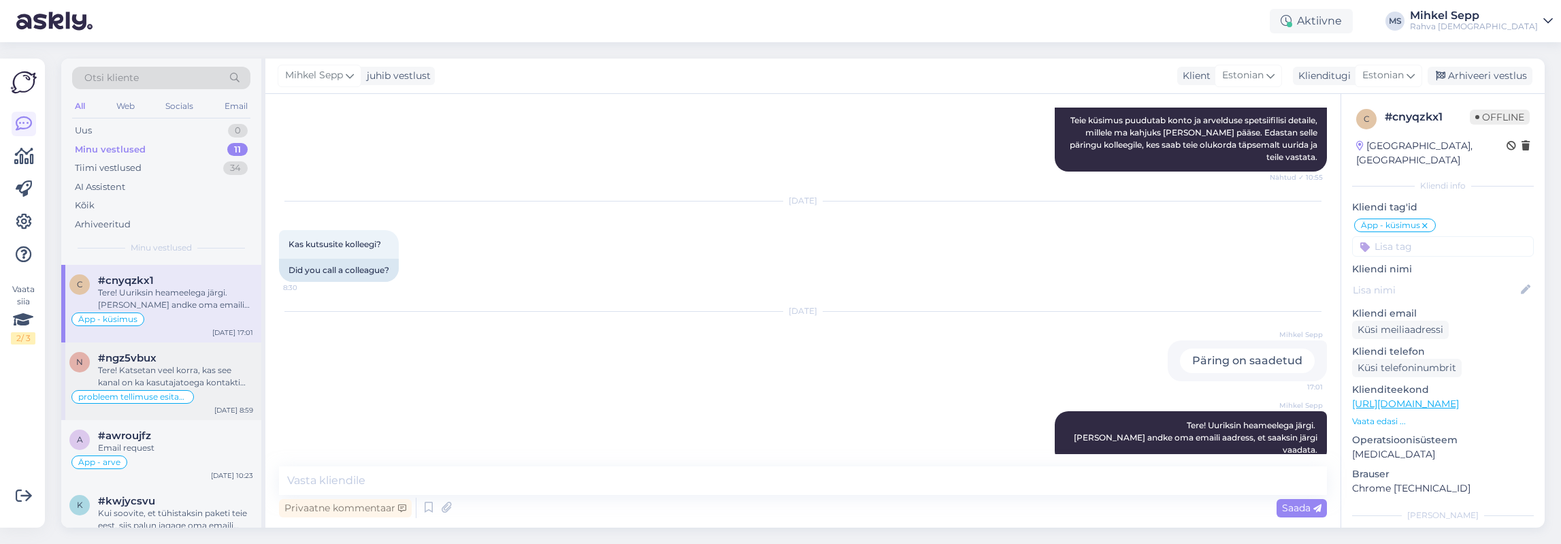
click at [178, 356] on div "#ngz5vbux" at bounding box center [175, 358] width 155 height 12
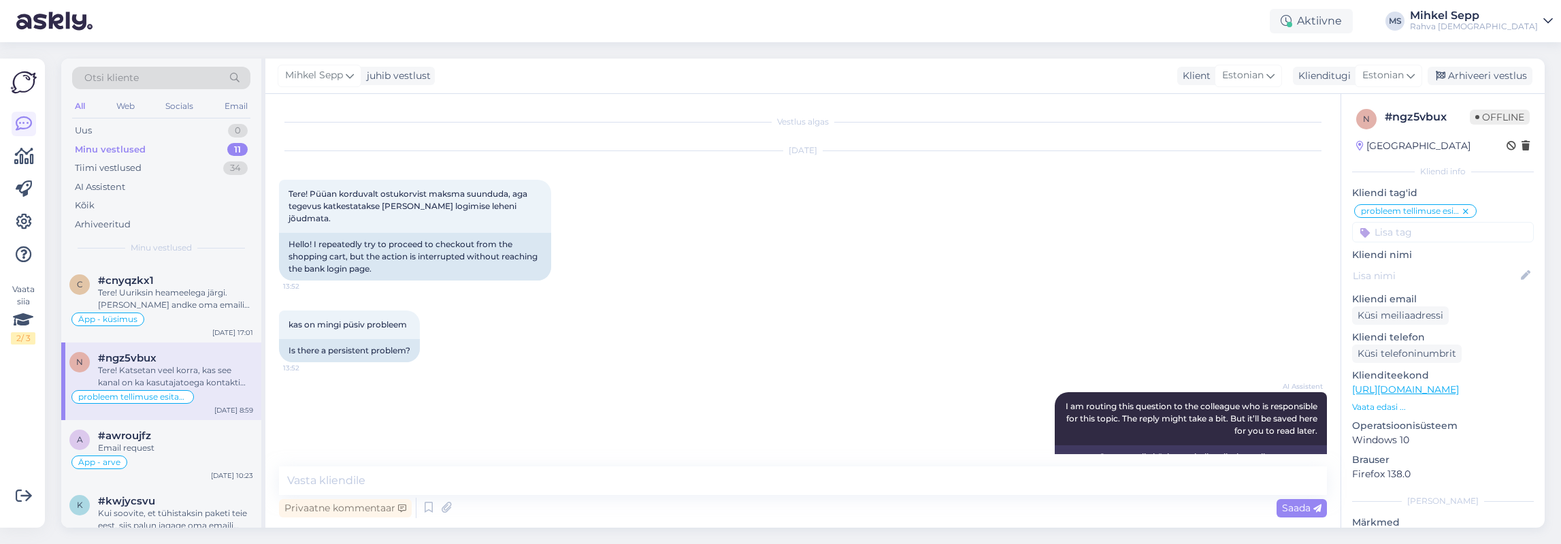
scroll to position [140, 0]
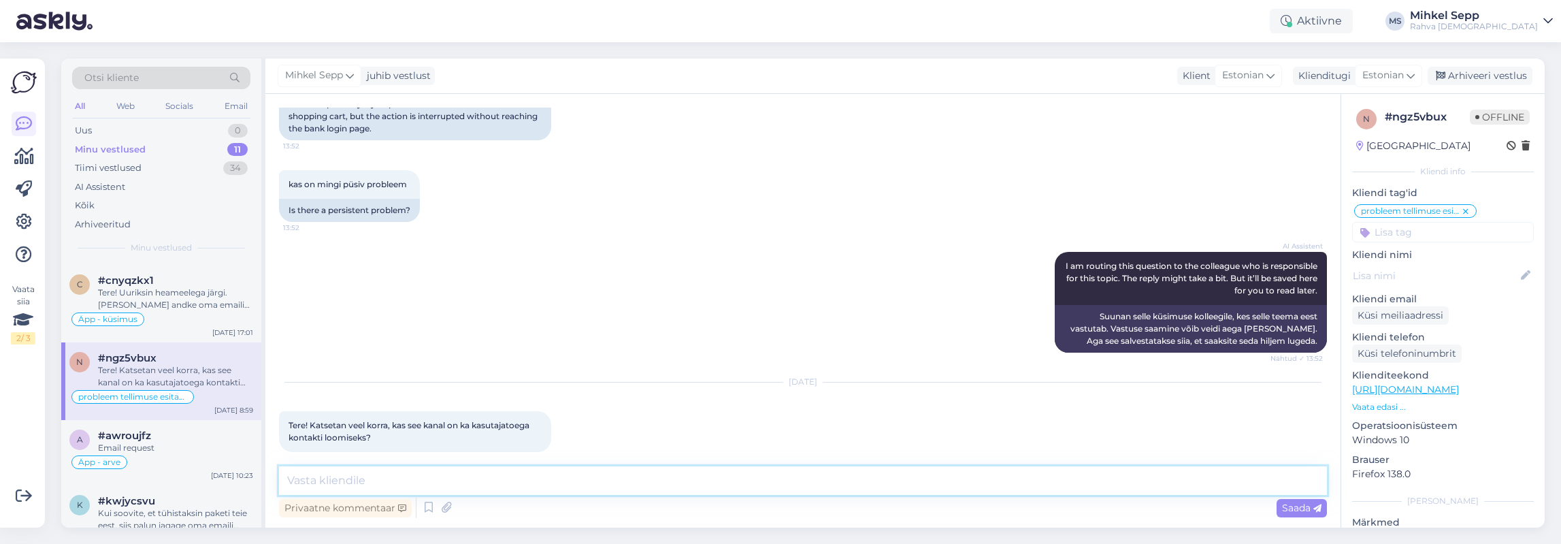
click at [644, 491] on textarea at bounding box center [803, 480] width 1048 height 29
click at [1306, 148] on icon at bounding box center [1526, 147] width 8 height 10
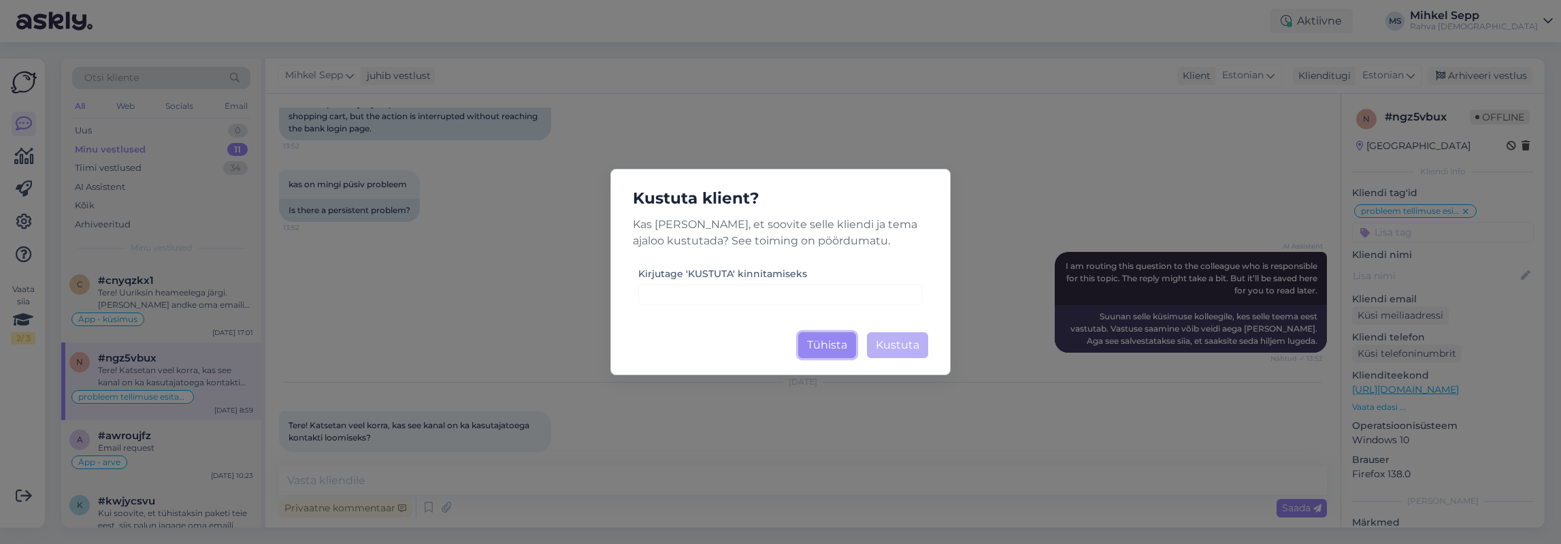
click at [832, 340] on button "Tühista" at bounding box center [827, 345] width 58 height 26
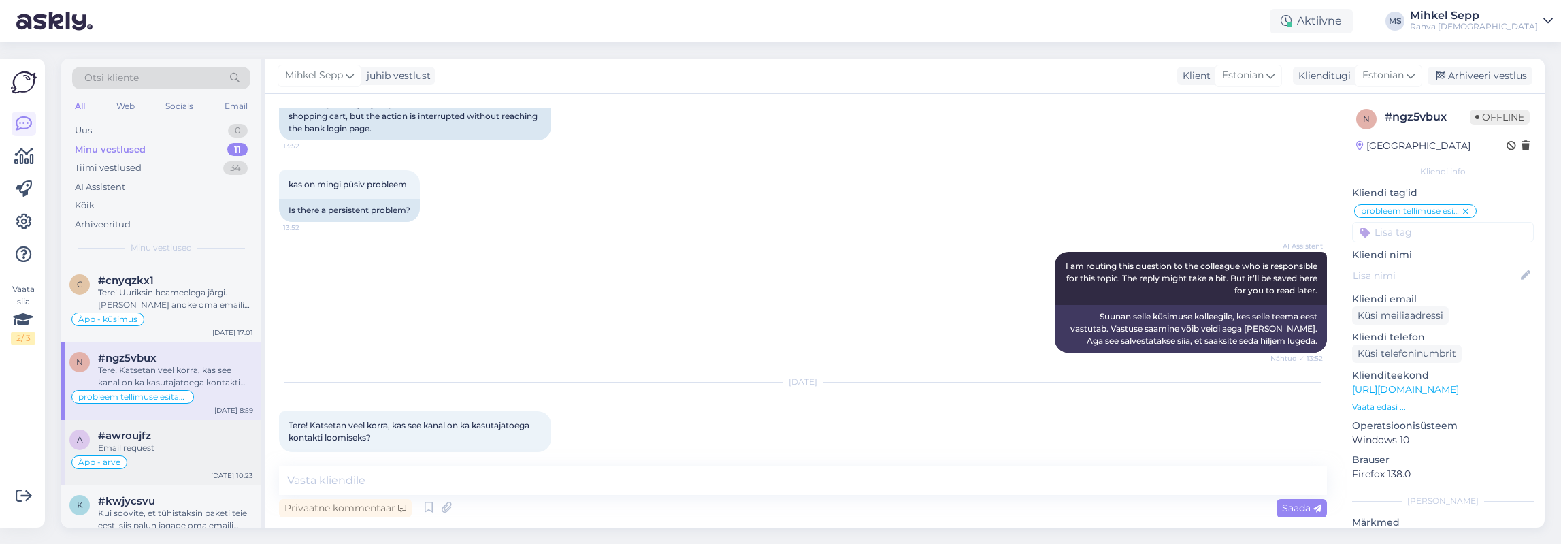
click at [199, 447] on div "Email request" at bounding box center [175, 448] width 155 height 12
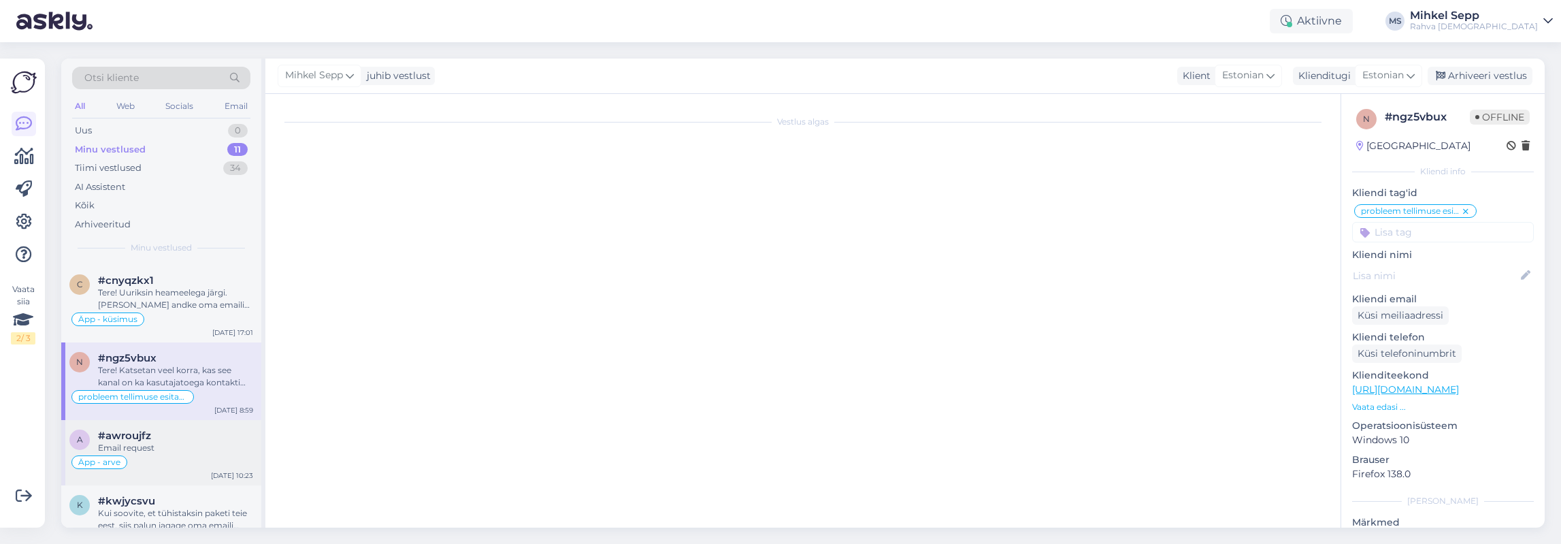
scroll to position [240, 0]
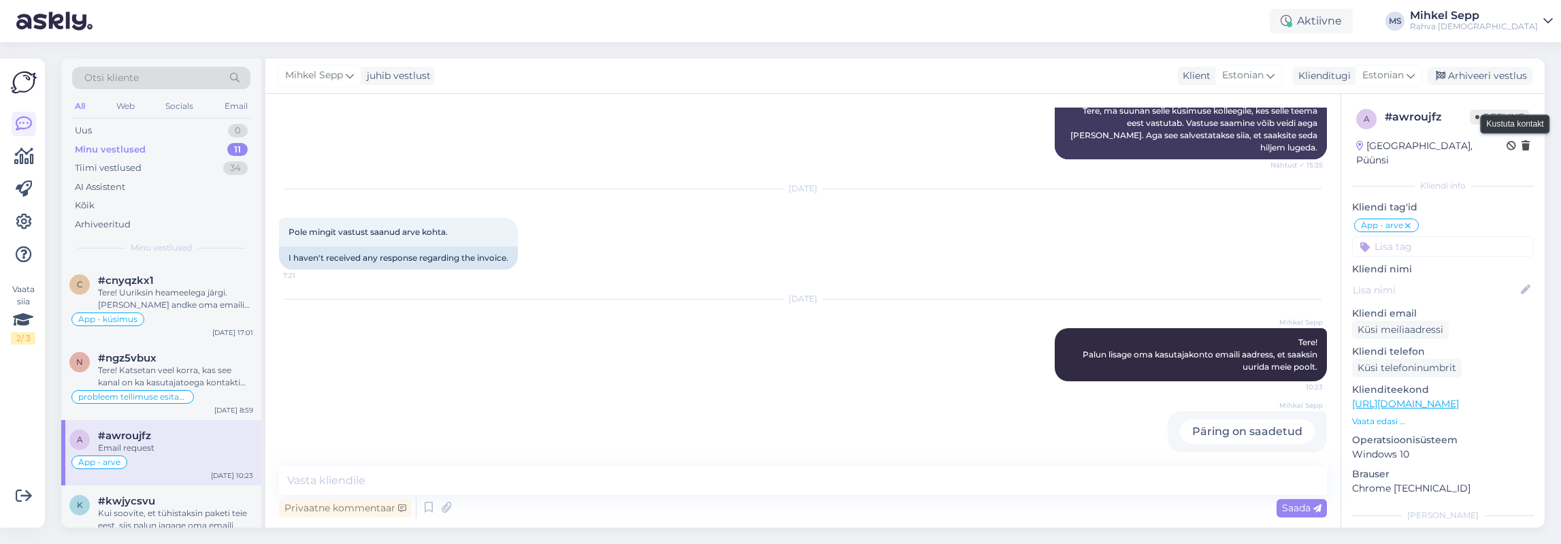
click at [1306, 145] on icon at bounding box center [1526, 147] width 8 height 10
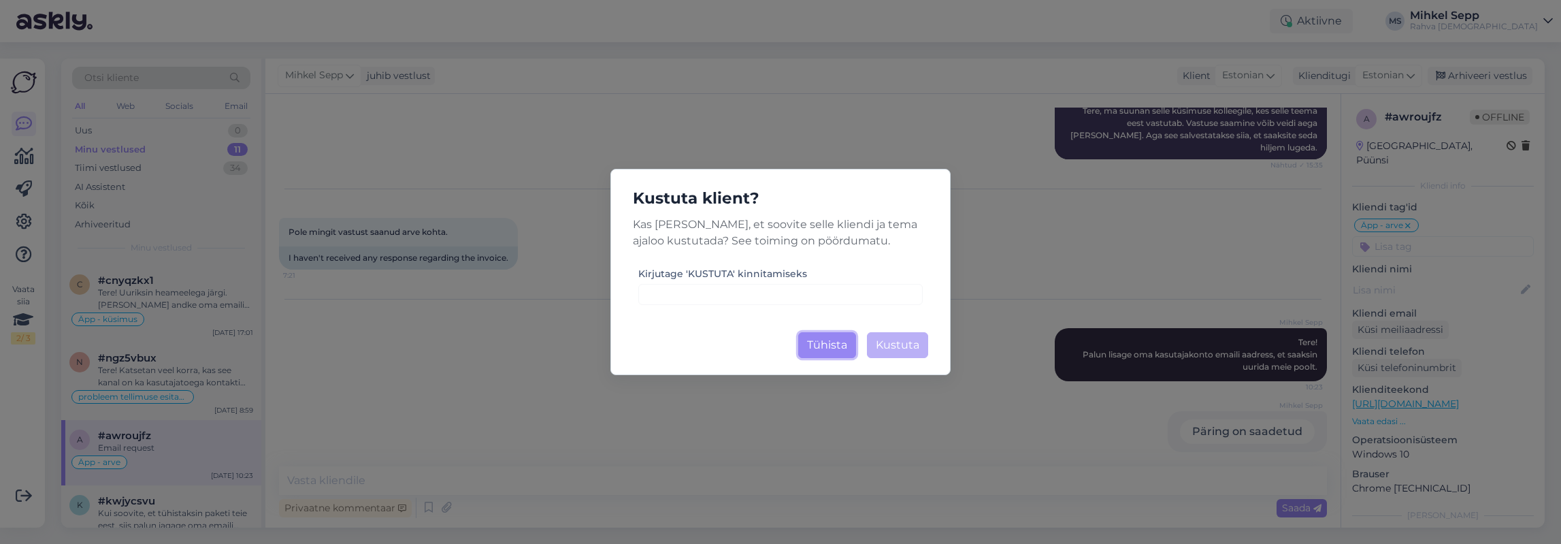
click at [808, 341] on button "Tühista" at bounding box center [827, 345] width 58 height 26
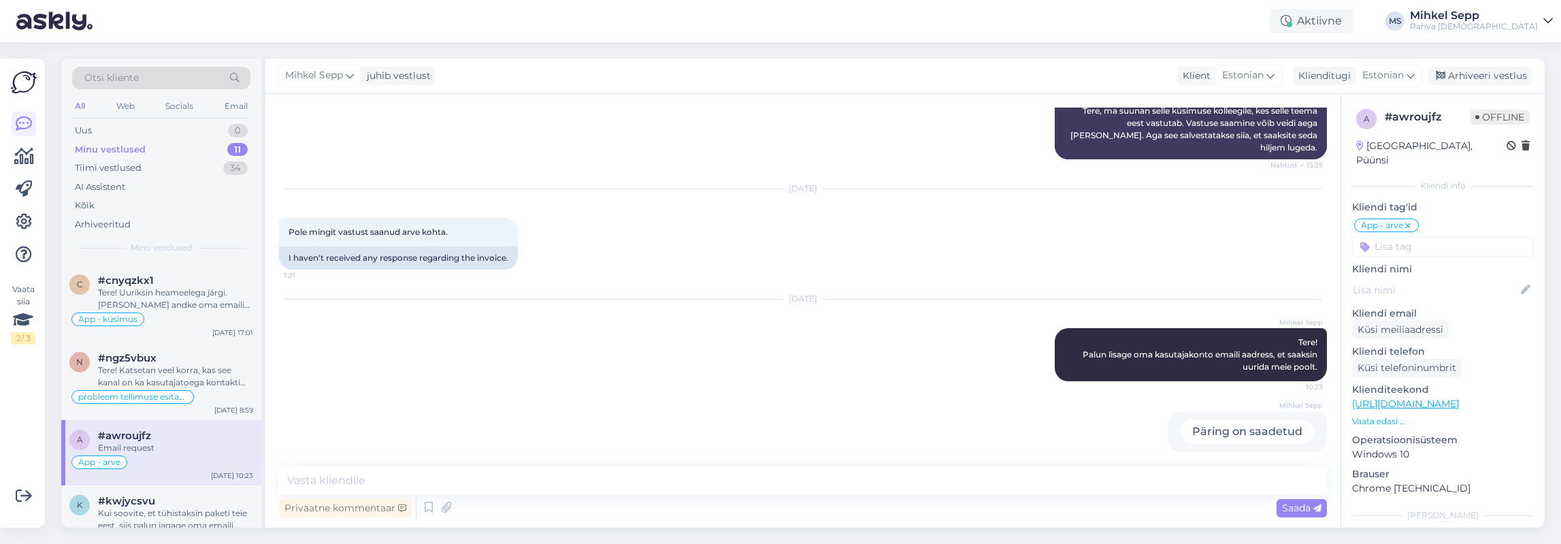
click at [164, 444] on div "Email request" at bounding box center [175, 448] width 155 height 12
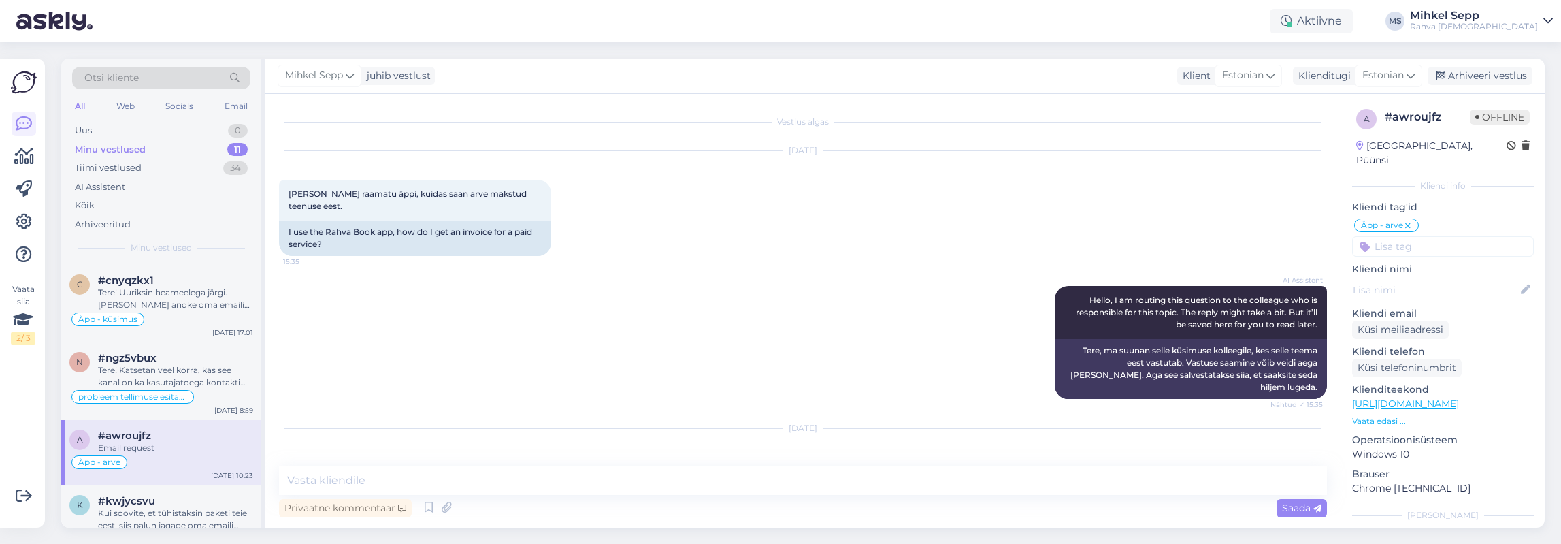
click at [1306, 144] on icon at bounding box center [1526, 147] width 8 height 10
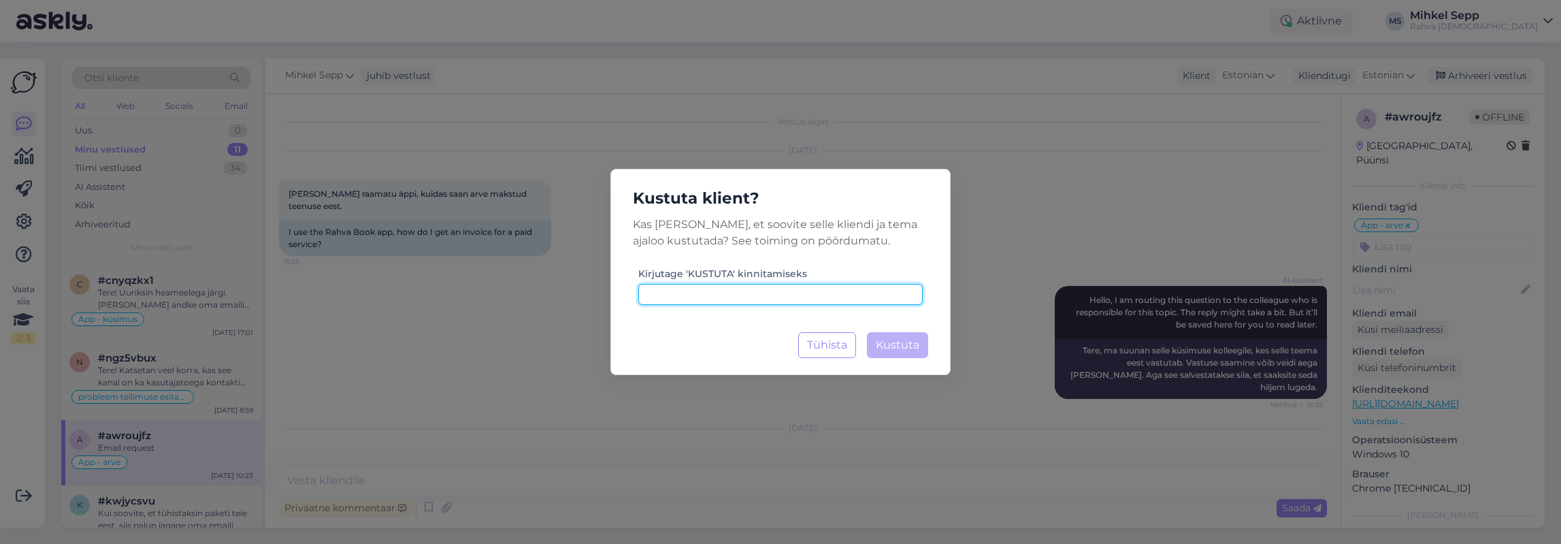
click at [816, 301] on input at bounding box center [780, 294] width 284 height 21
click at [1046, 154] on div "Kustuta klient? Kas [PERSON_NAME], et soovite selle kliendi ja tema ajaloo kust…" at bounding box center [780, 272] width 1561 height 544
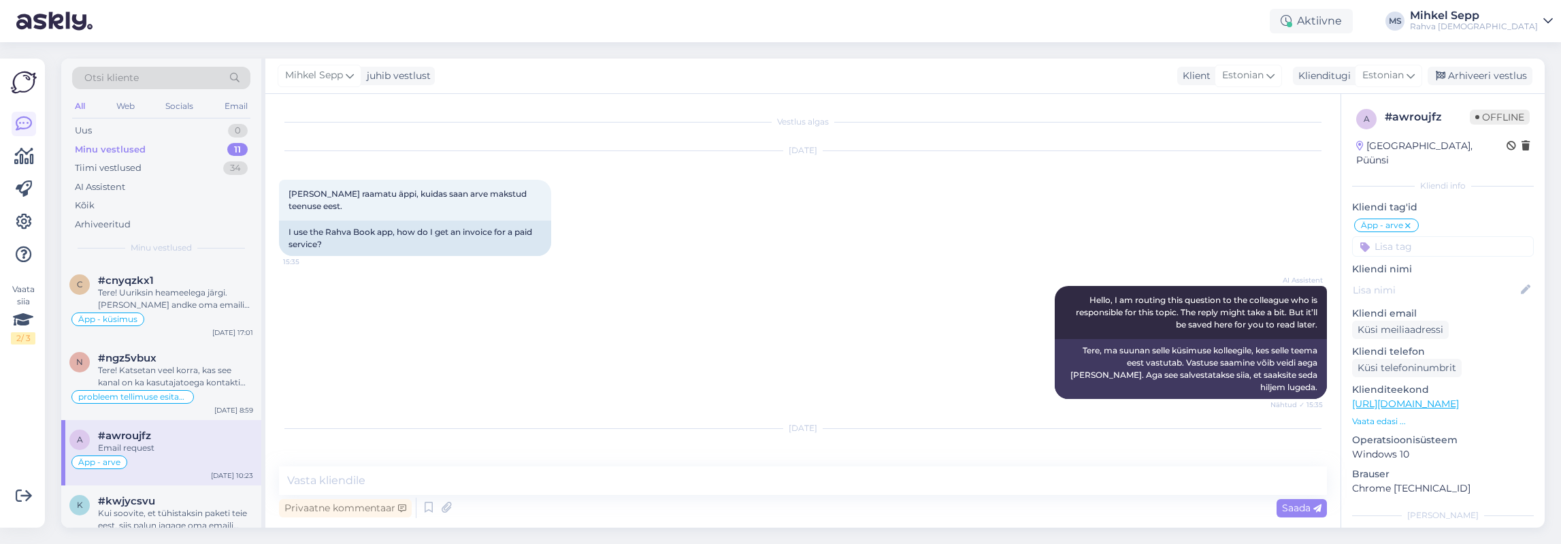
scroll to position [240, 0]
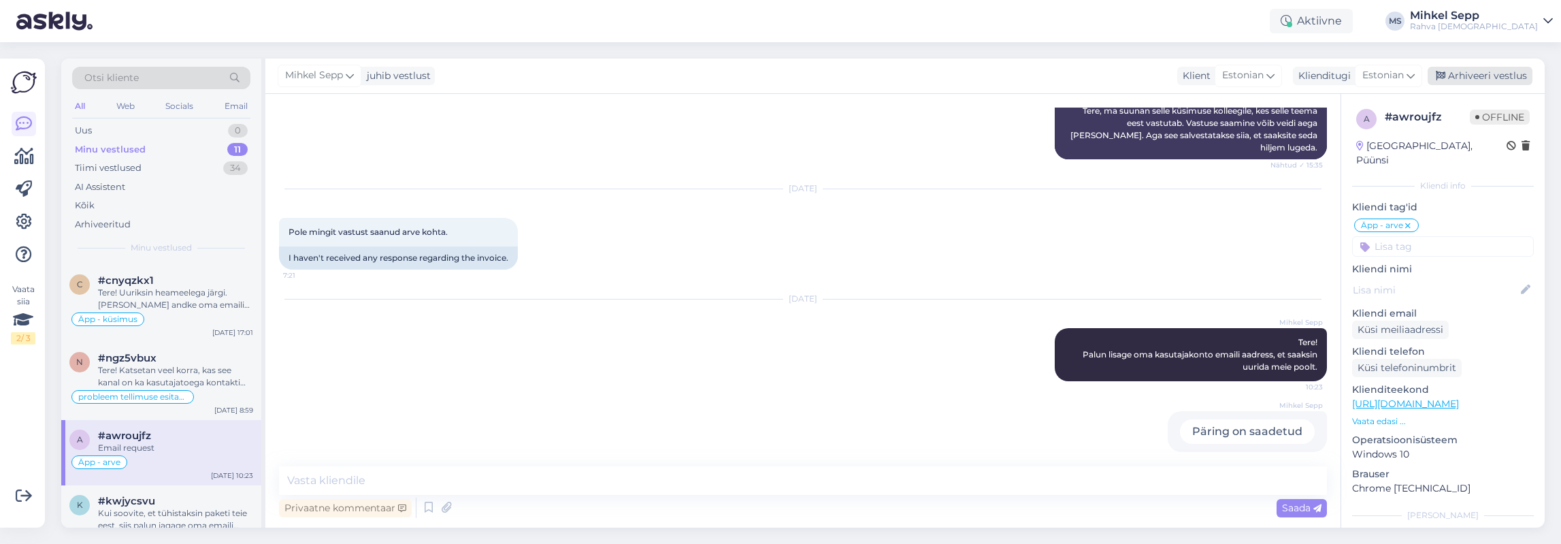
click at [1306, 81] on div "Arhiveeri vestlus" at bounding box center [1480, 76] width 105 height 18
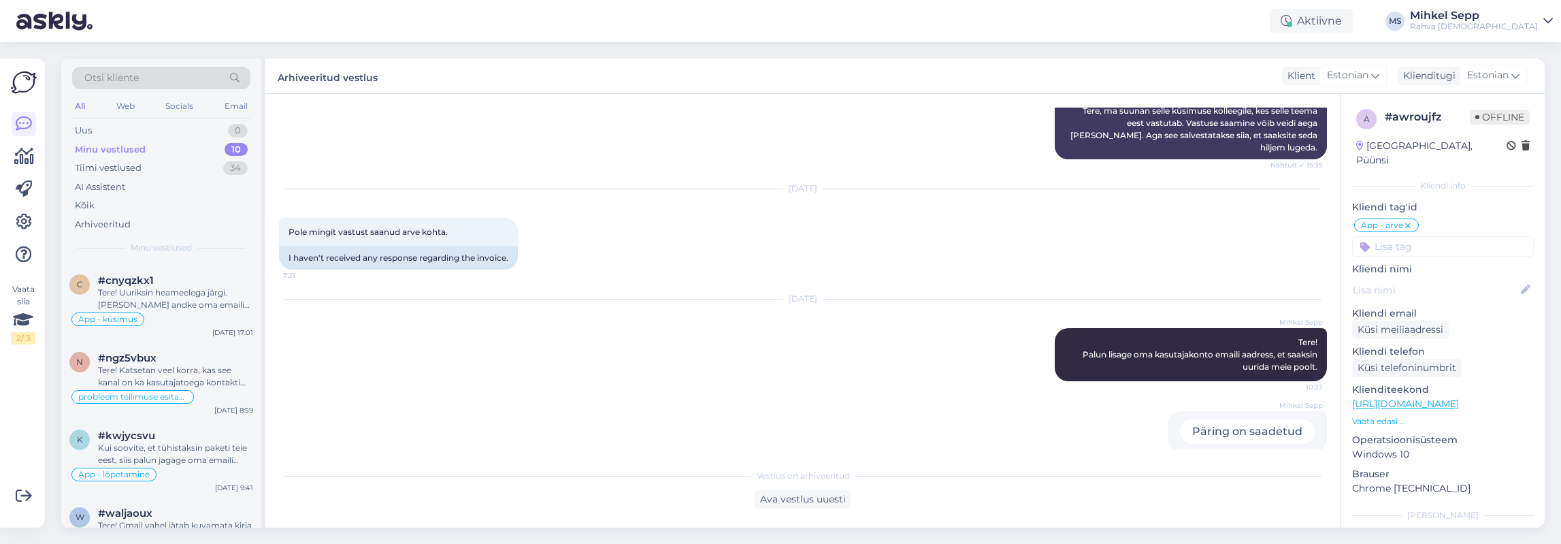
scroll to position [0, 0]
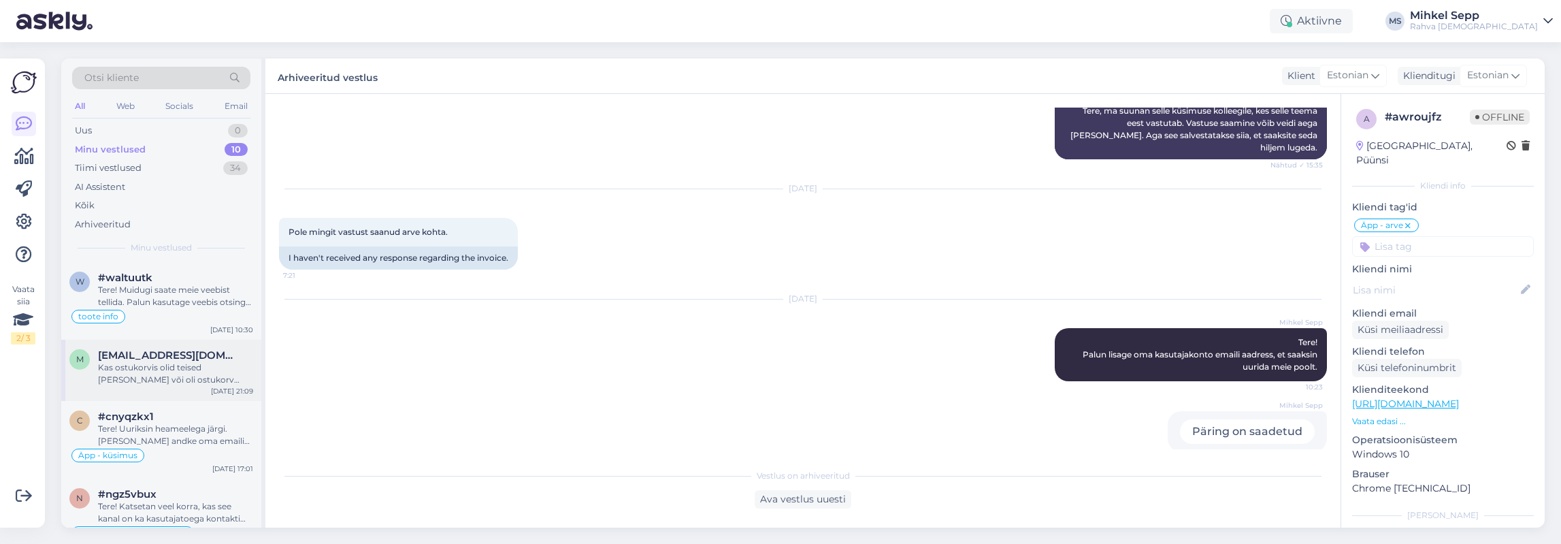
click at [118, 376] on div "Kas ostukorvis olid teised [PERSON_NAME] või oli ostukorv täitsa tühi?" at bounding box center [175, 373] width 155 height 24
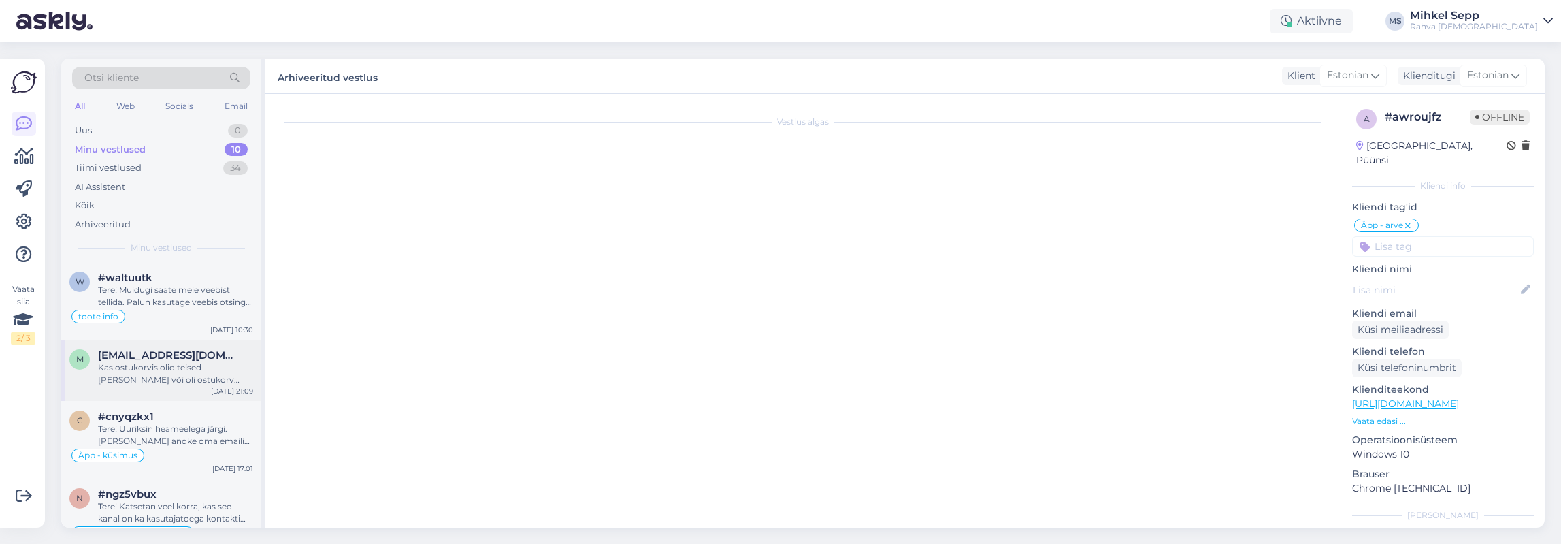
scroll to position [151, 0]
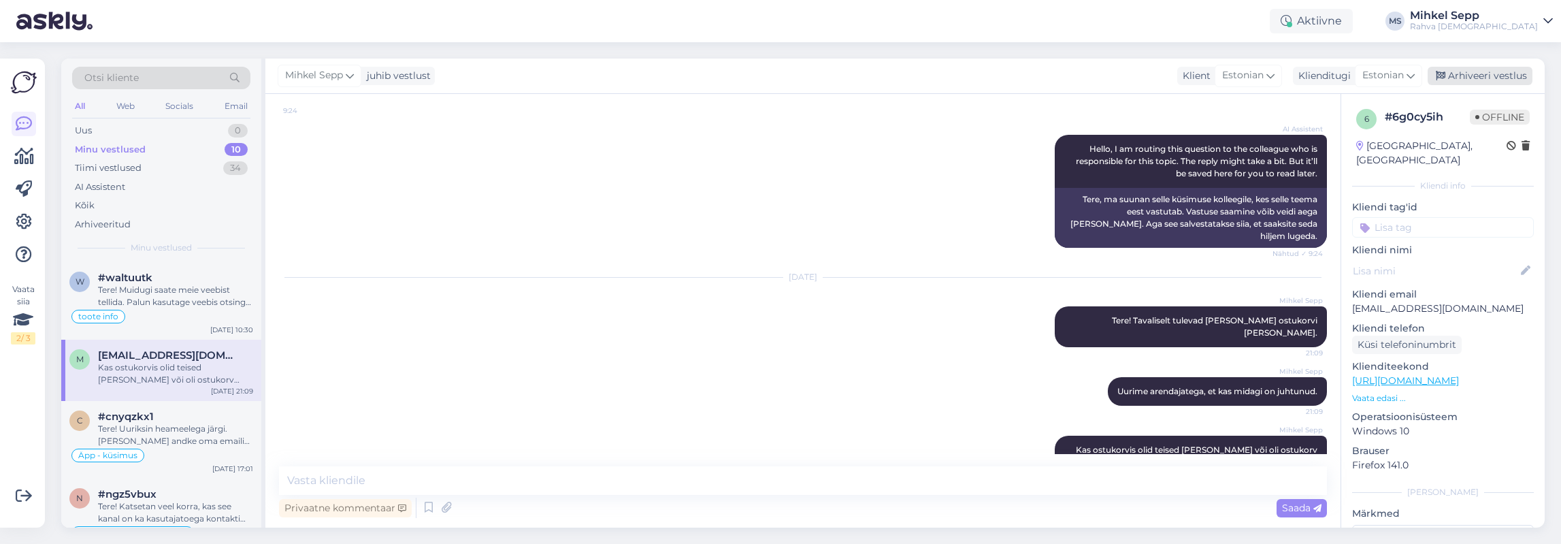
click at [1306, 84] on div "Arhiveeri vestlus" at bounding box center [1480, 76] width 105 height 18
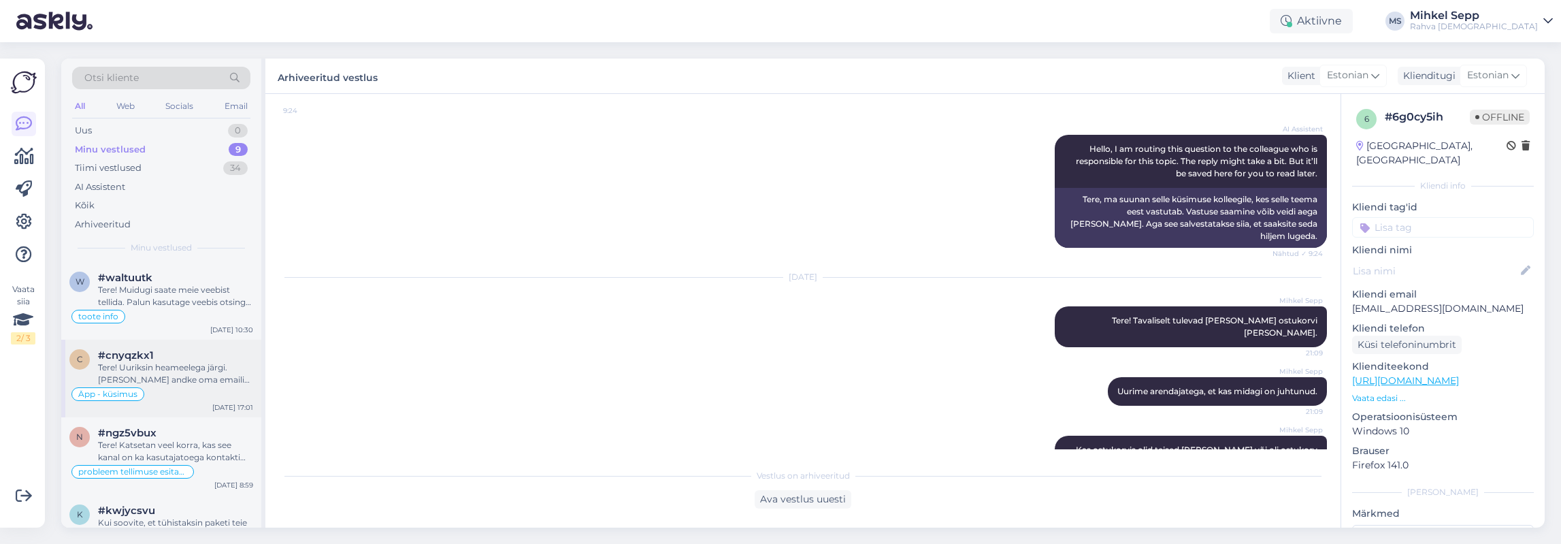
click at [132, 379] on div "Tere! Uuriksin heameelega järgi. [PERSON_NAME] andke oma emaili aadress, et saa…" at bounding box center [175, 373] width 155 height 24
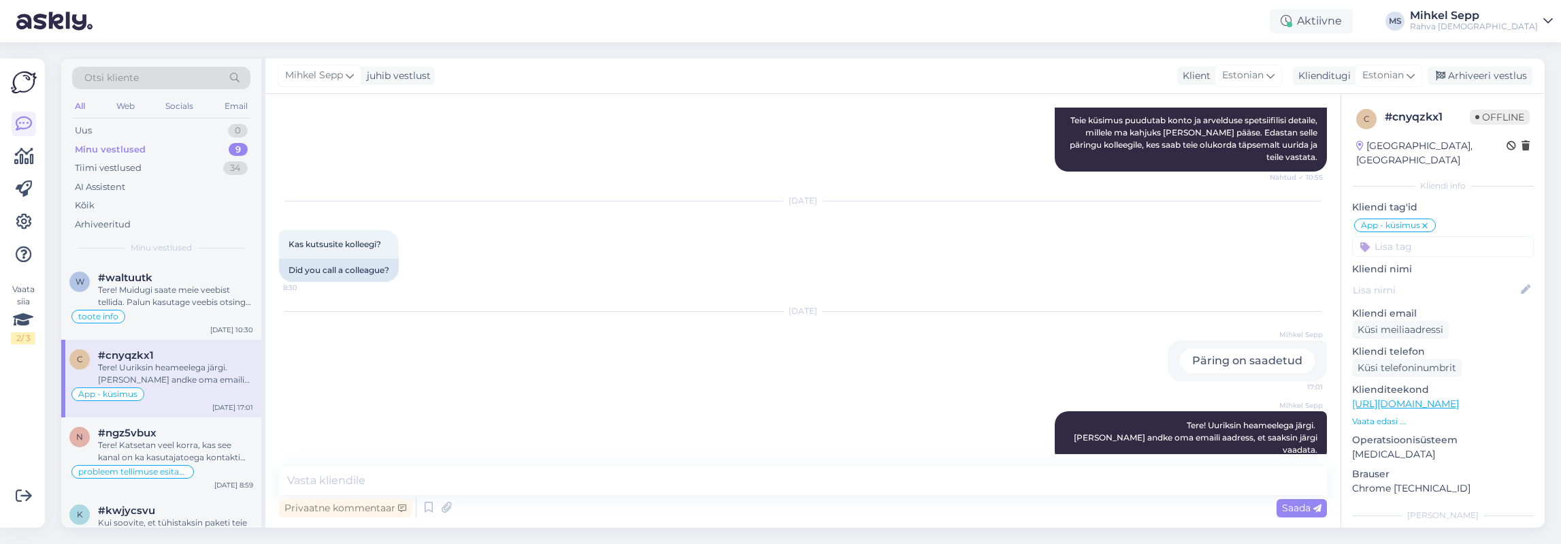
click at [1306, 88] on div "[PERSON_NAME] juhib vestlust Klient Estonian Klienditugi Estonian Arhiveeri ves…" at bounding box center [904, 76] width 1279 height 35
click at [1306, 73] on div "Arhiveeri vestlus" at bounding box center [1480, 76] width 105 height 18
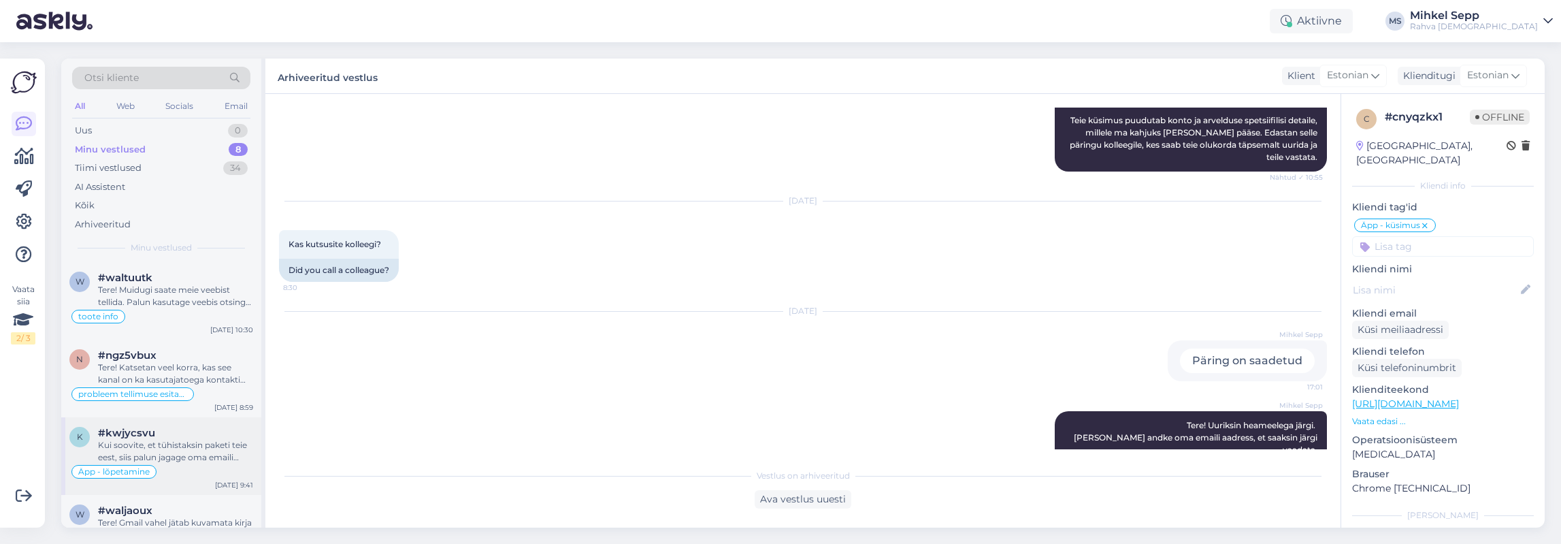
click at [160, 441] on div "Kui soovite, et tühistaksin paketi teie eest, siis palun jagage oma emaili aadr…" at bounding box center [175, 451] width 155 height 24
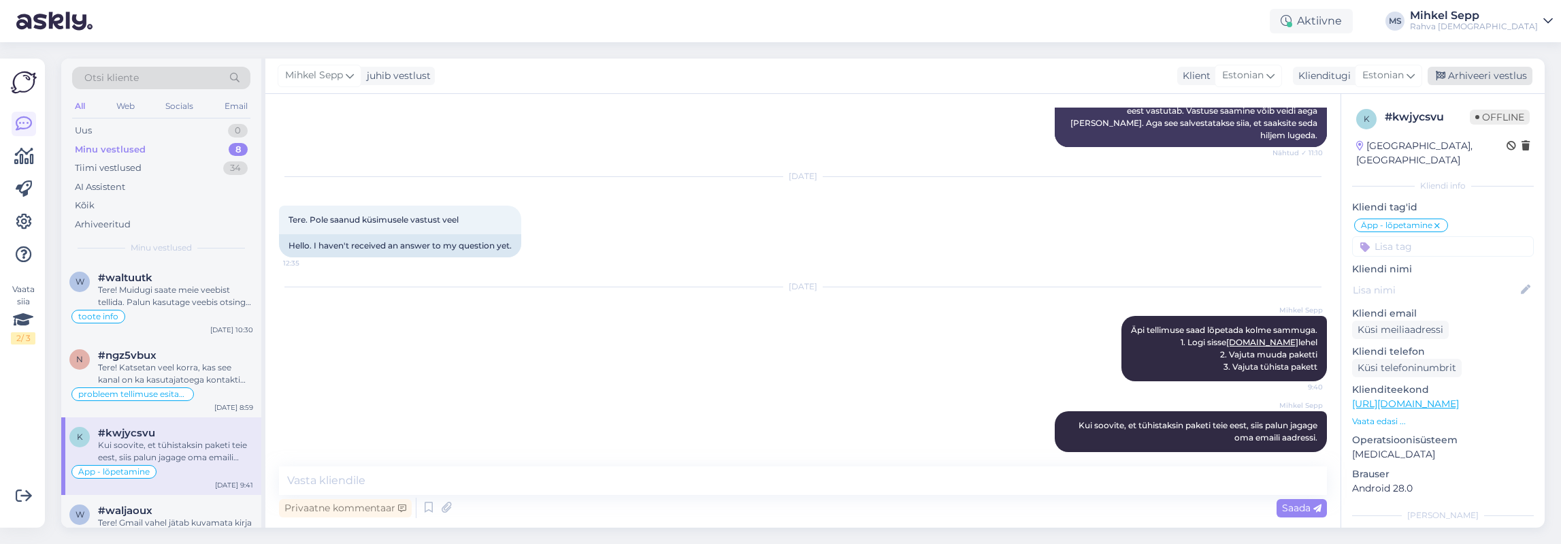
click at [1306, 78] on div "Arhiveeri vestlus" at bounding box center [1480, 76] width 105 height 18
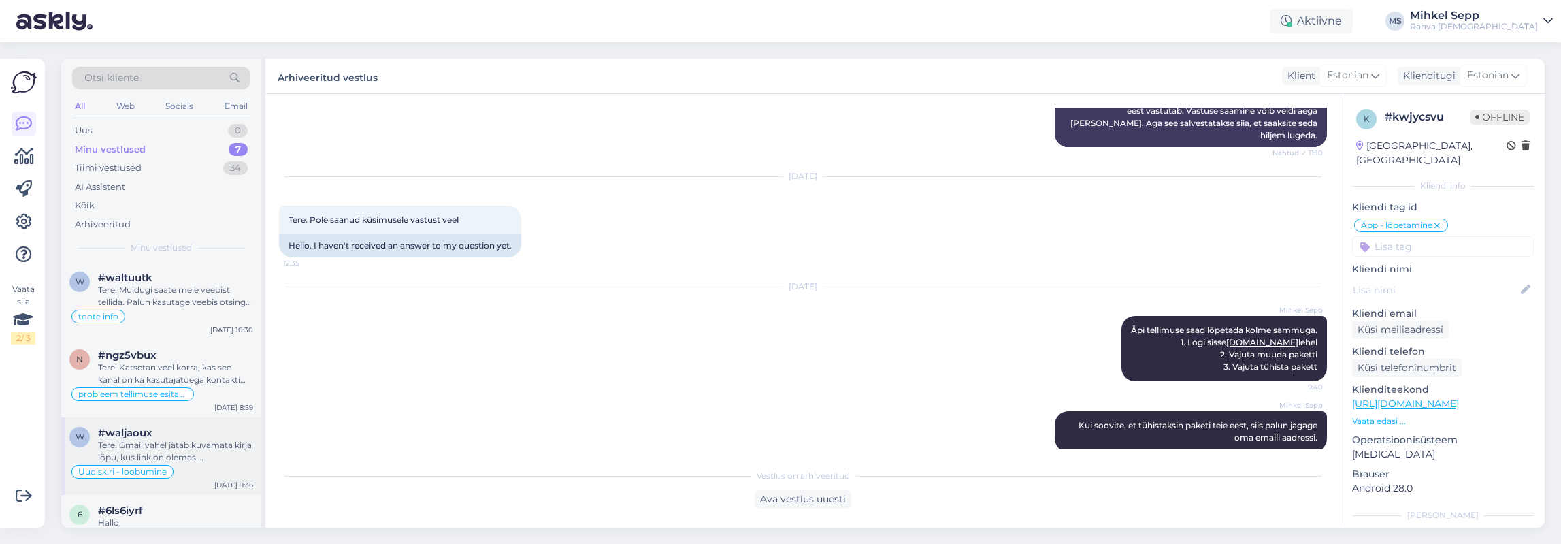
click at [196, 444] on div "Tere! Gmail vahel jätab kuvamata kirja lõpu, kus link on olemas. [PERSON_NAME] …" at bounding box center [175, 451] width 155 height 24
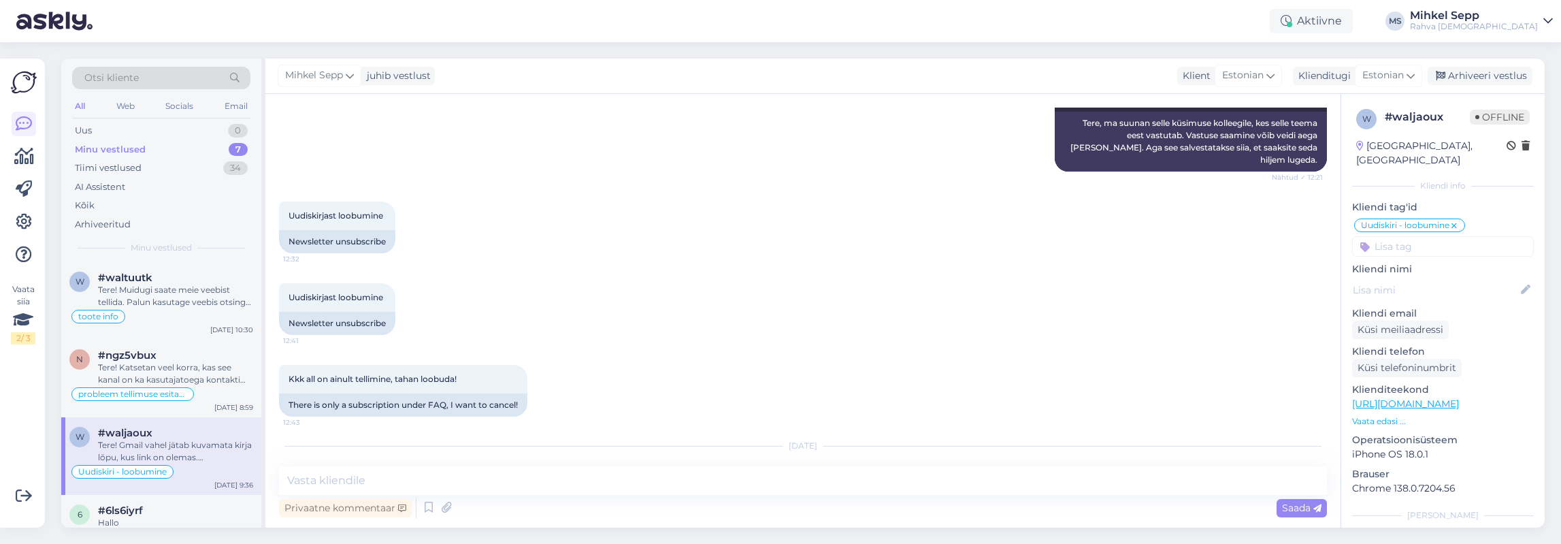
scroll to position [340, 0]
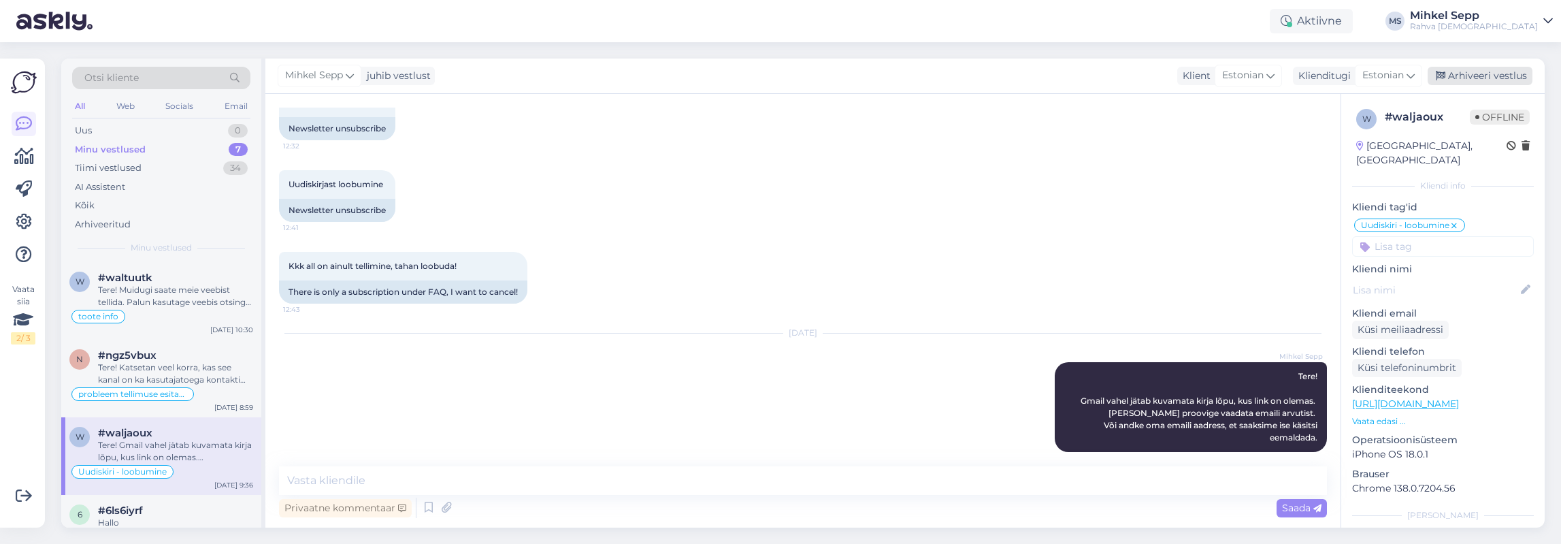
click at [1306, 82] on div "Arhiveeri vestlus" at bounding box center [1480, 76] width 105 height 18
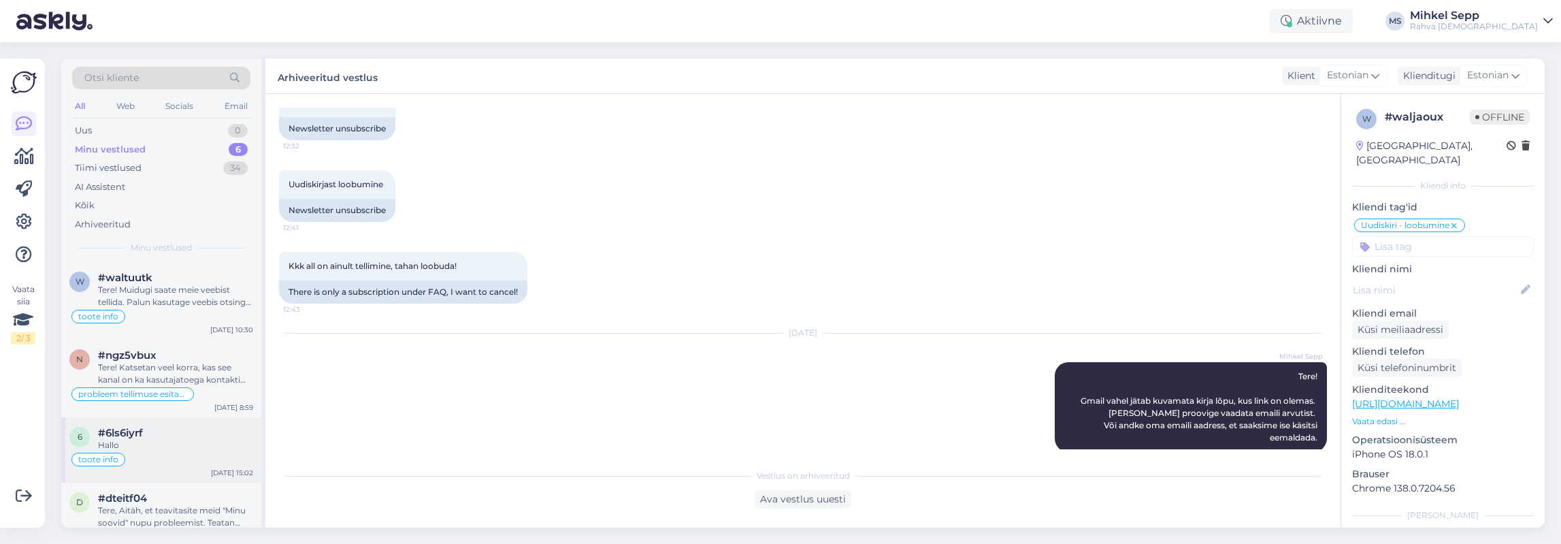
click at [168, 442] on div "Hallo" at bounding box center [175, 445] width 155 height 12
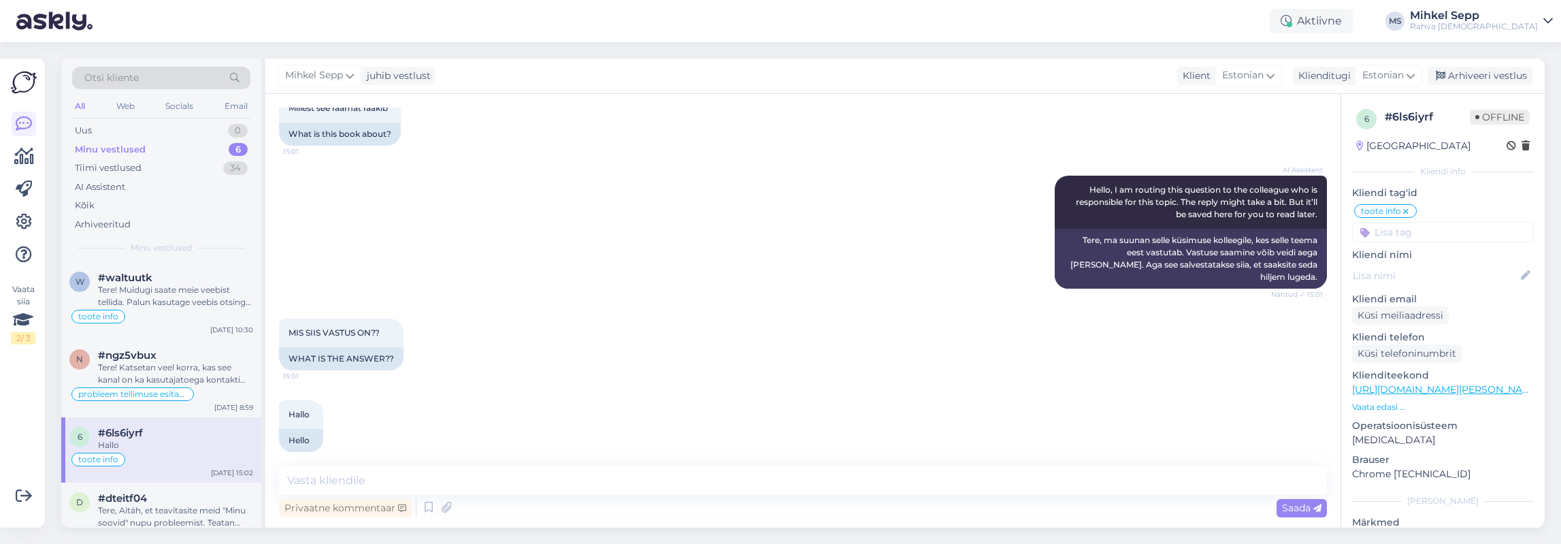
scroll to position [0, 0]
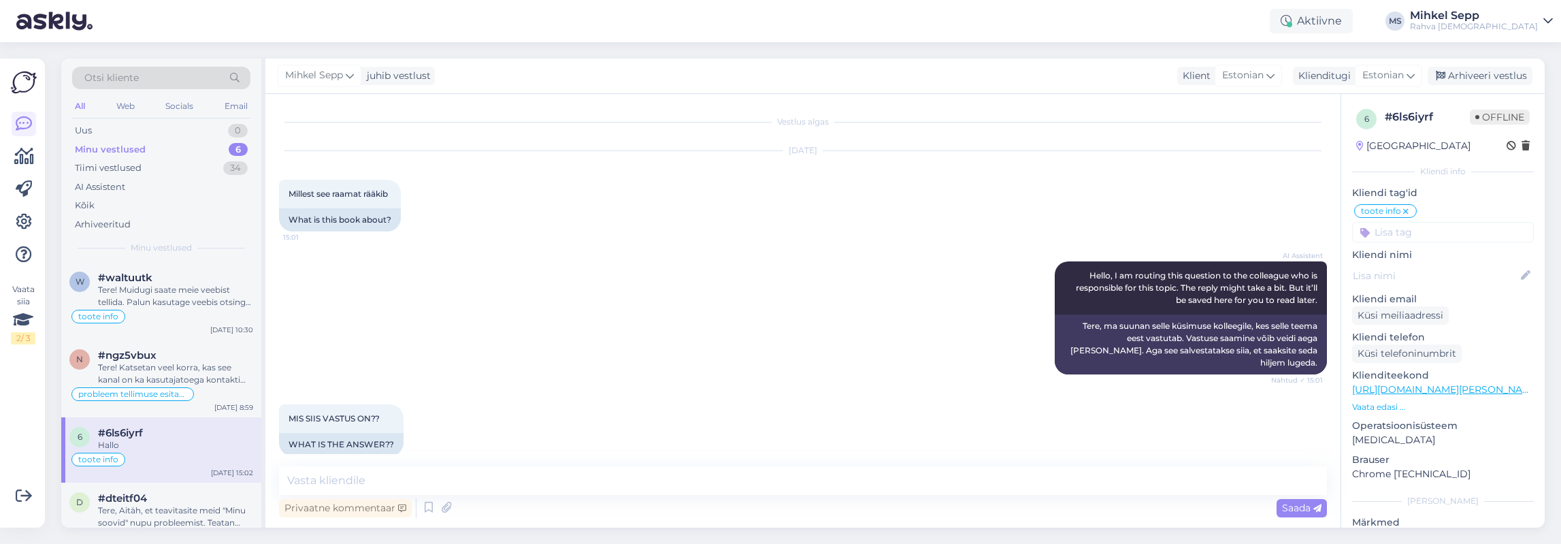
click at [1306, 404] on p "Vaata edasi ..." at bounding box center [1443, 407] width 182 height 12
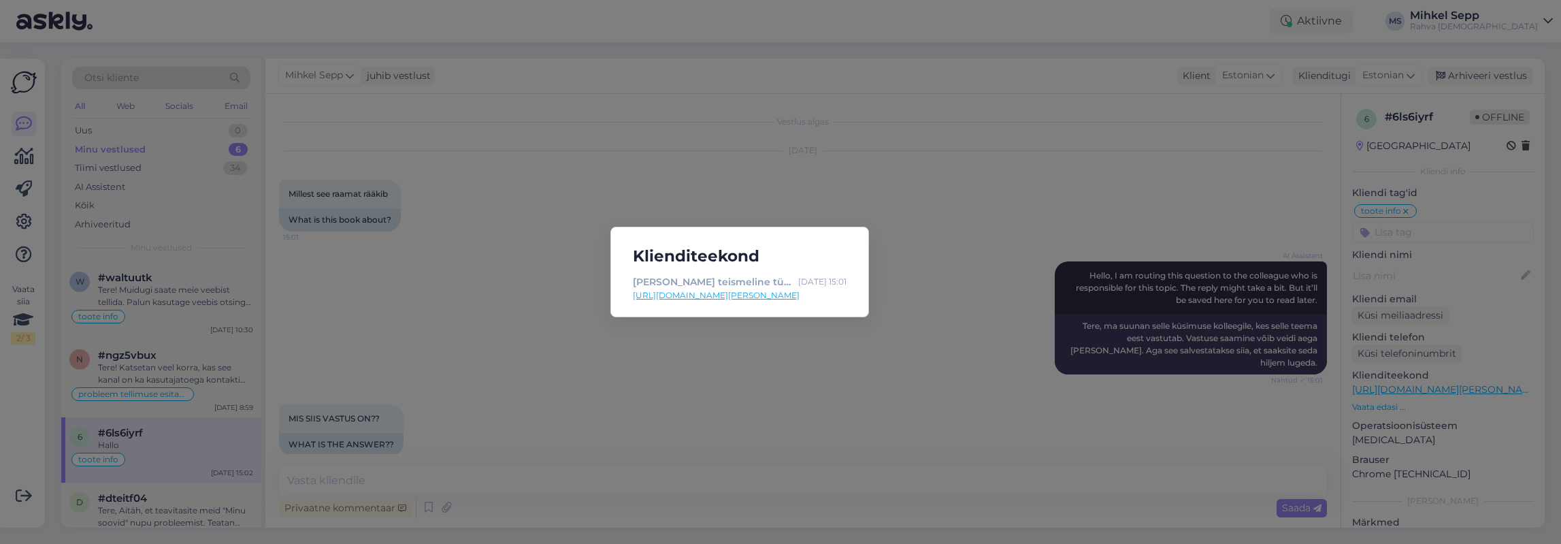
click at [697, 297] on link "[URL][DOMAIN_NAME][PERSON_NAME]" at bounding box center [740, 295] width 214 height 12
click at [1146, 208] on div "Klienditeekond [PERSON_NAME] teismeline tüdruk - Rahva Raamat [DATE] 15:01 [URL…" at bounding box center [780, 272] width 1561 height 544
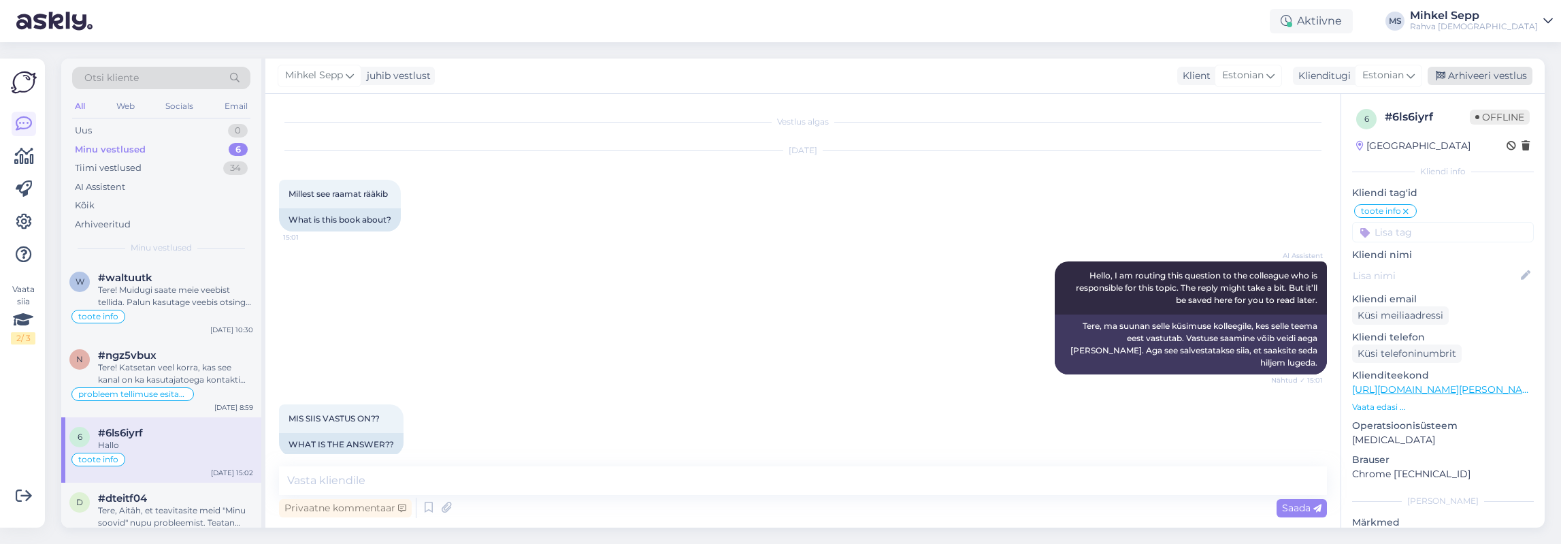
click at [1306, 77] on div "Arhiveeri vestlus" at bounding box center [1480, 76] width 105 height 18
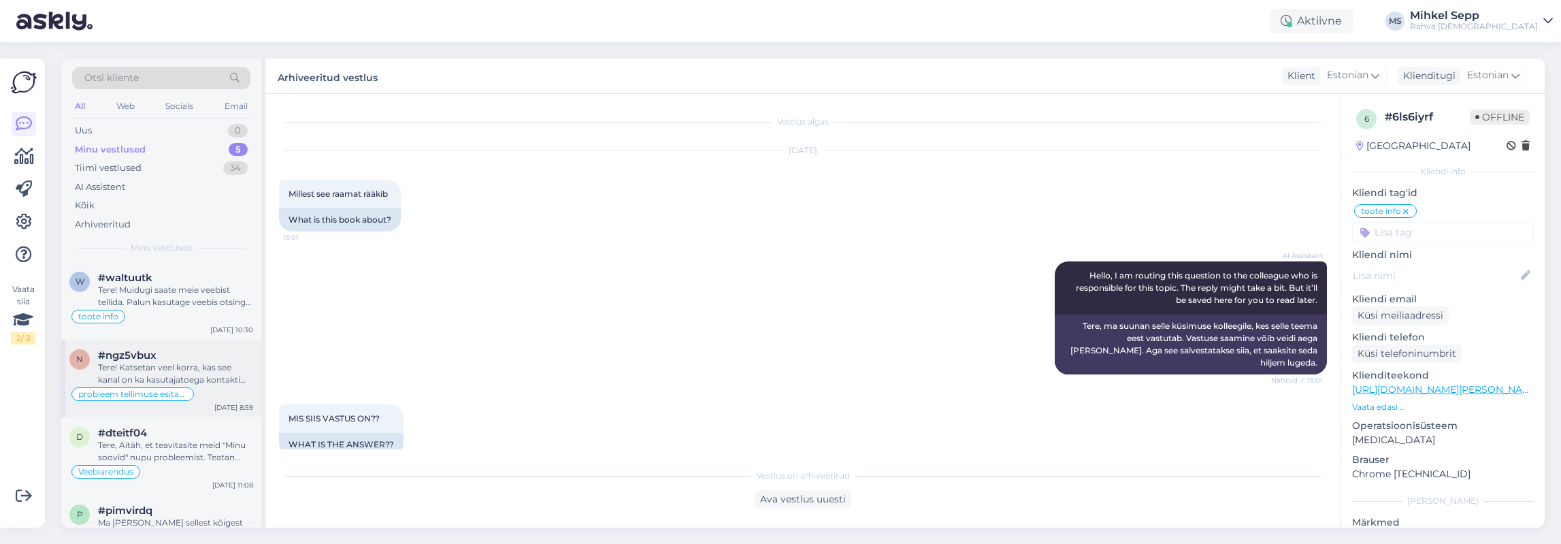
click at [177, 376] on div "Tere! Katsetan veel korra, kas see kanal on ka kasutajatoega kontakti loomiseks?" at bounding box center [175, 373] width 155 height 24
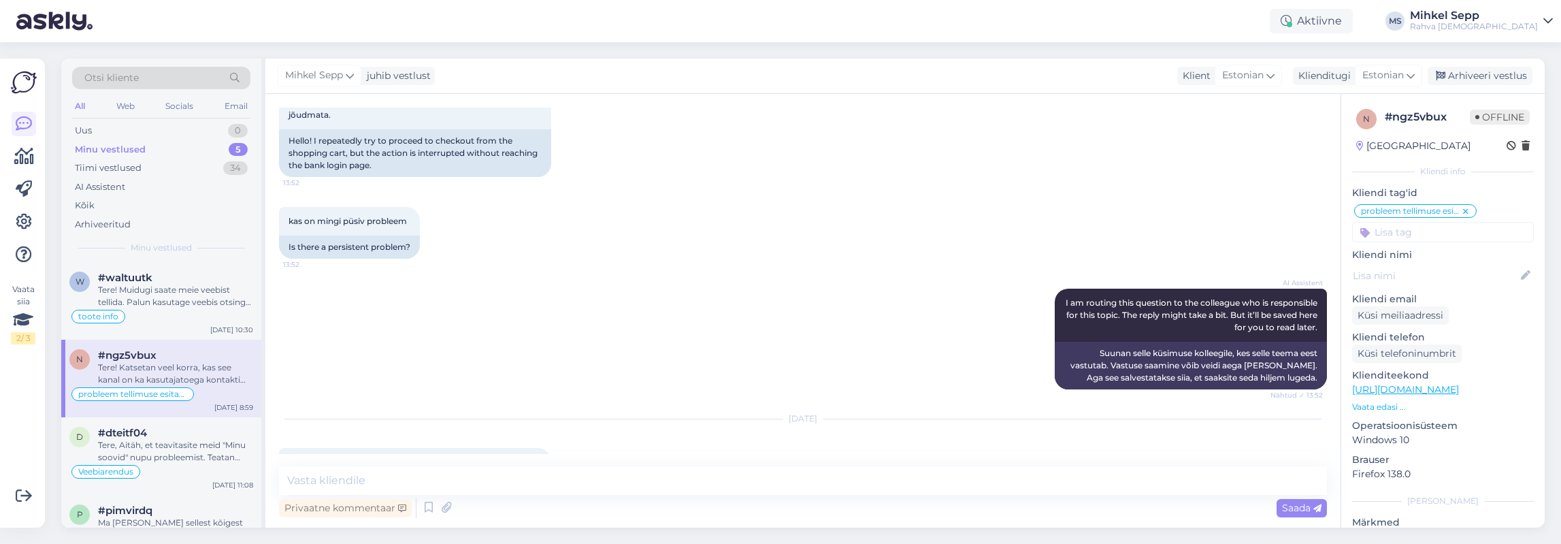
scroll to position [140, 0]
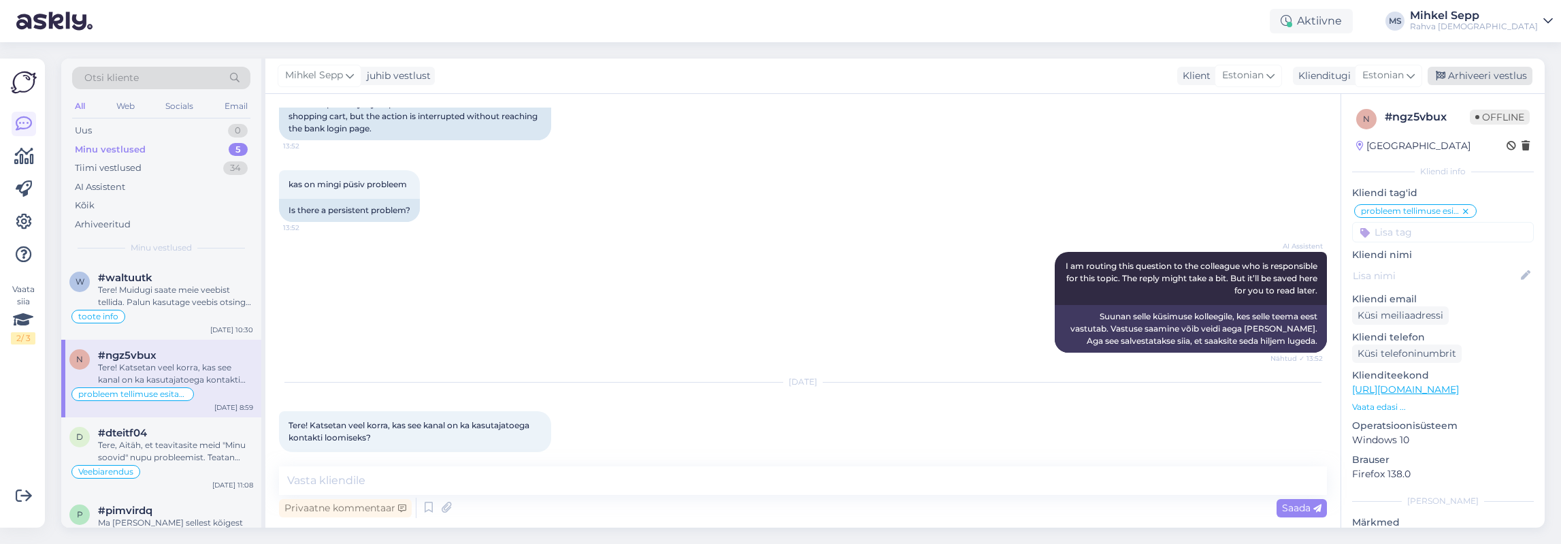
click at [1306, 80] on div "Arhiveeri vestlus" at bounding box center [1480, 76] width 105 height 18
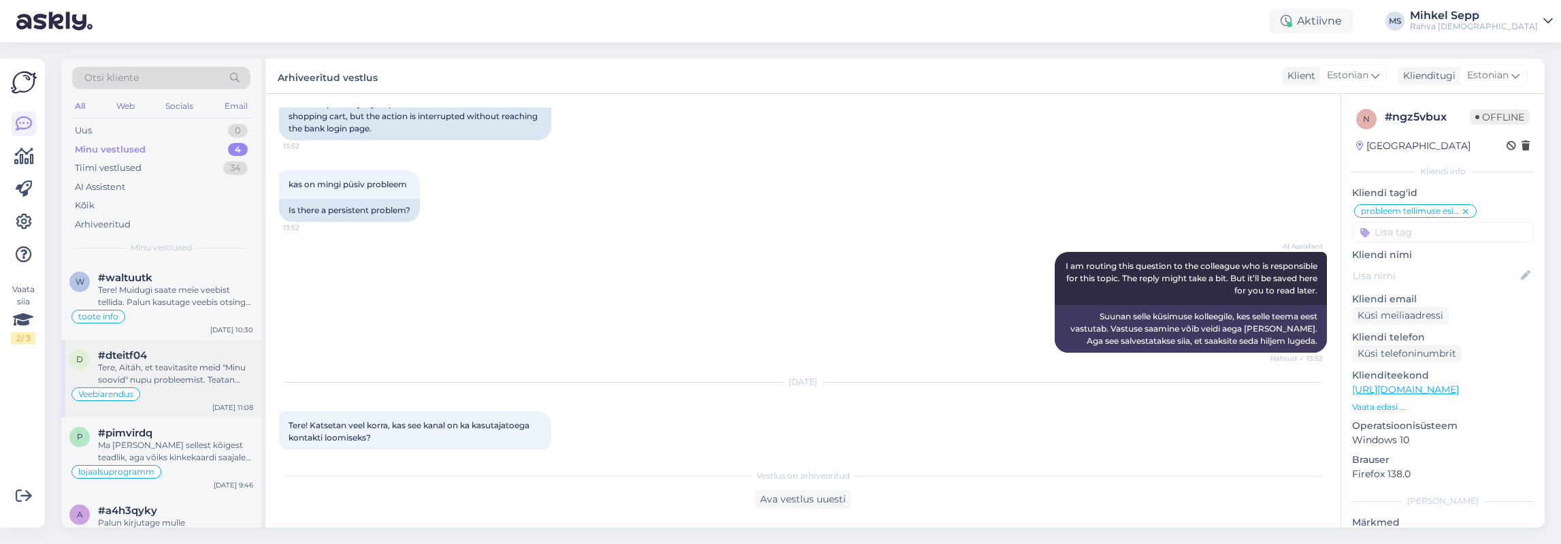
click at [171, 374] on div "Tere, Aitäh, et teavitasite meid "Minu soovid" nupu probleemist. Teatan sellest…" at bounding box center [175, 373] width 155 height 24
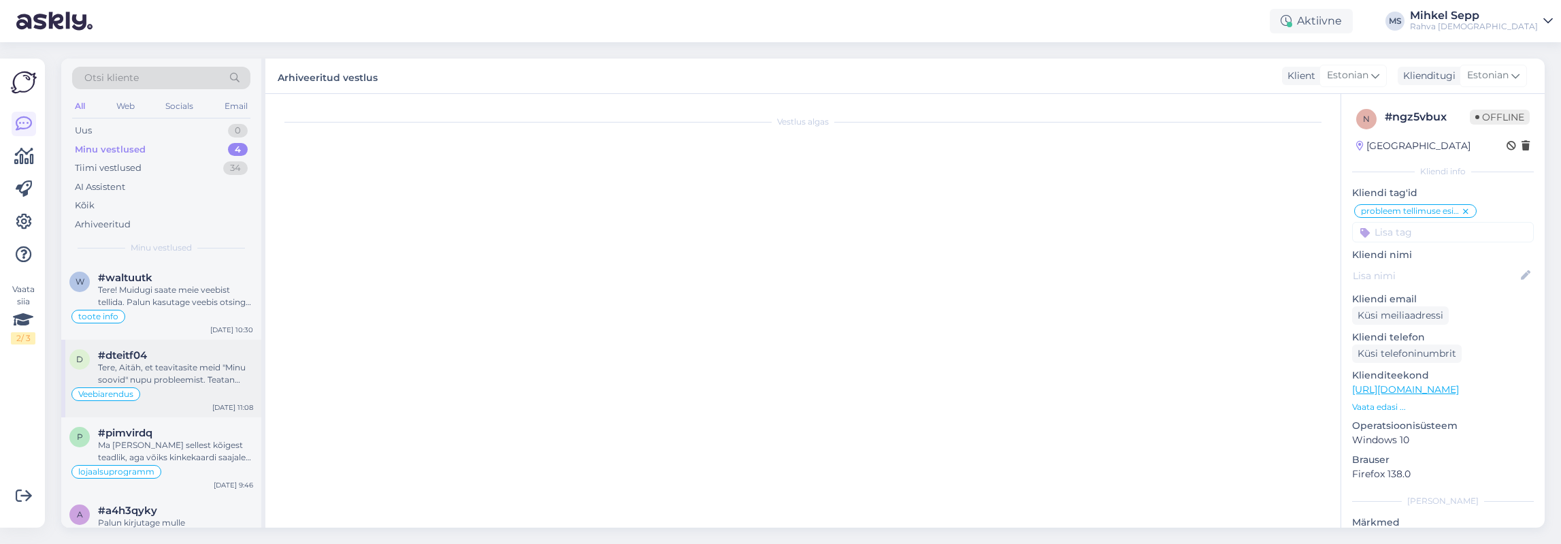
scroll to position [0, 0]
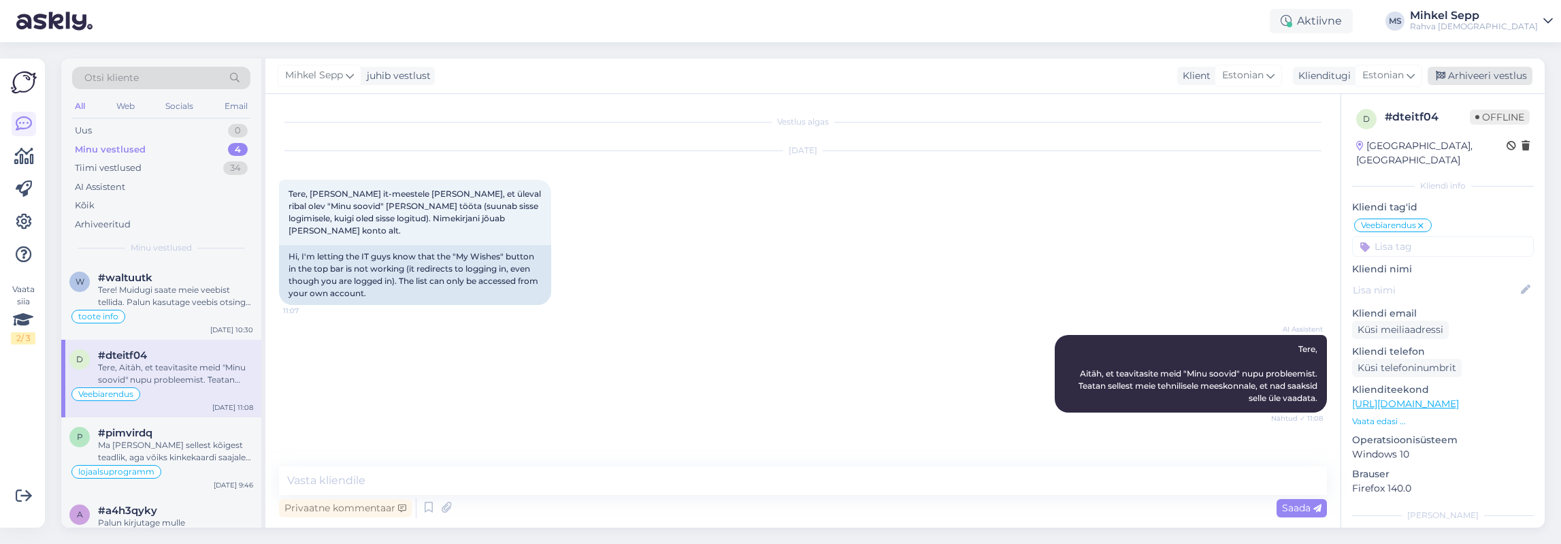
click at [1306, 78] on div "Arhiveeri vestlus" at bounding box center [1480, 76] width 105 height 18
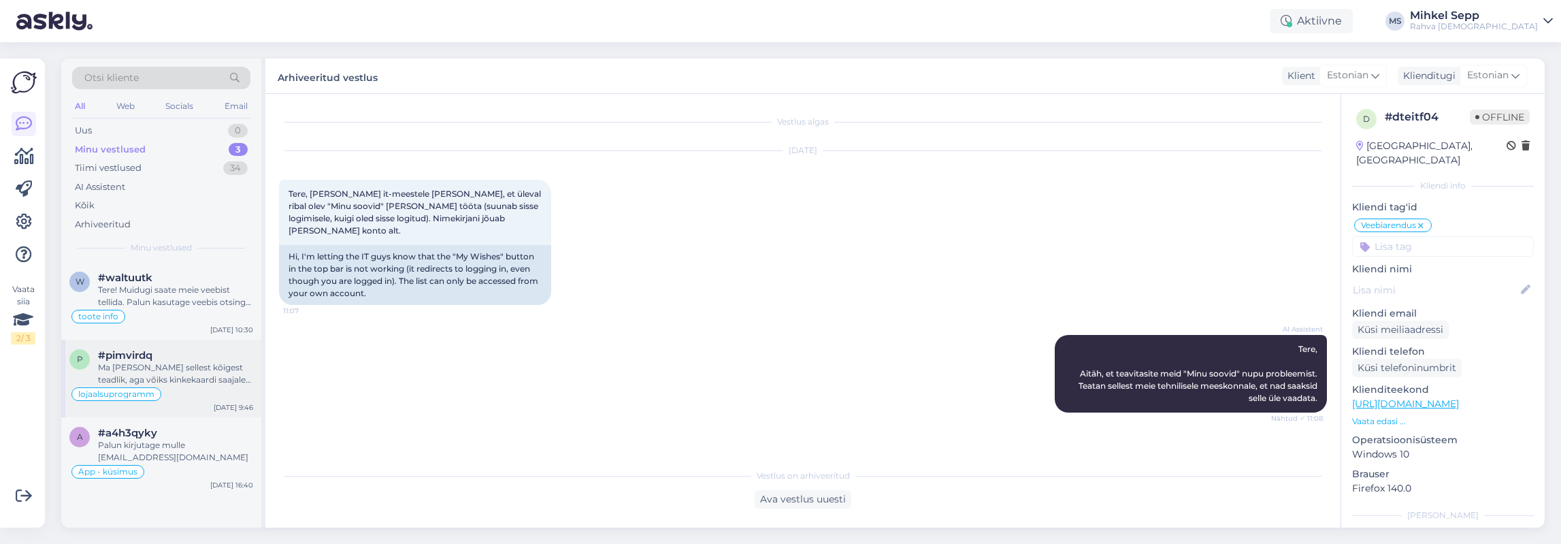
click at [165, 373] on div "Ma [PERSON_NAME] sellest kõigest teadlik, aga võiks kinkekaardi saajale saadetu…" at bounding box center [175, 373] width 155 height 24
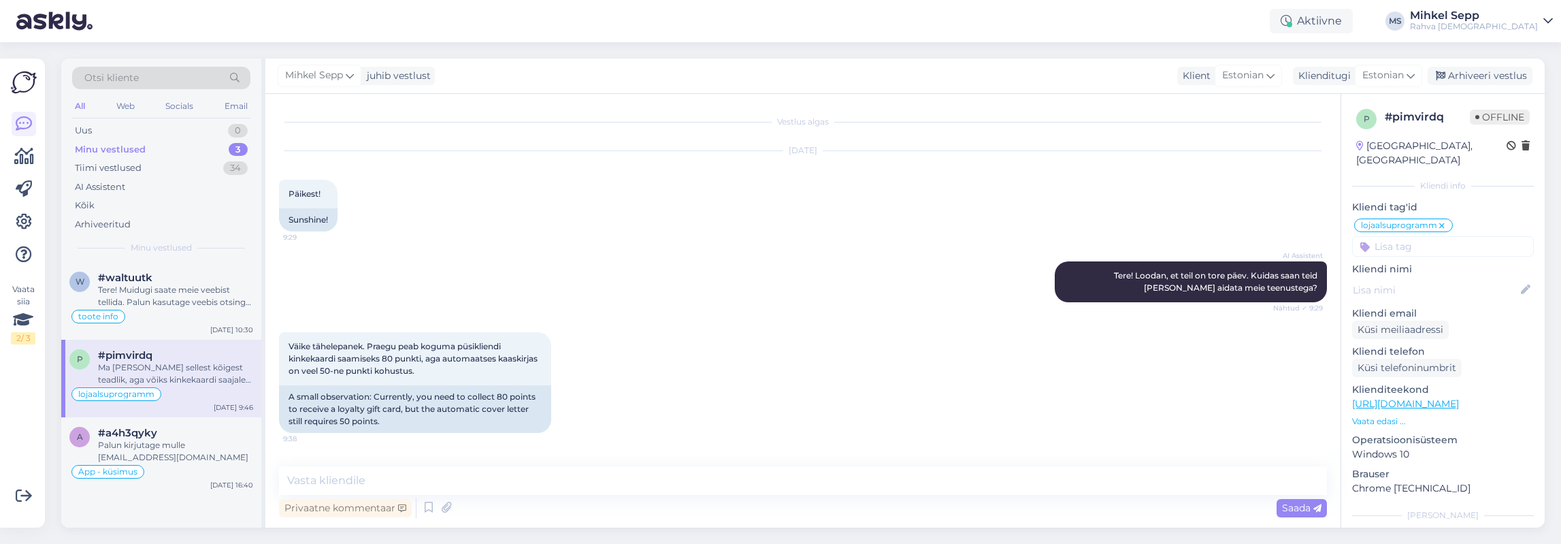
scroll to position [256, 0]
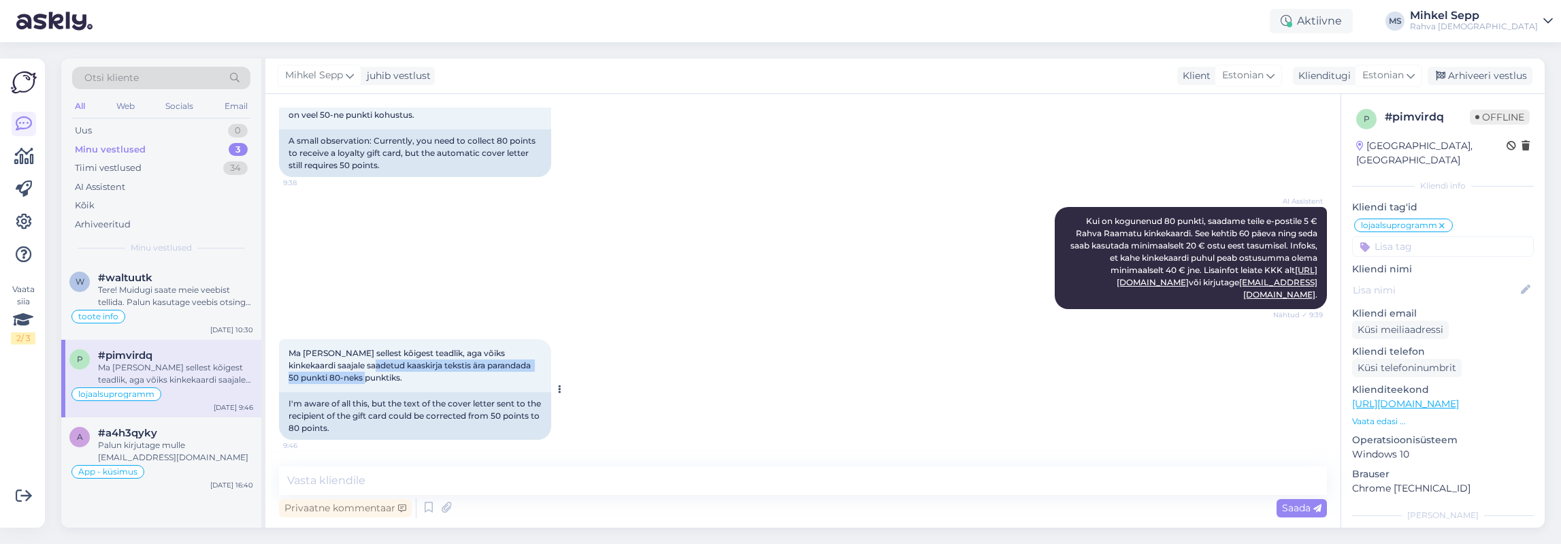
drag, startPoint x: 339, startPoint y: 366, endPoint x: 433, endPoint y: 373, distance: 94.2
click at [433, 373] on div "Ma [PERSON_NAME] sellest kõigest teadlik, aga võiks kinkekaardi saajale saadetu…" at bounding box center [415, 365] width 272 height 53
click at [460, 374] on div "Ma [PERSON_NAME] sellest kõigest teadlik, aga võiks kinkekaardi saajale saadetu…" at bounding box center [415, 365] width 272 height 53
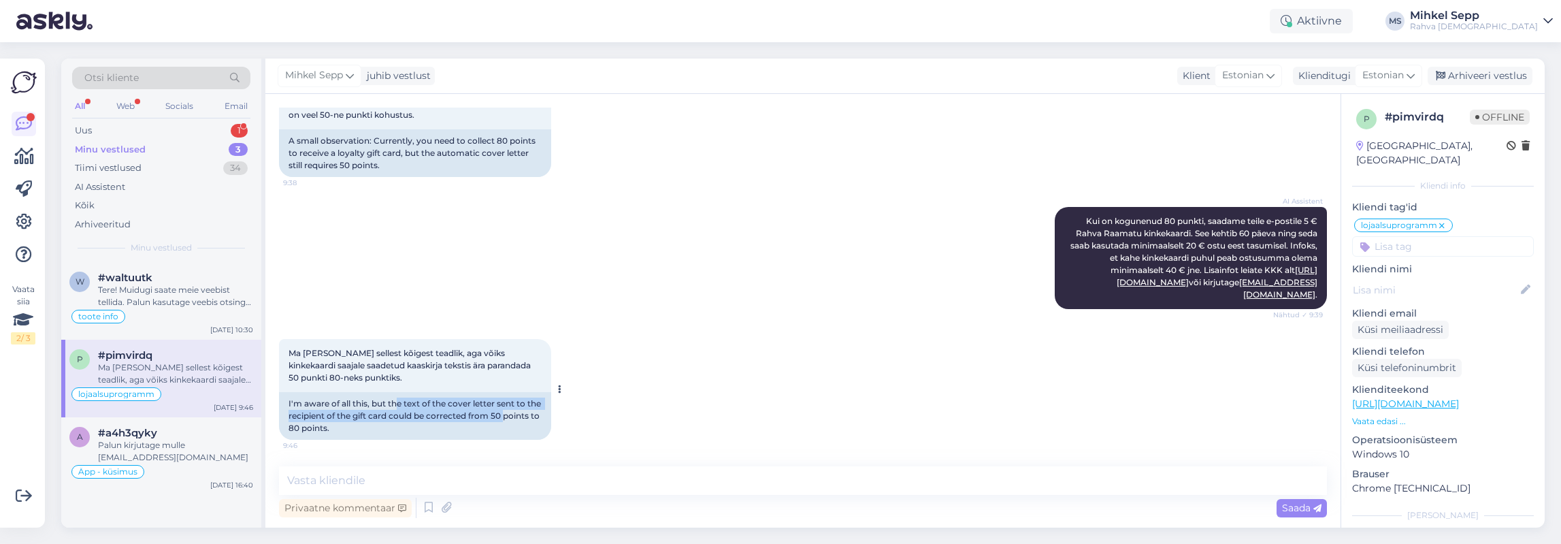
drag, startPoint x: 395, startPoint y: 393, endPoint x: 539, endPoint y: 416, distance: 145.3
click at [539, 416] on div "I'm aware of all this, but the text of the cover letter sent to the recipient o…" at bounding box center [415, 416] width 272 height 48
click at [1306, 21] on div "Aktiivne" at bounding box center [1311, 21] width 83 height 24
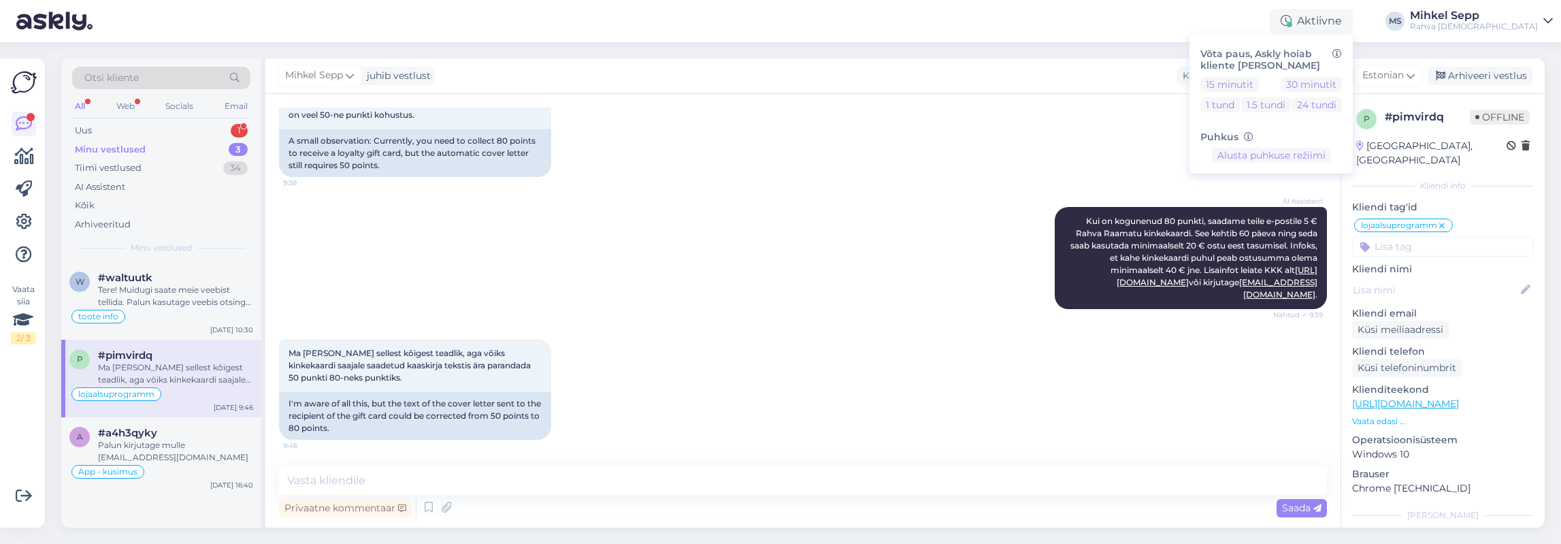
click at [1116, 27] on div "Aktiivne Võta paus, Askly hoiab kliente [PERSON_NAME] 15 minutit 30 minutit 1 t…" at bounding box center [780, 21] width 1561 height 42
